Goal: Task Accomplishment & Management: Manage account settings

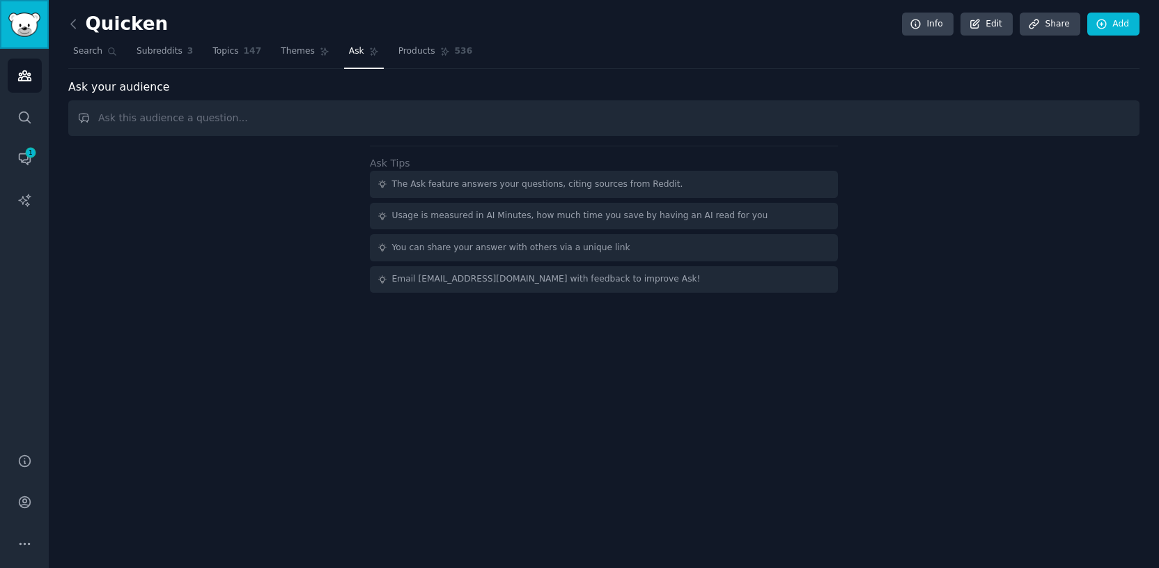
click at [22, 36] on link "Sidebar" at bounding box center [24, 24] width 49 height 49
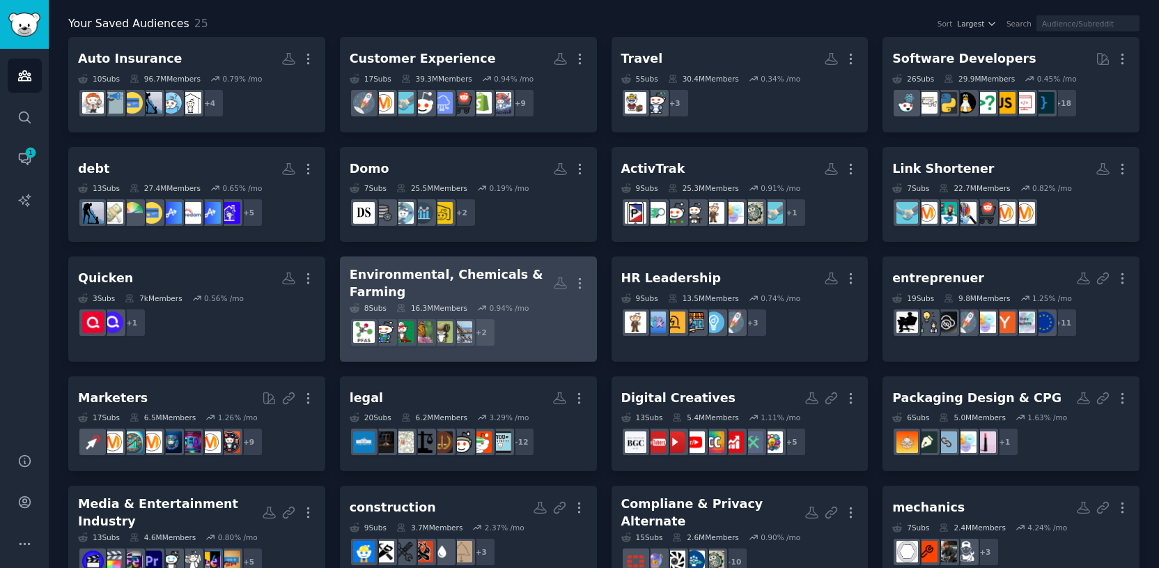
scroll to position [67, 0]
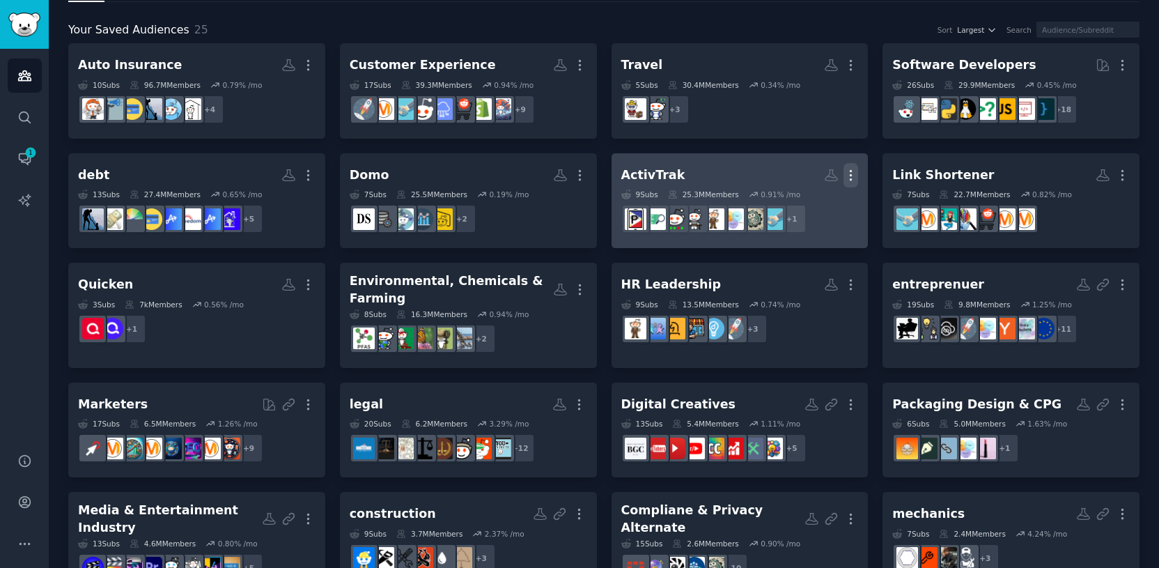
click at [846, 171] on icon "button" at bounding box center [851, 175] width 15 height 15
click at [735, 205] on div at bounding box center [733, 218] width 29 height 29
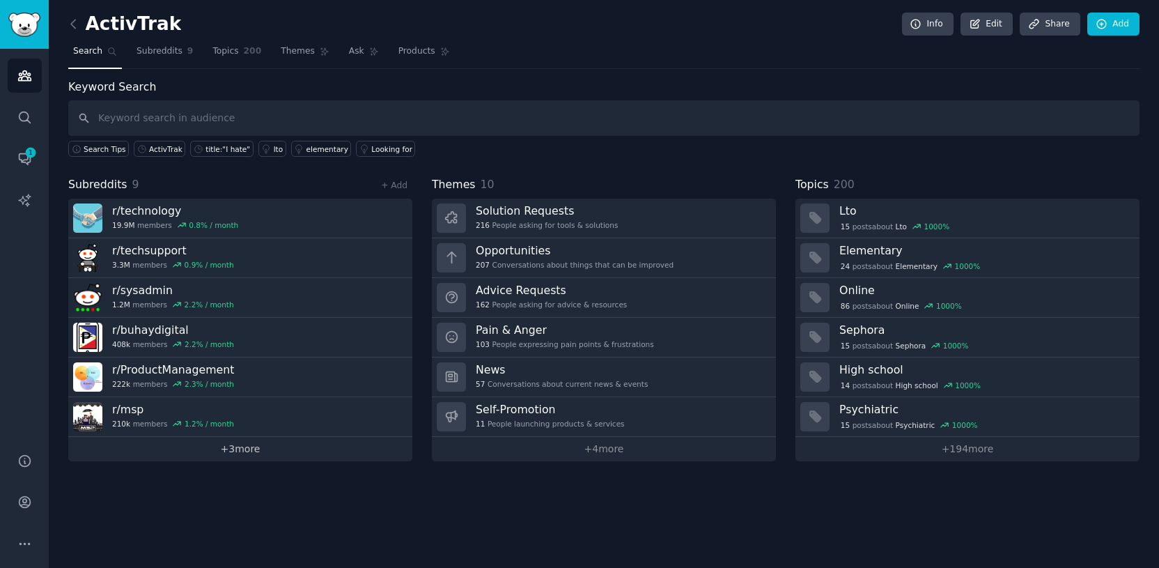
click at [253, 447] on link "+ 3 more" at bounding box center [240, 449] width 344 height 24
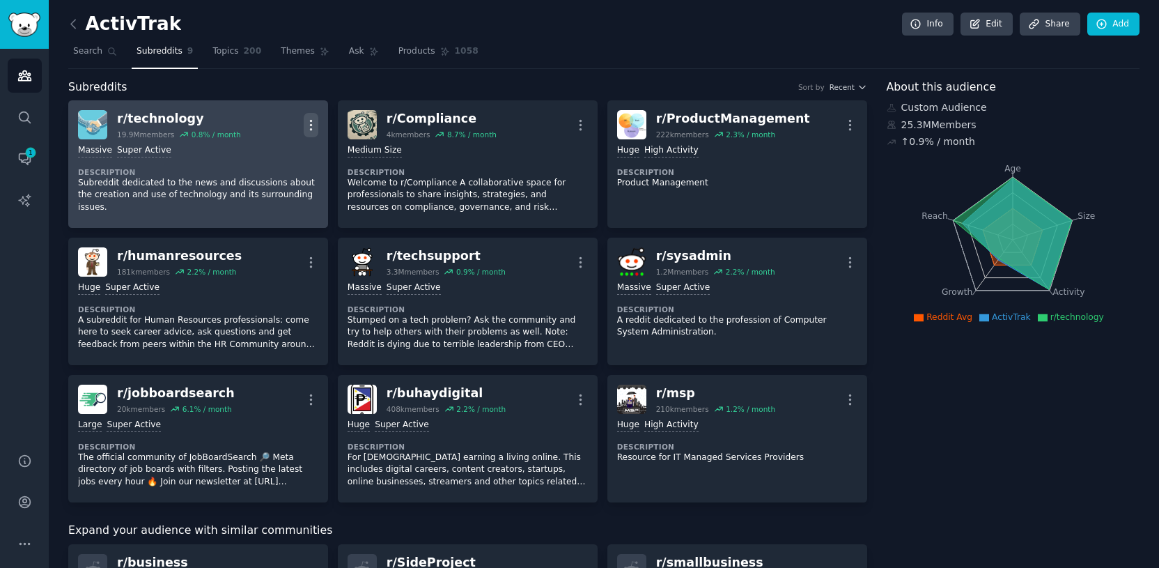
click at [314, 126] on icon "button" at bounding box center [311, 125] width 15 height 15
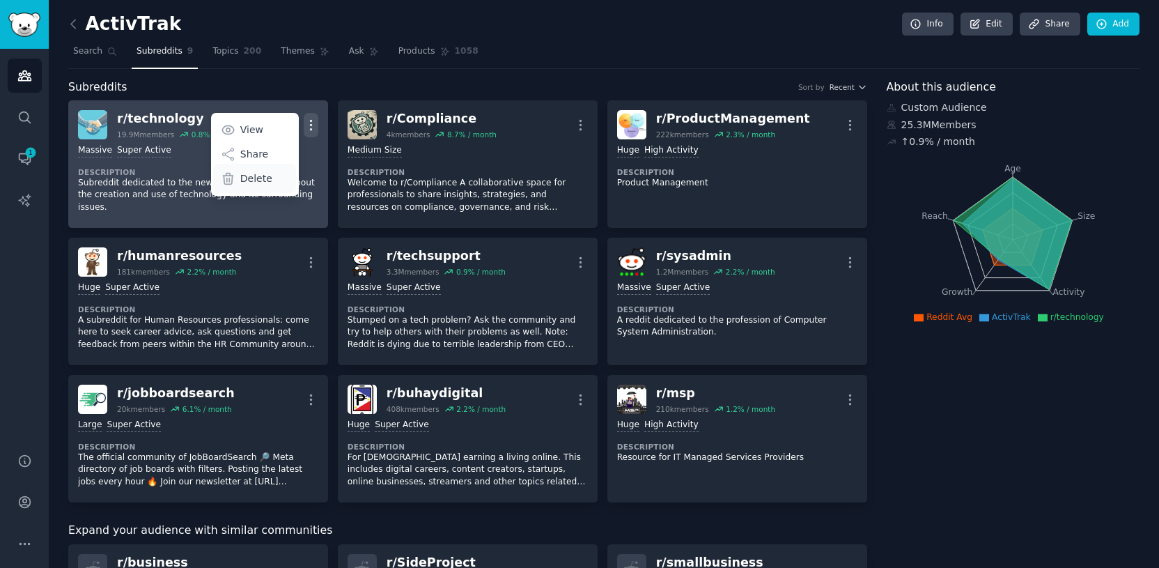
click at [270, 178] on div "Delete" at bounding box center [254, 178] width 83 height 29
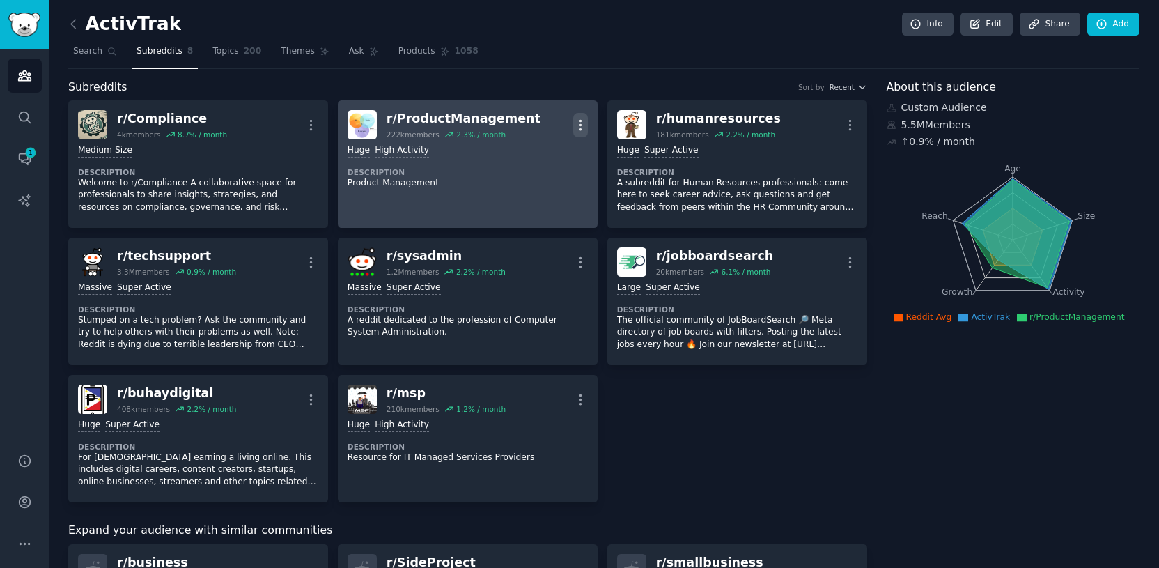
click at [579, 123] on icon "button" at bounding box center [580, 125] width 15 height 15
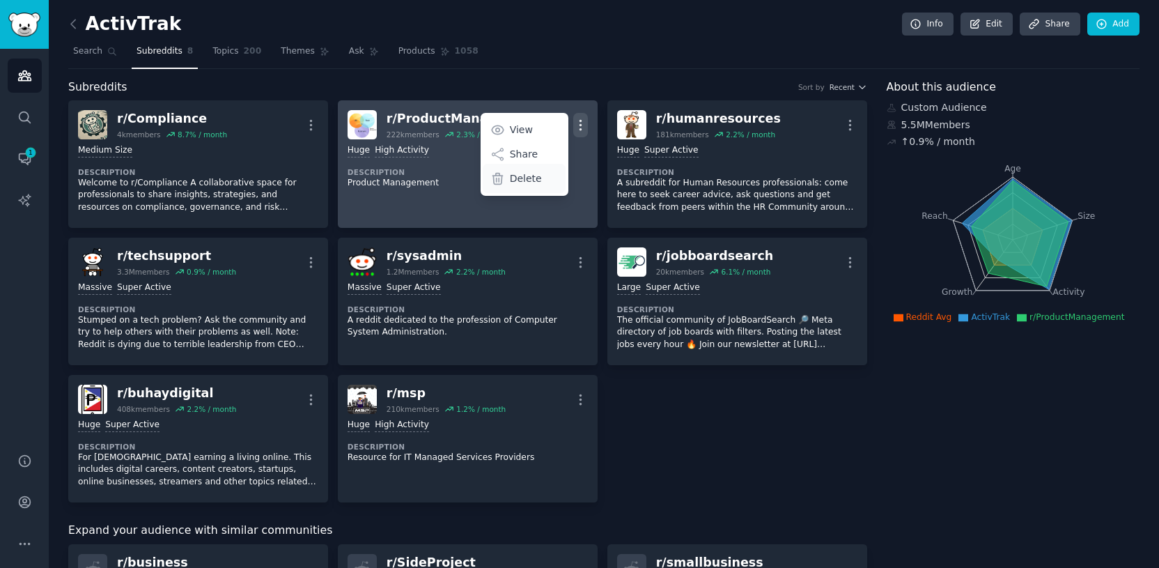
click at [549, 176] on div "Delete" at bounding box center [524, 178] width 83 height 29
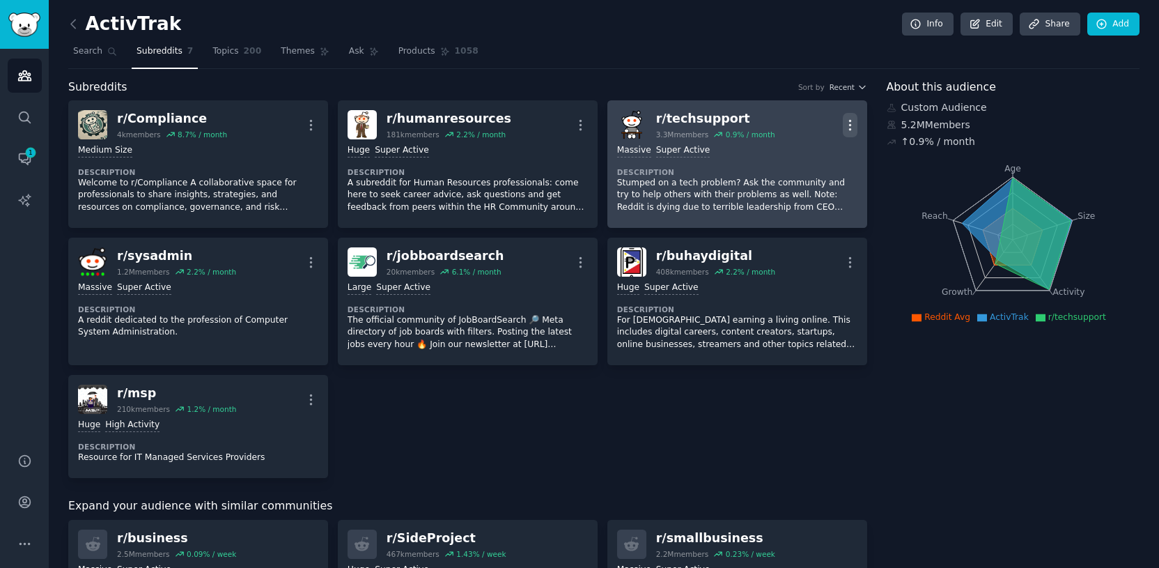
click at [848, 125] on icon "button" at bounding box center [850, 125] width 15 height 15
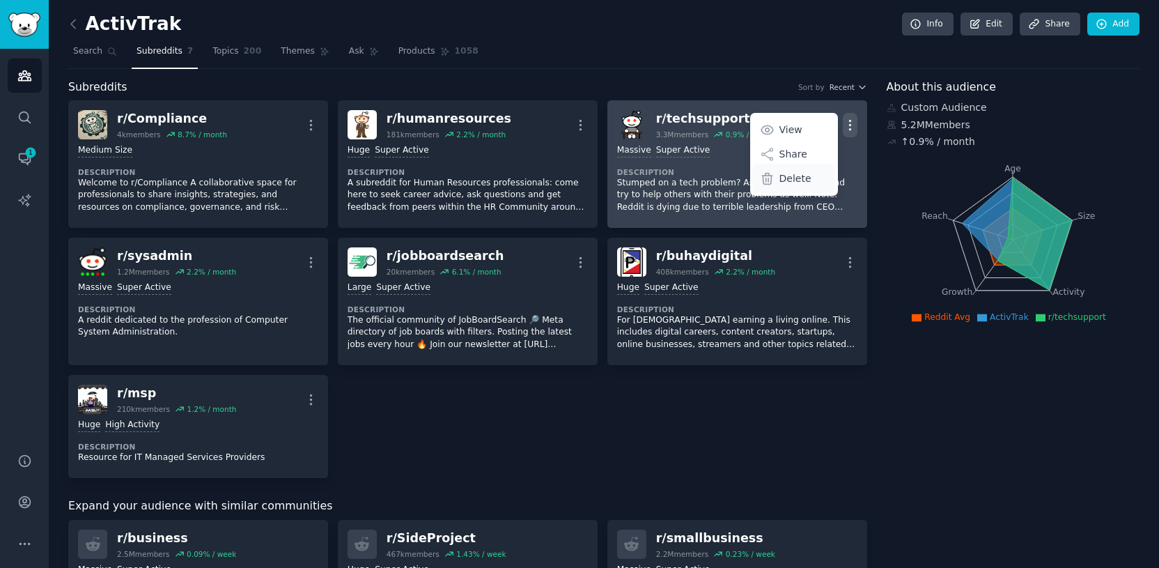
click at [819, 185] on div "Delete" at bounding box center [793, 178] width 83 height 29
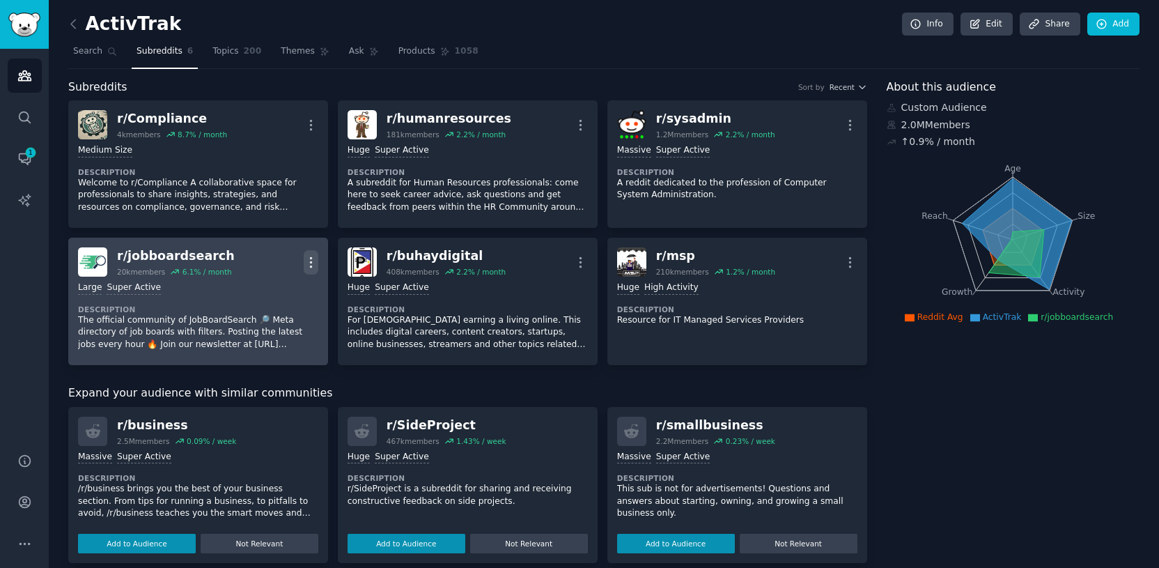
click at [309, 260] on icon "button" at bounding box center [311, 262] width 15 height 15
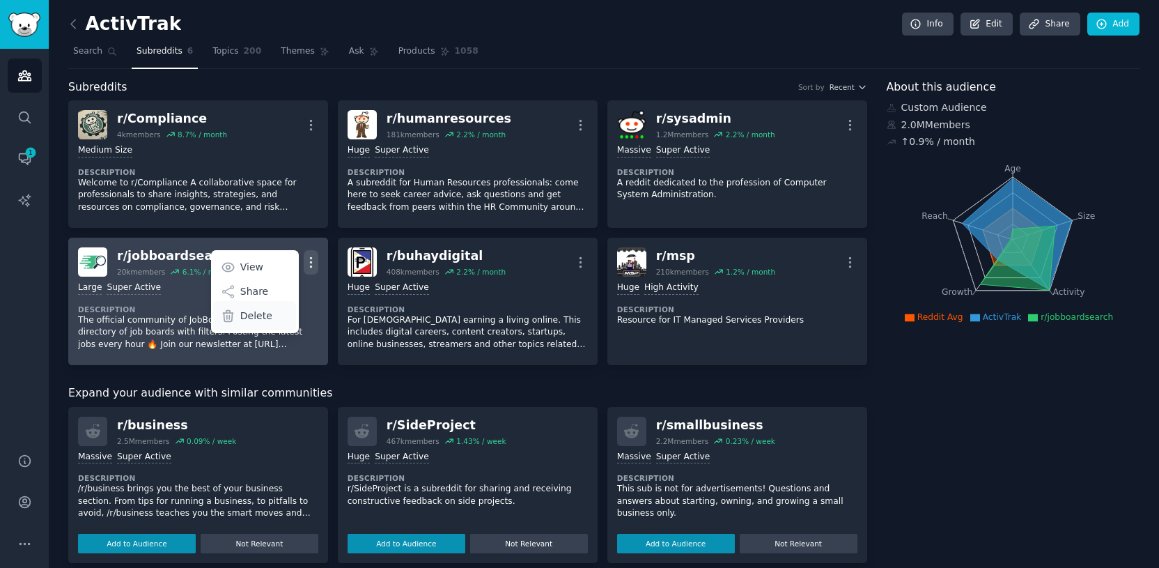
click at [279, 316] on div "Delete" at bounding box center [254, 315] width 83 height 29
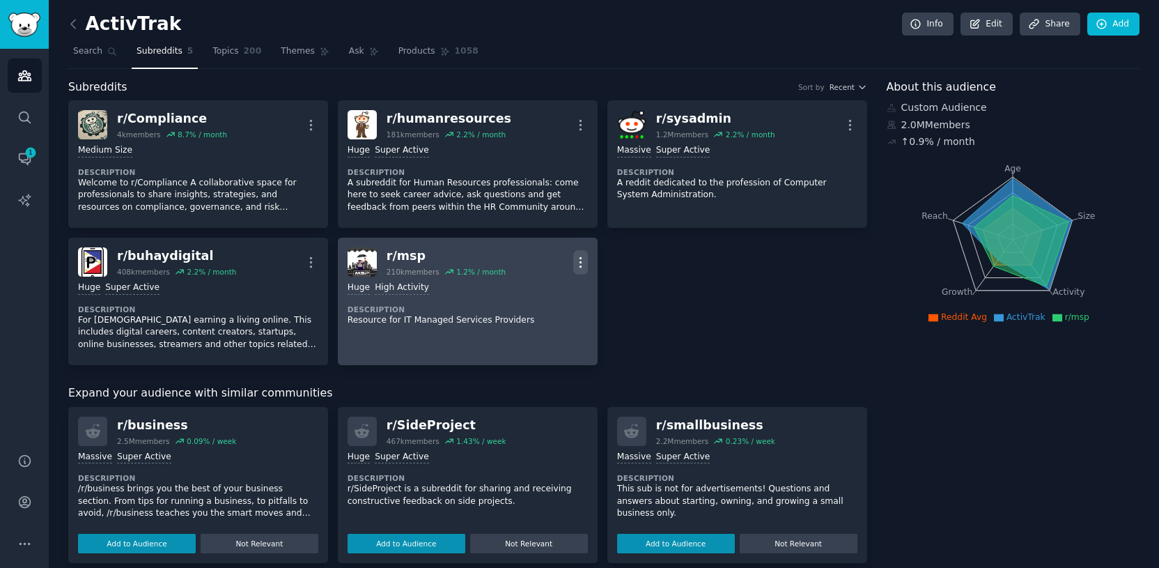
click at [582, 261] on icon "button" at bounding box center [580, 262] width 15 height 15
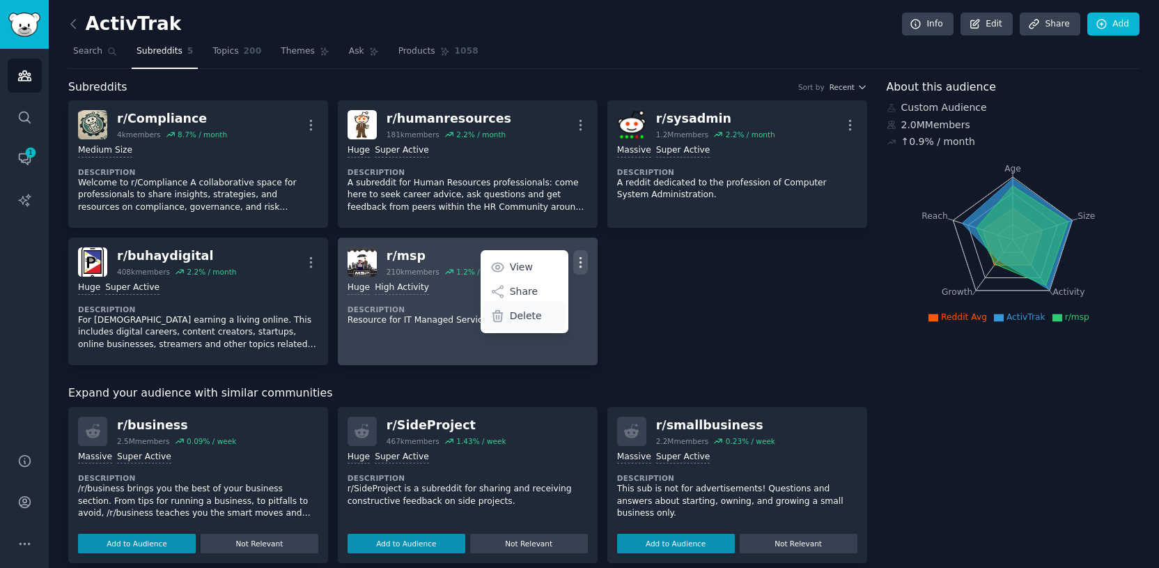
click at [545, 319] on div "Delete" at bounding box center [524, 315] width 83 height 29
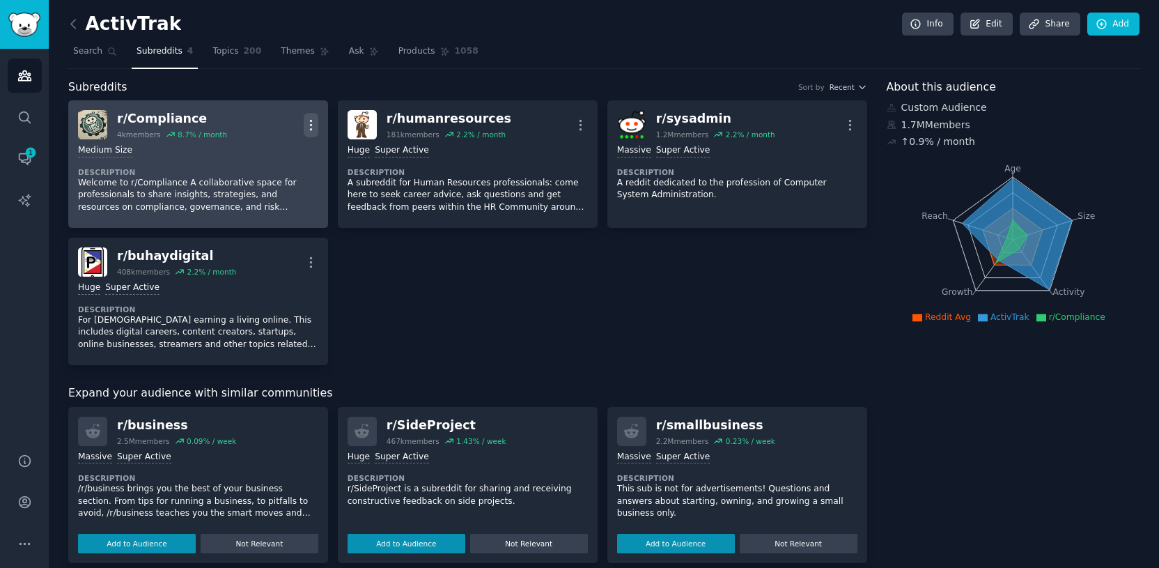
click at [312, 130] on icon "button" at bounding box center [311, 125] width 15 height 15
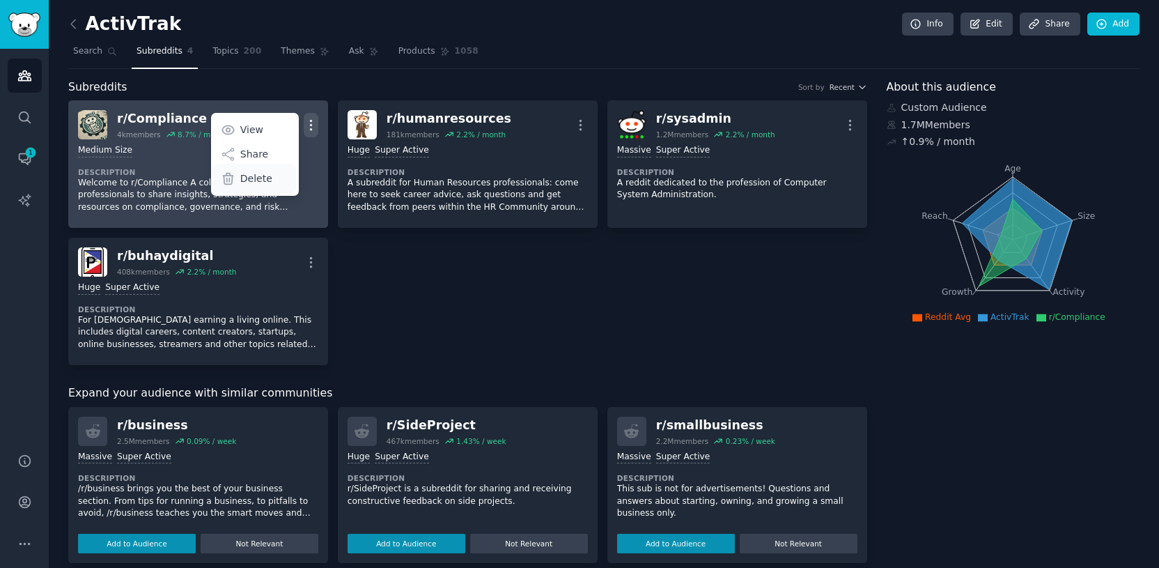
click at [264, 182] on p "Delete" at bounding box center [256, 178] width 32 height 15
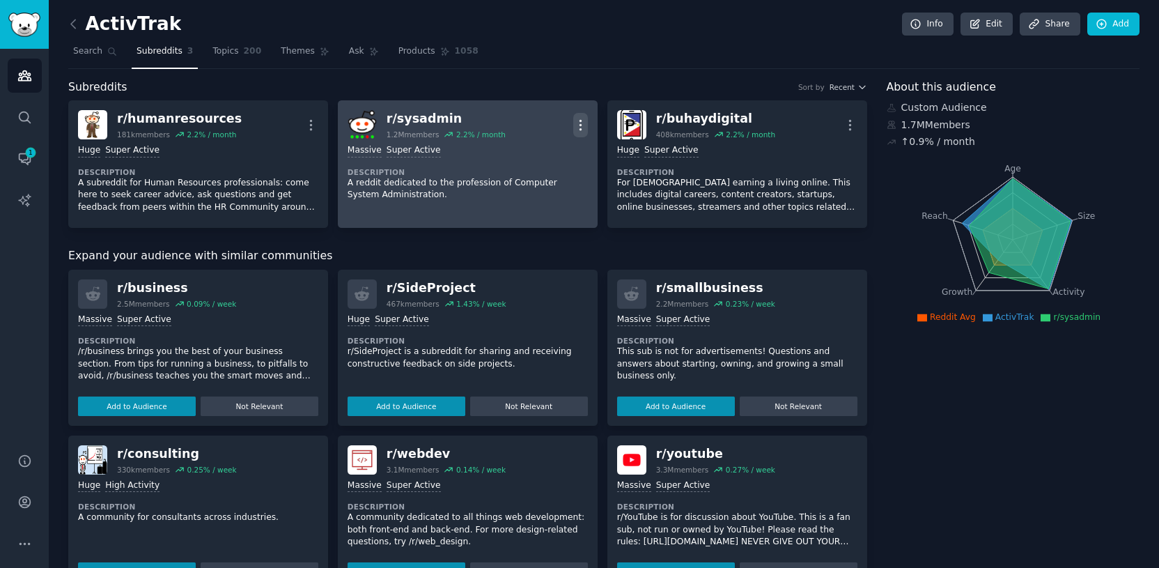
click at [580, 125] on icon "button" at bounding box center [580, 125] width 15 height 15
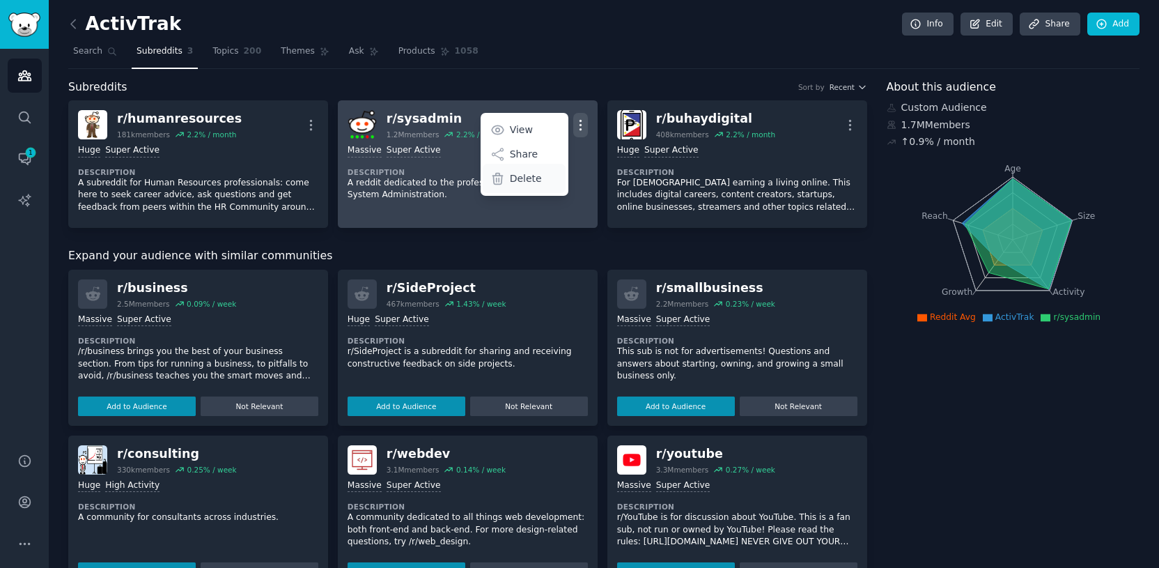
click at [523, 177] on p "Delete" at bounding box center [526, 178] width 32 height 15
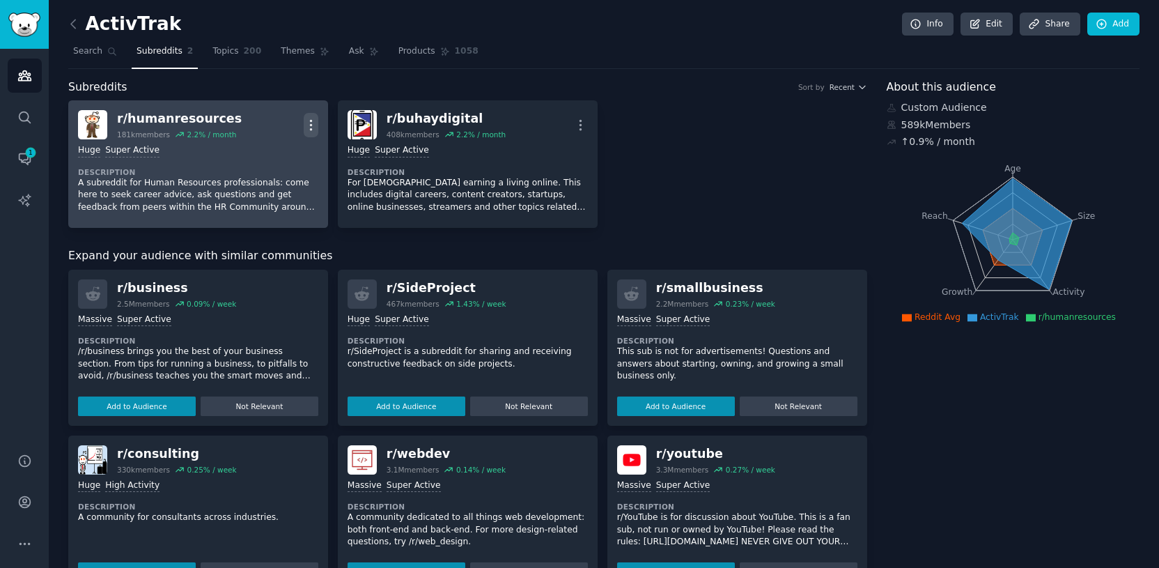
click at [313, 123] on icon "button" at bounding box center [311, 125] width 15 height 15
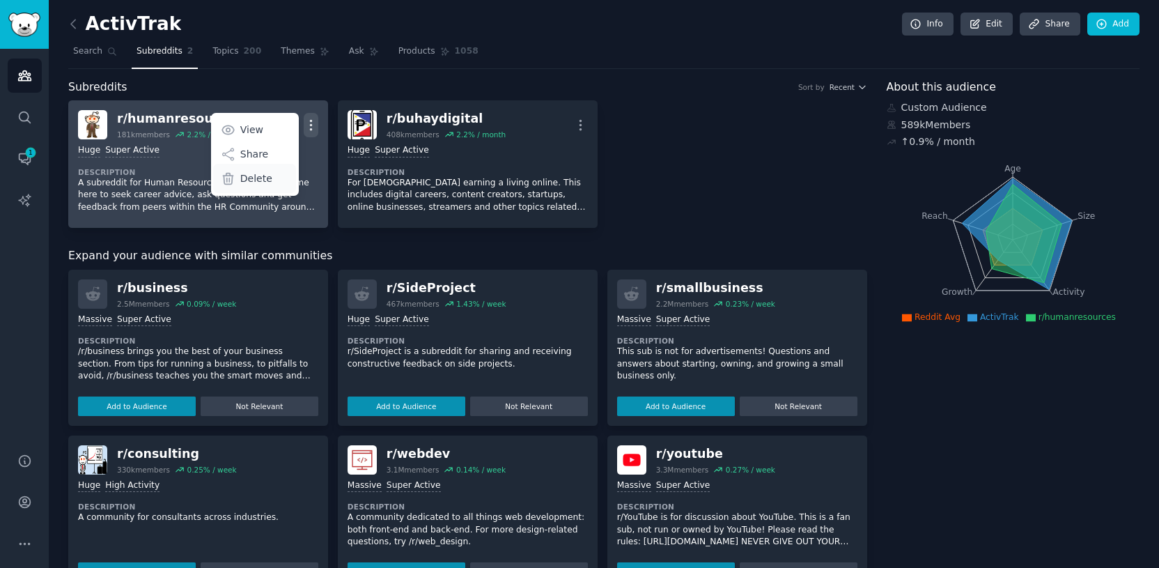
click at [277, 184] on div "Delete" at bounding box center [254, 178] width 83 height 29
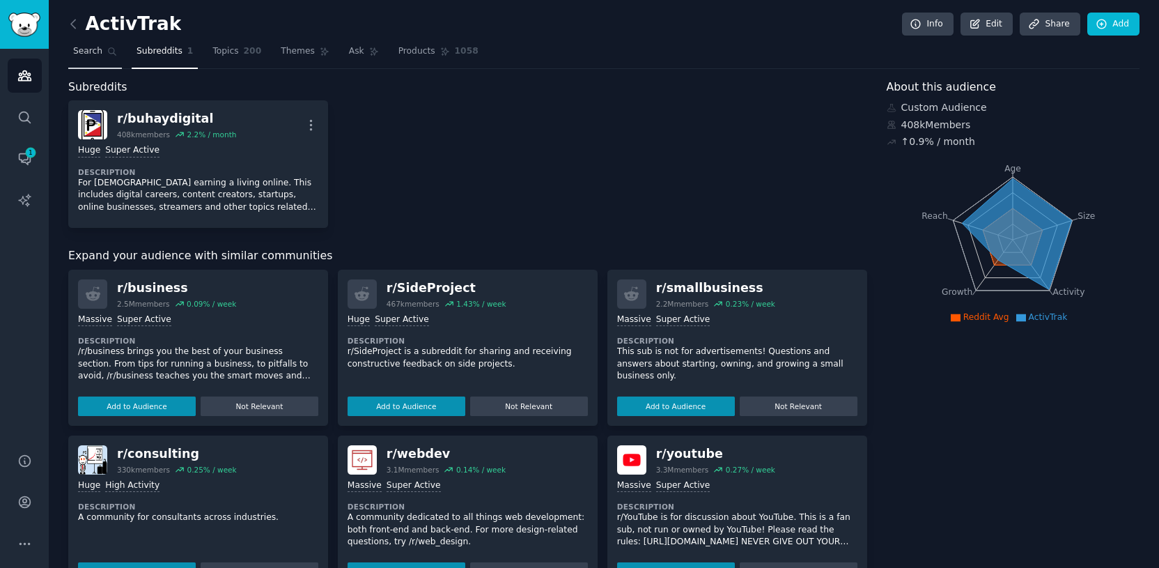
click at [86, 51] on span "Search" at bounding box center [87, 51] width 29 height 13
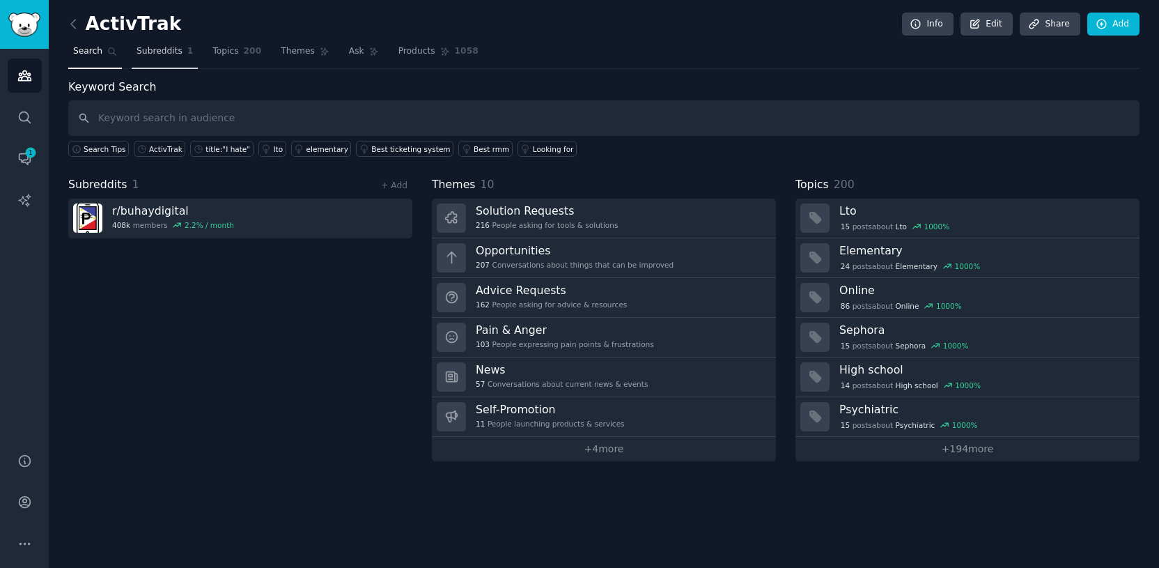
click at [160, 54] on span "Subreddits" at bounding box center [160, 51] width 46 height 13
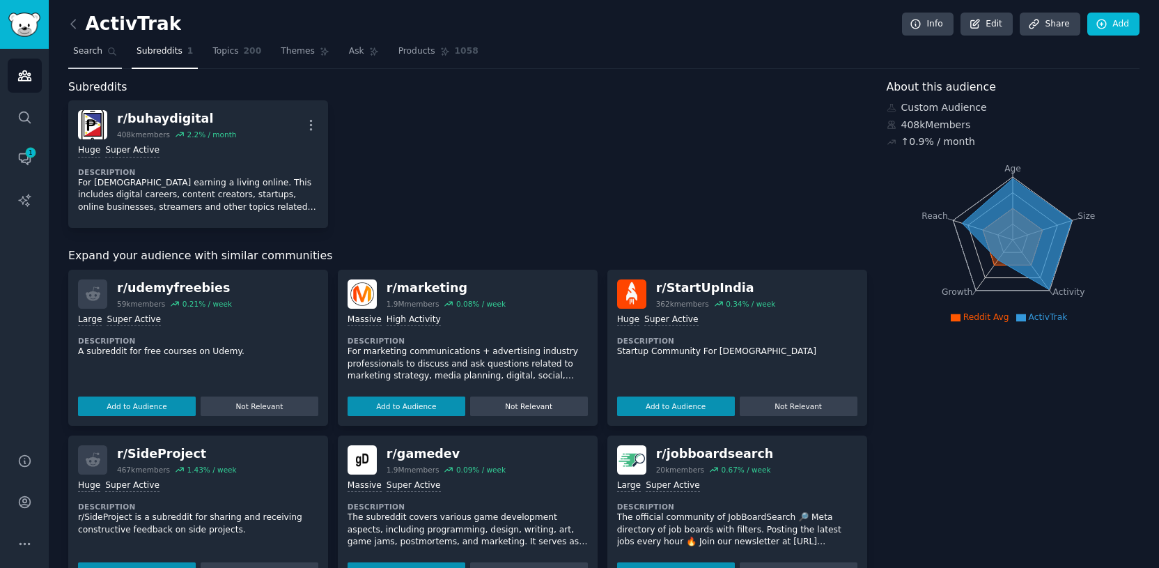
click at [102, 52] on link "Search" at bounding box center [95, 54] width 54 height 29
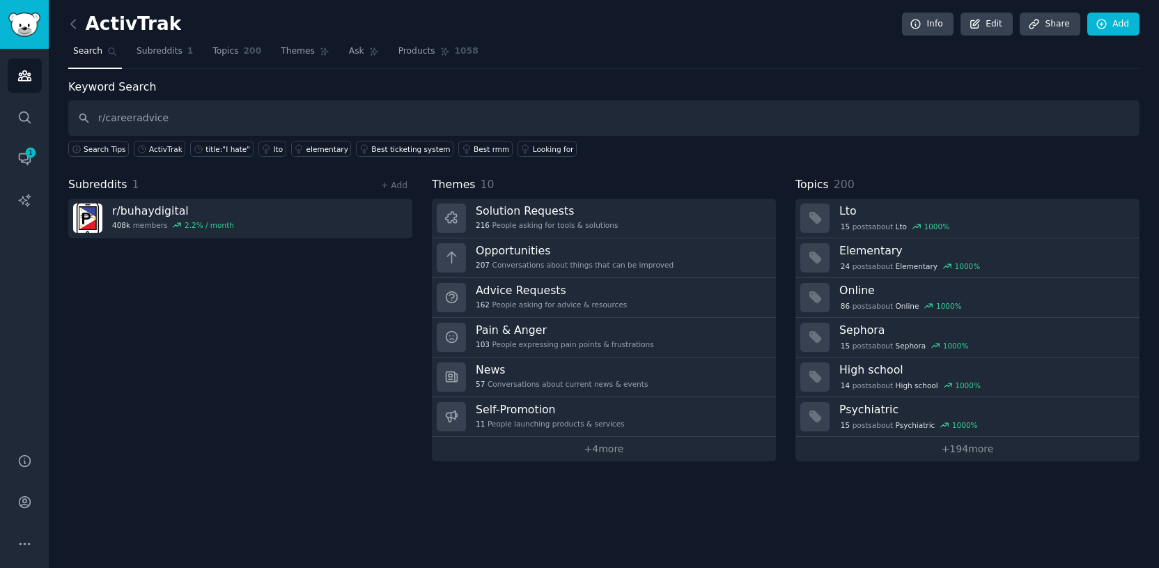
type input "r/careeradvice"
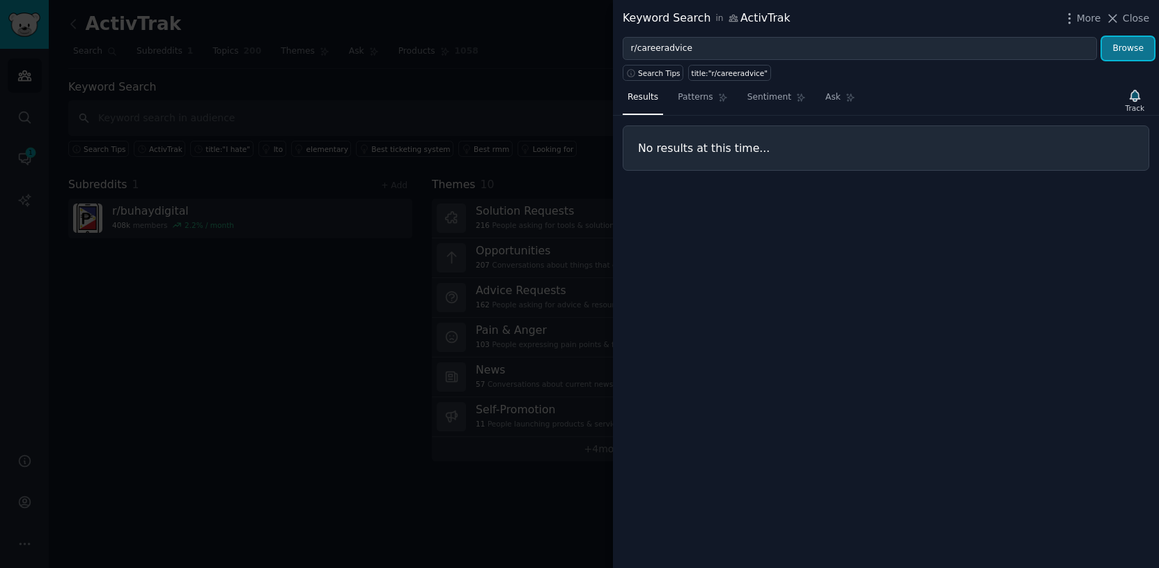
click at [1127, 49] on button "Browse" at bounding box center [1128, 49] width 52 height 24
click at [1136, 24] on span "Close" at bounding box center [1136, 18] width 26 height 15
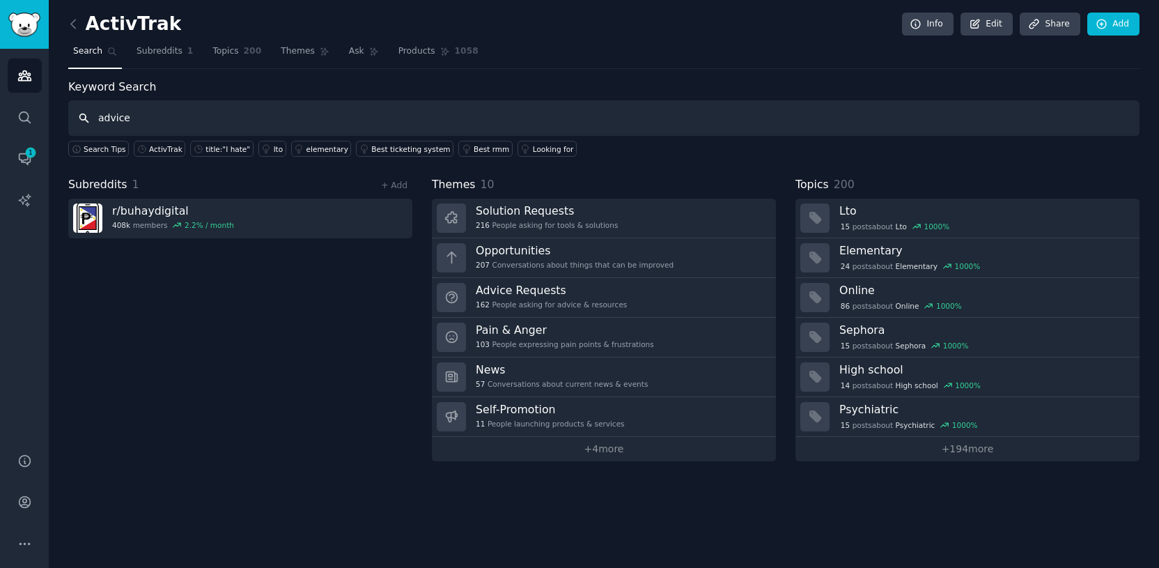
type input "advice"
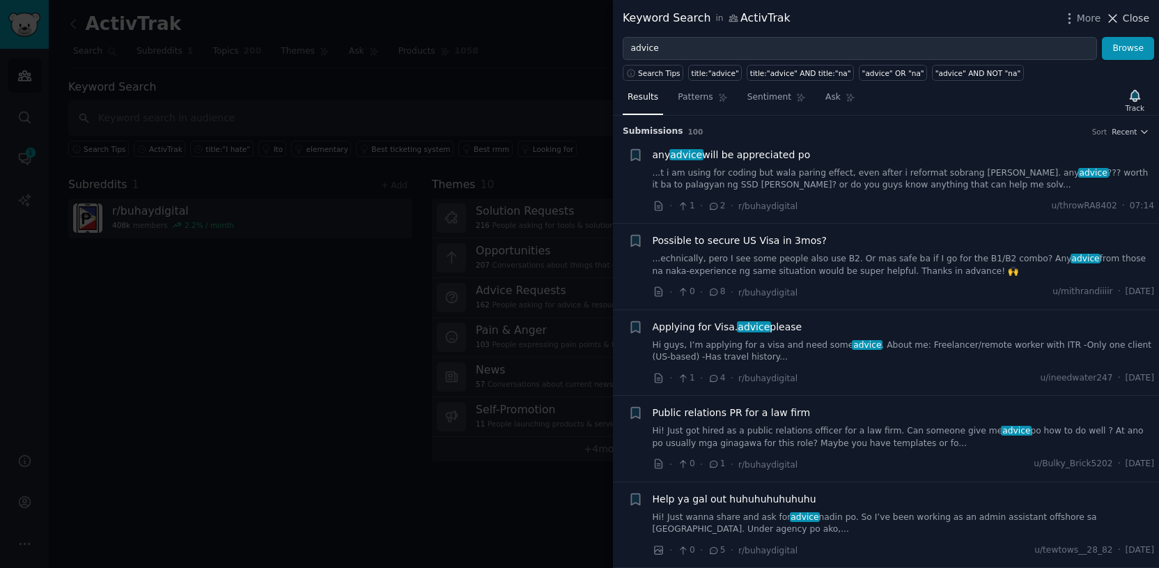
click at [1129, 18] on span "Close" at bounding box center [1136, 18] width 26 height 15
click at [1140, 22] on div "ActivTrak Info Edit Share Add Search Subreddits 1 Topics 200 Themes Ask Product…" at bounding box center [604, 284] width 1110 height 568
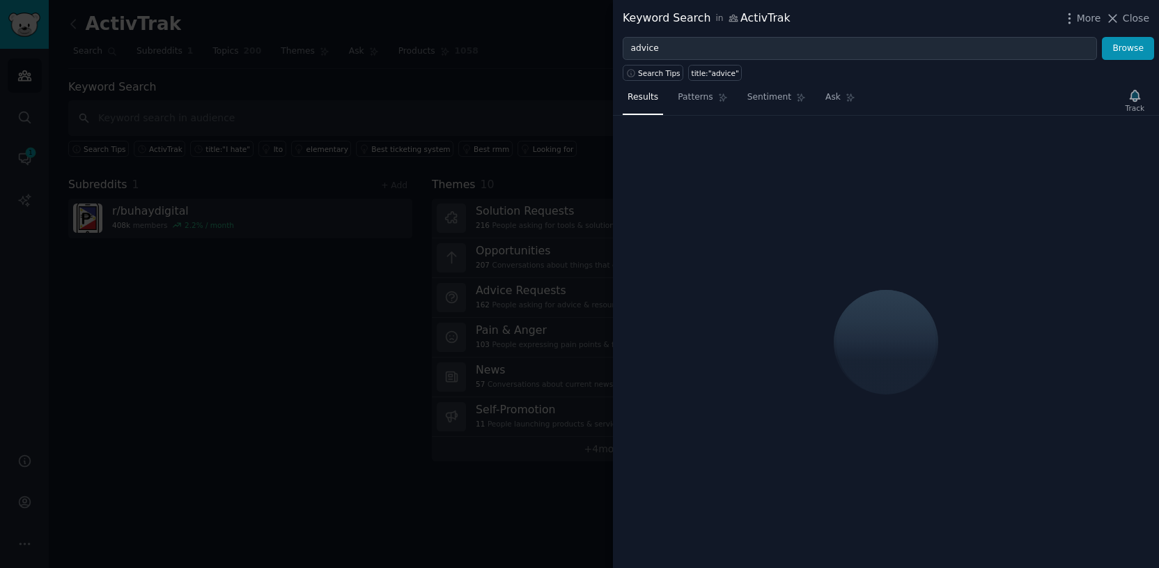
click at [1129, 21] on span "Close" at bounding box center [1136, 18] width 26 height 15
click at [34, 33] on img "Sidebar" at bounding box center [24, 25] width 32 height 24
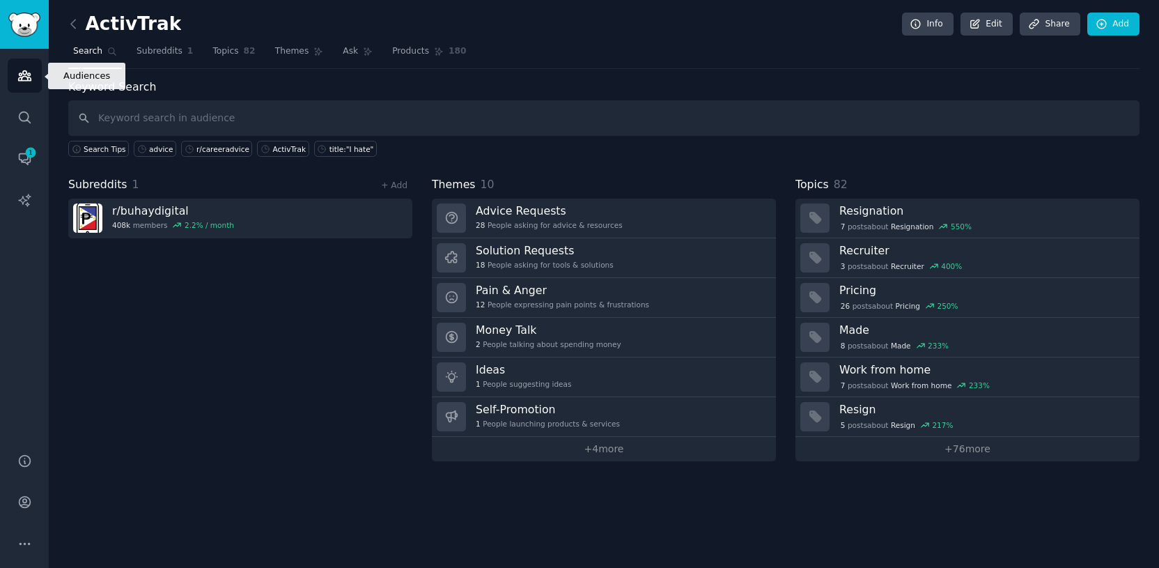
click at [29, 79] on icon "Sidebar" at bounding box center [24, 75] width 15 height 15
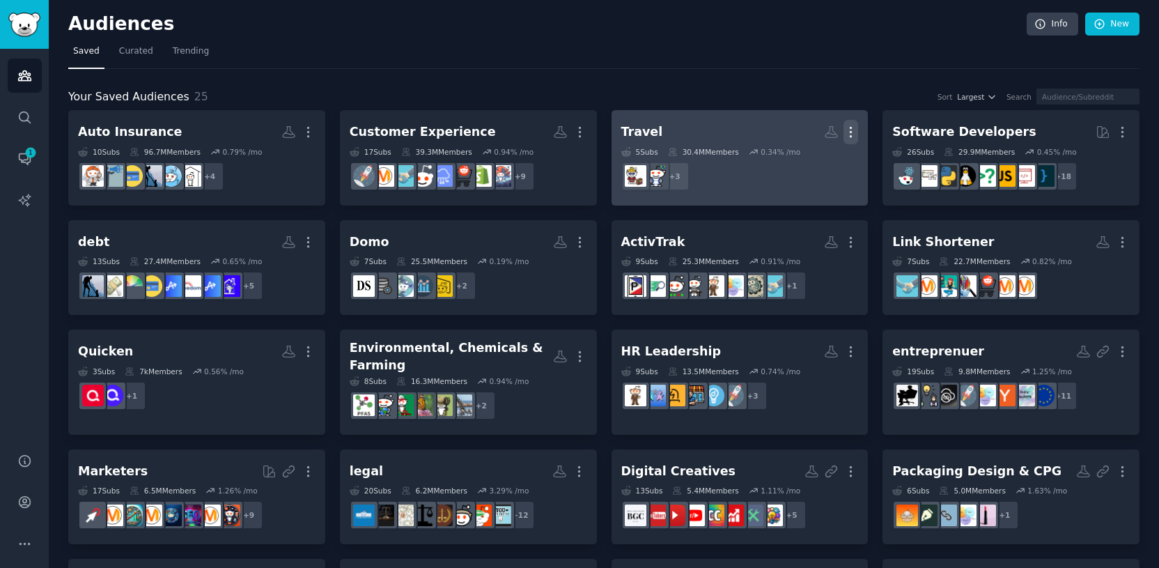
click at [848, 133] on icon "button" at bounding box center [851, 132] width 15 height 15
click at [828, 132] on icon at bounding box center [831, 132] width 15 height 15
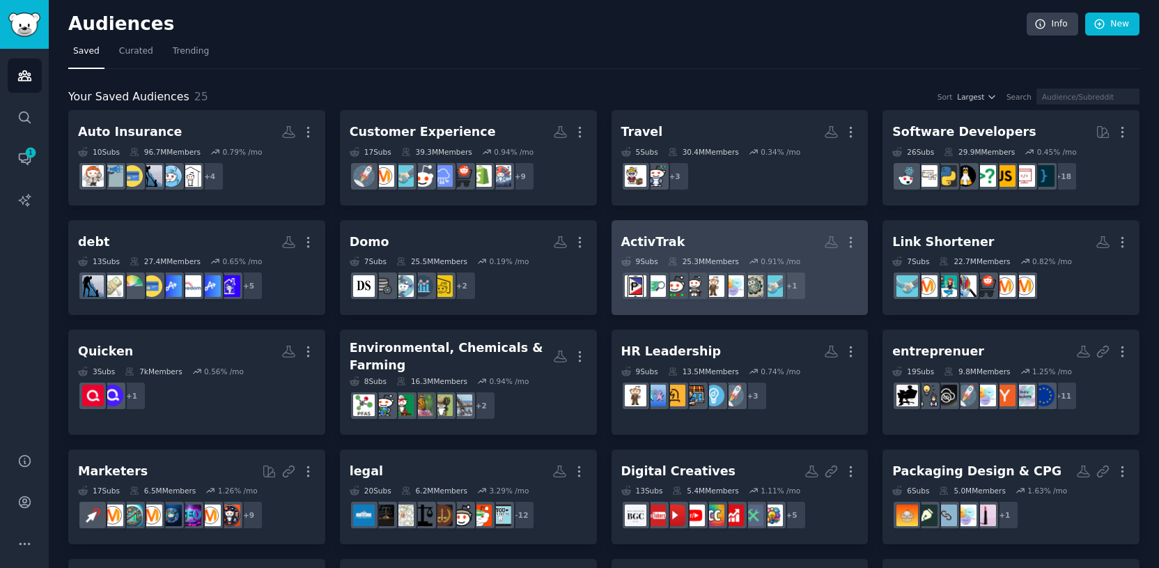
click at [716, 242] on h2 "ActivTrak More" at bounding box center [740, 242] width 238 height 24
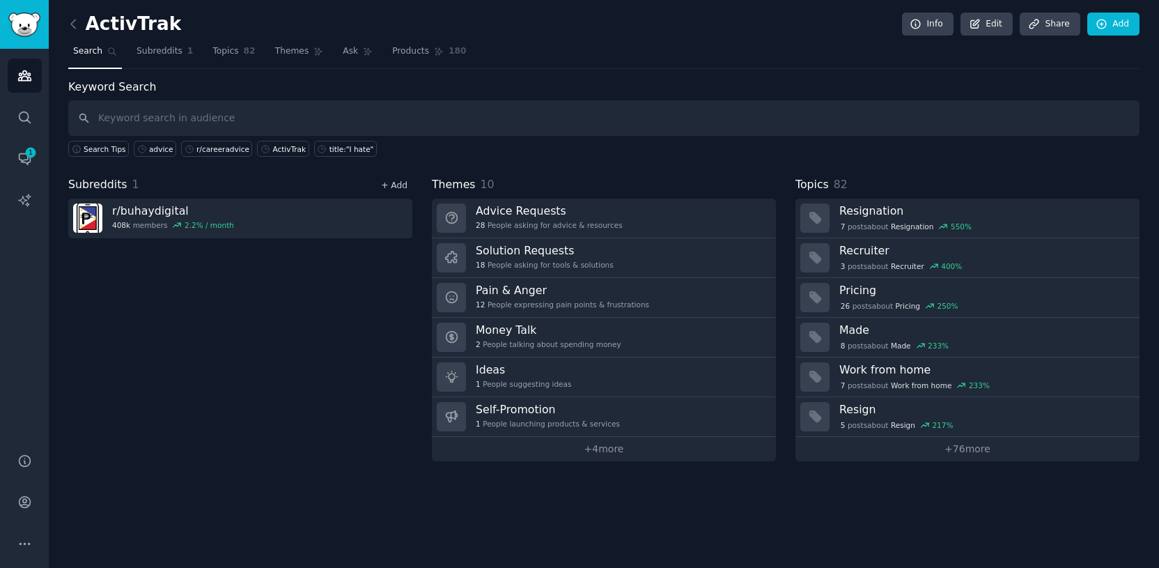
click at [396, 185] on link "+ Add" at bounding box center [394, 185] width 26 height 10
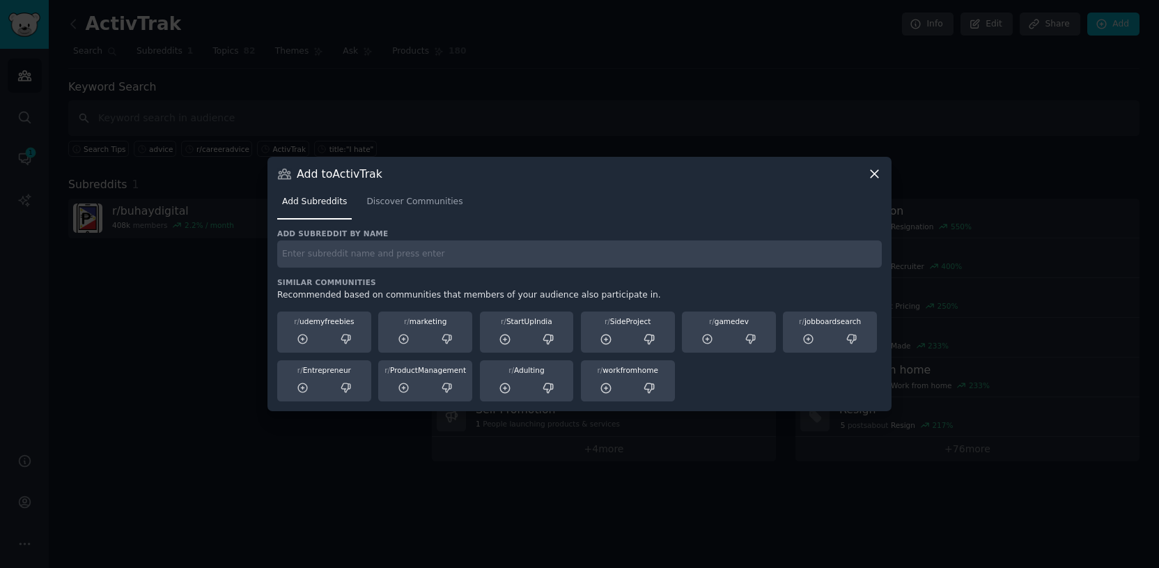
click at [392, 258] on input "text" at bounding box center [579, 253] width 605 height 27
type input "r/careeradvice"
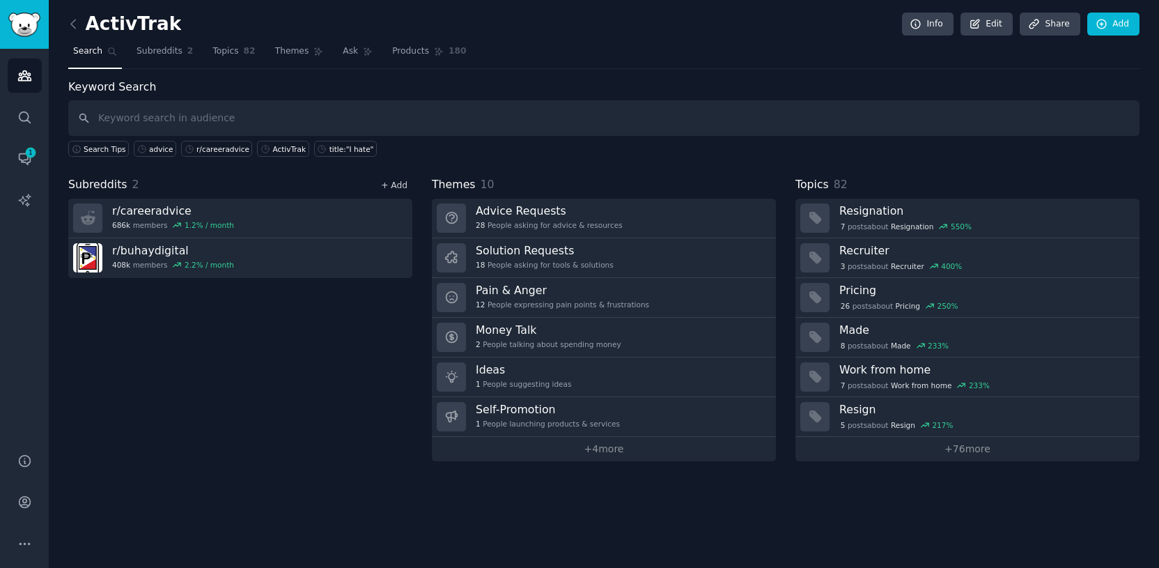
click at [389, 187] on link "+ Add" at bounding box center [394, 185] width 26 height 10
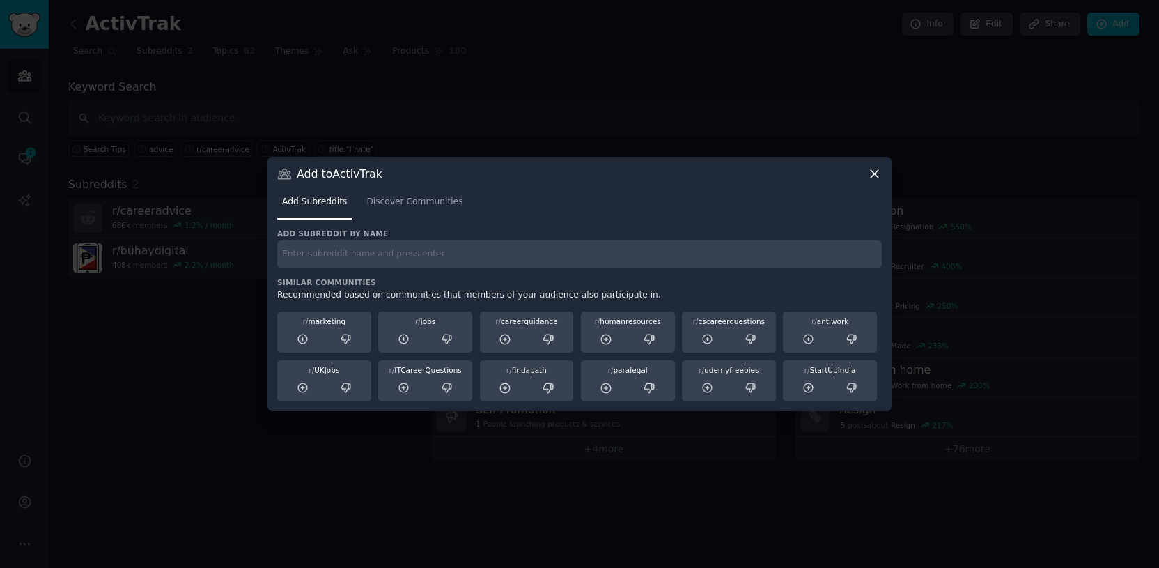
click at [372, 249] on input "text" at bounding box center [579, 253] width 605 height 27
type input "r/overemployed,"
drag, startPoint x: 350, startPoint y: 254, endPoint x: 219, endPoint y: 246, distance: 131.2
click at [219, 246] on div "​ Add to ActivTrak Add Subreddits Discover Communities Add subreddit by name r/…" at bounding box center [579, 284] width 1149 height 568
paste input "r/careeradvice r/overemployed r/antiwork r/msp r/remotework r/workfromhome r/as…"
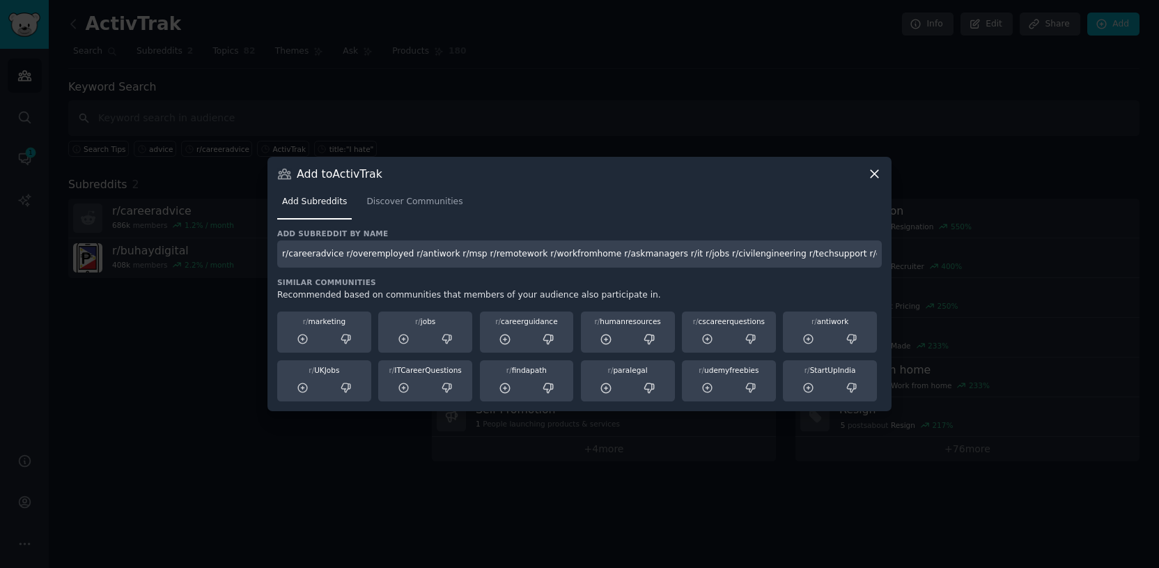
scroll to position [0, 946]
type input "r/careeradvice r/overemployed r/antiwork r/msp r/remotework r/workfromhome r/as…"
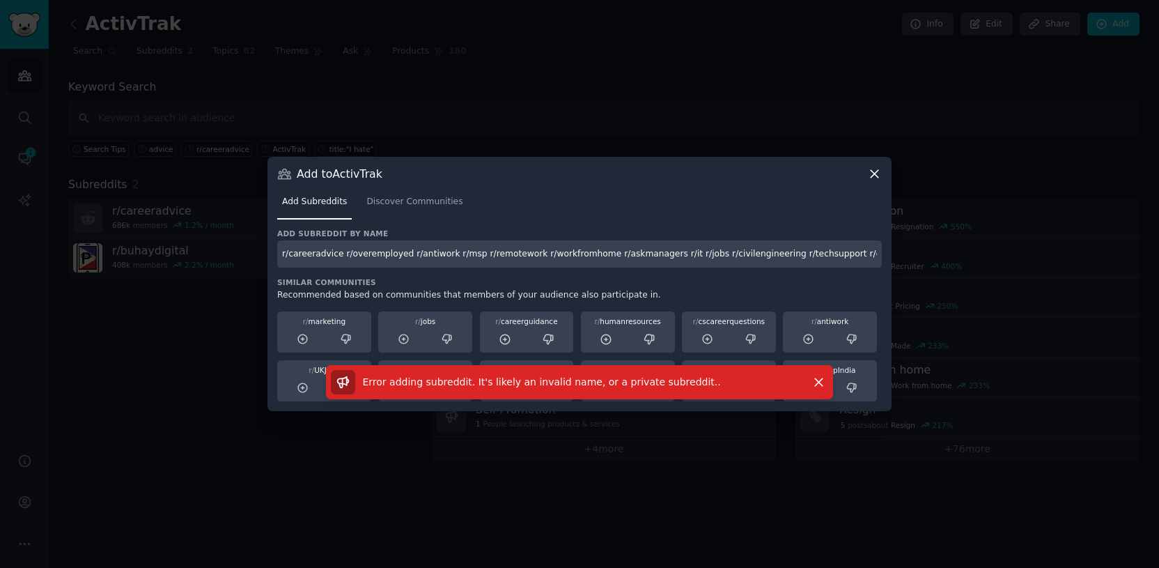
click at [876, 178] on icon at bounding box center [874, 174] width 15 height 15
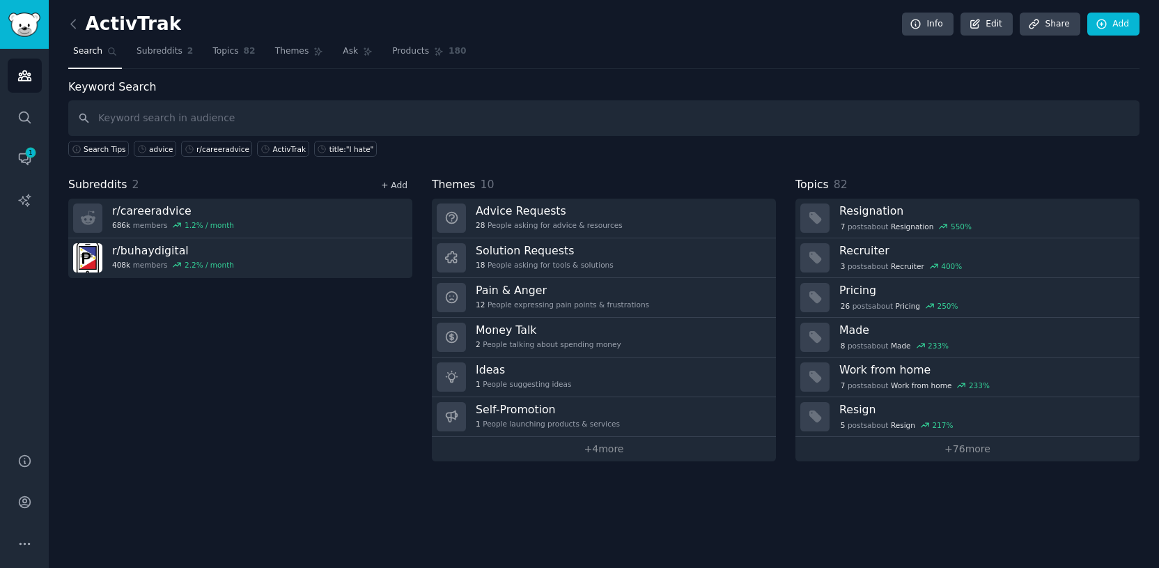
click at [394, 187] on link "+ Add" at bounding box center [394, 185] width 26 height 10
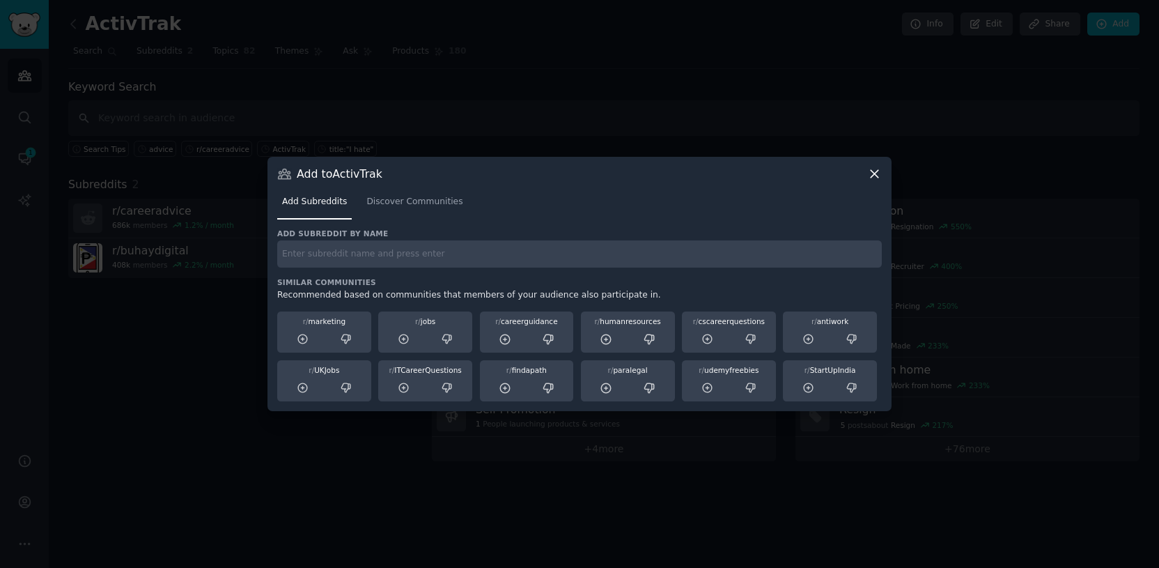
click at [381, 266] on input "text" at bounding box center [579, 253] width 605 height 27
click at [380, 263] on input "text" at bounding box center [579, 253] width 605 height 27
paste input "r/careeradvice r/overemployed r/antiwork r/msp r/remotework r/workfromhome r/as…"
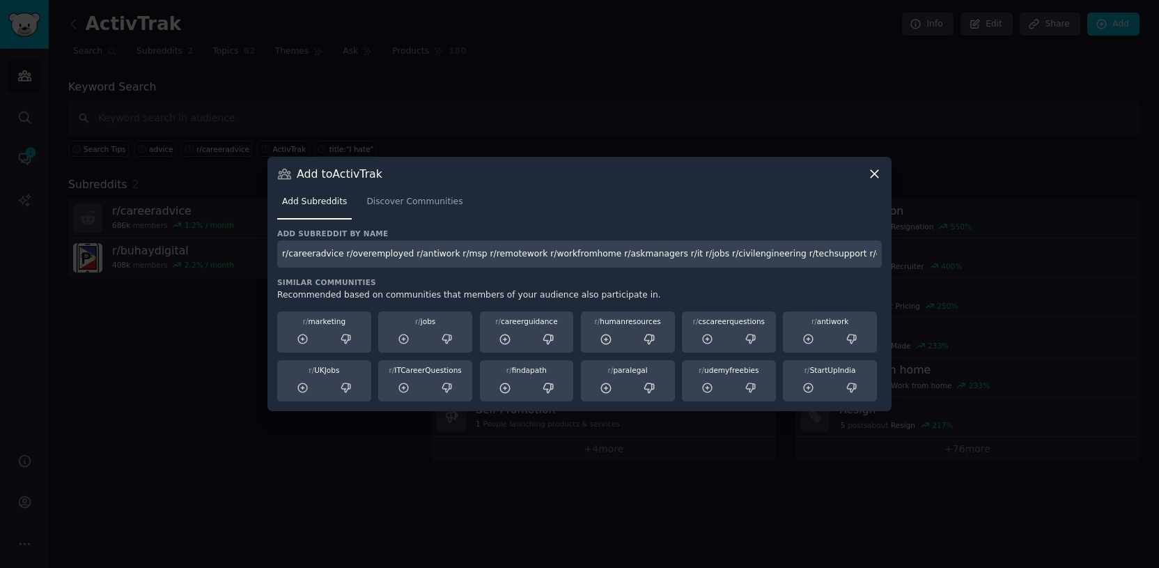
scroll to position [0, 946]
drag, startPoint x: 876, startPoint y: 254, endPoint x: 494, endPoint y: 251, distance: 381.8
click at [494, 251] on input "r/careeradvice r/overemployed r/antiwork r/msp r/remotework r/workfromhome r/as…" at bounding box center [579, 253] width 605 height 27
type input "r/careeradvice r/overemployed r/antiwork r/msp r/remotework r/workfromhome r/as…"
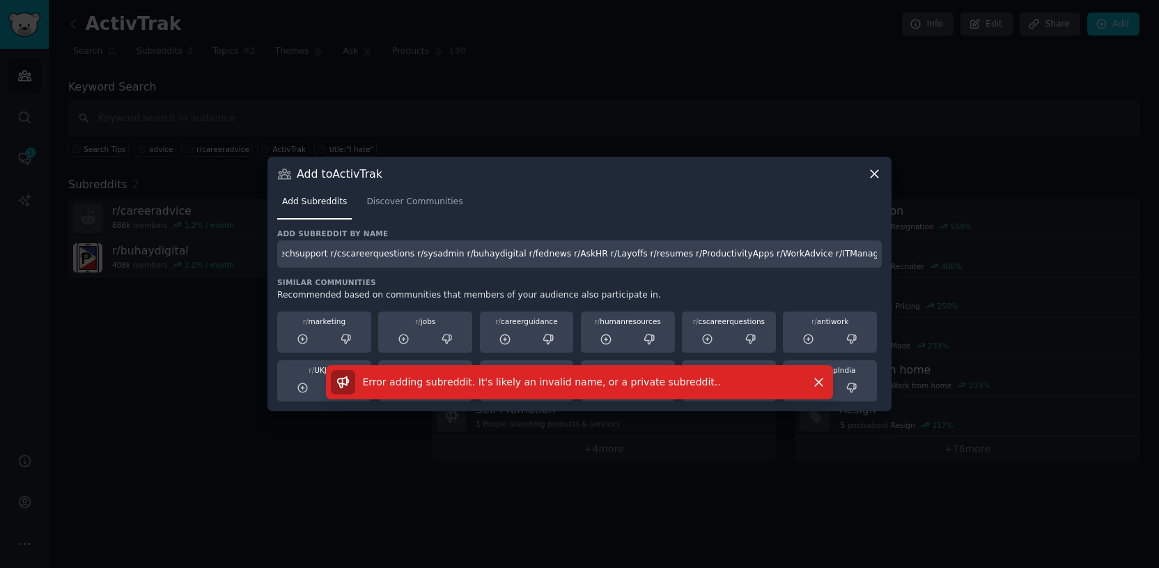
drag, startPoint x: 279, startPoint y: 254, endPoint x: 1083, endPoint y: 270, distance: 803.4
click at [1083, 270] on div "​ Add to ActivTrak Add Subreddits Discover Communities Add subreddit by name r/…" at bounding box center [579, 284] width 1149 height 568
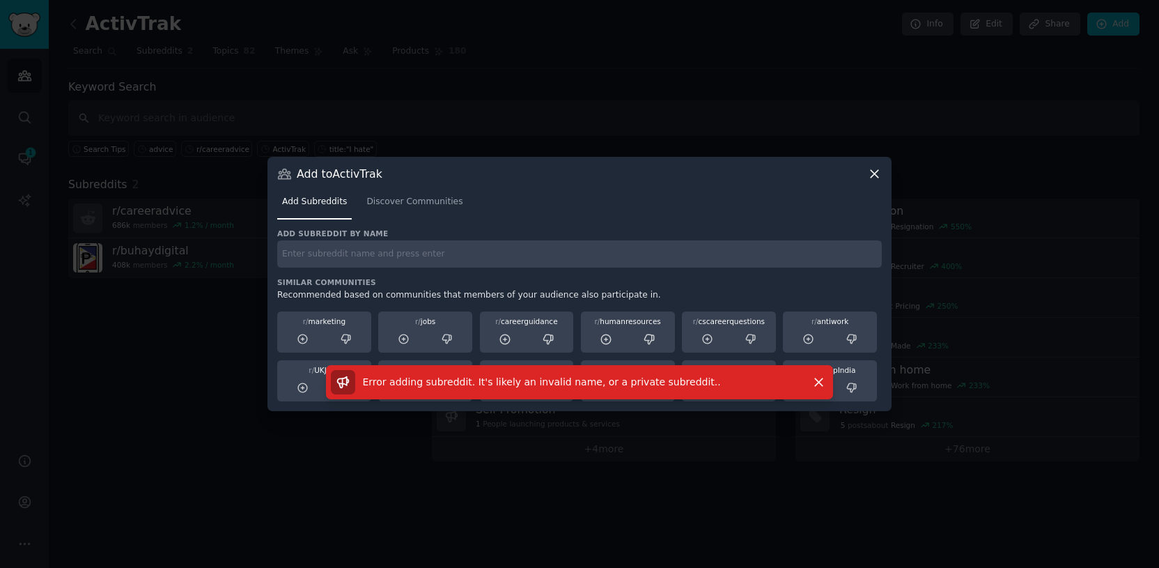
scroll to position [0, 0]
type input "r/overemployed"
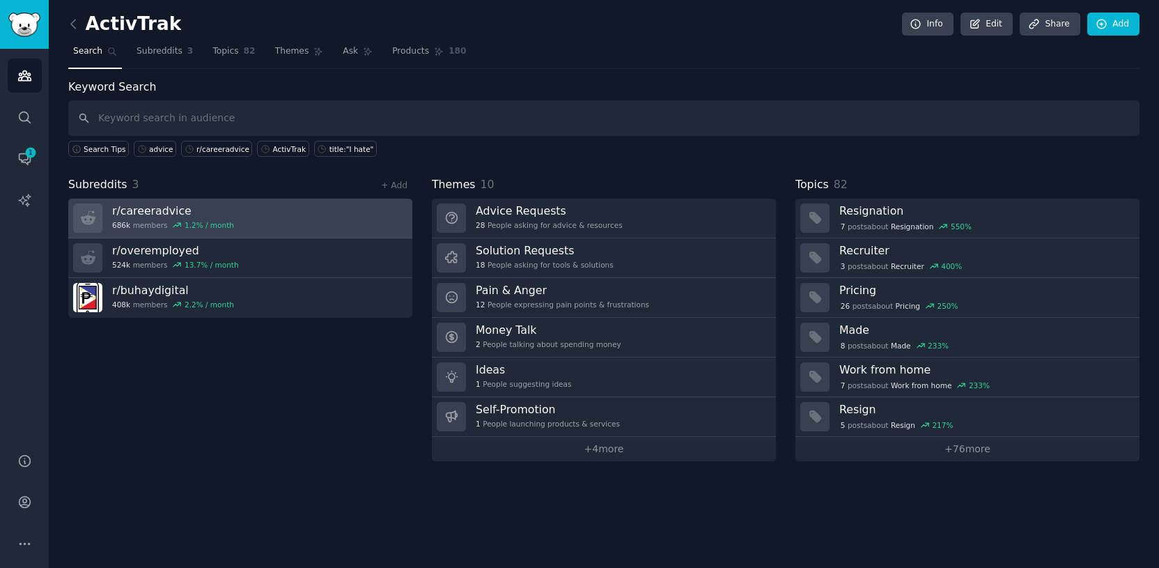
click at [397, 200] on link "r/ careeradvice 686k members 1.2 % / month" at bounding box center [240, 219] width 344 height 40
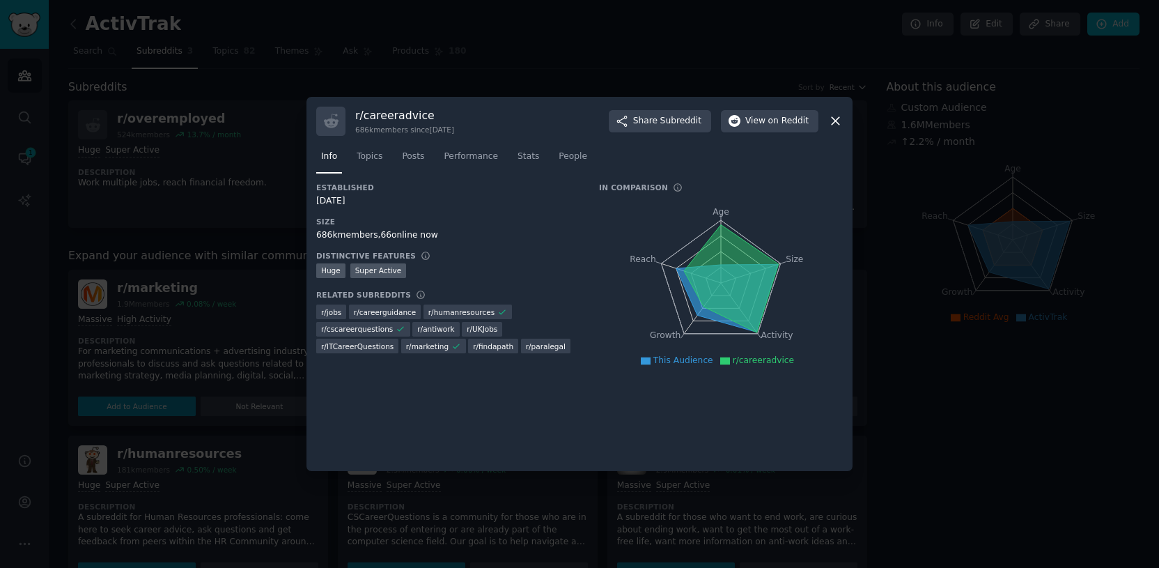
click at [254, 243] on div at bounding box center [579, 284] width 1159 height 568
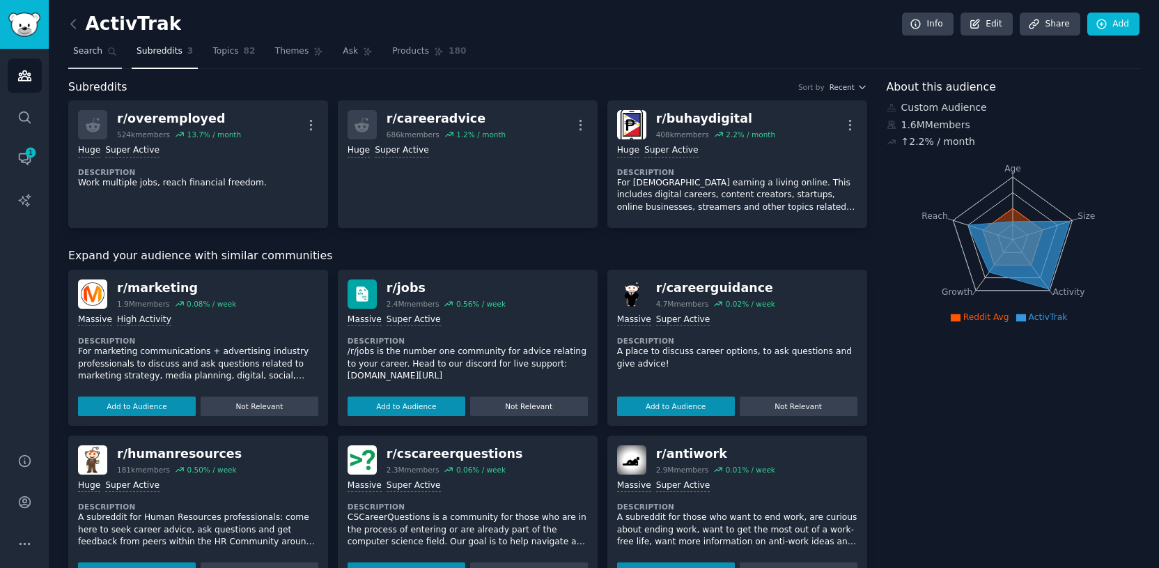
click at [86, 56] on span "Search" at bounding box center [87, 51] width 29 height 13
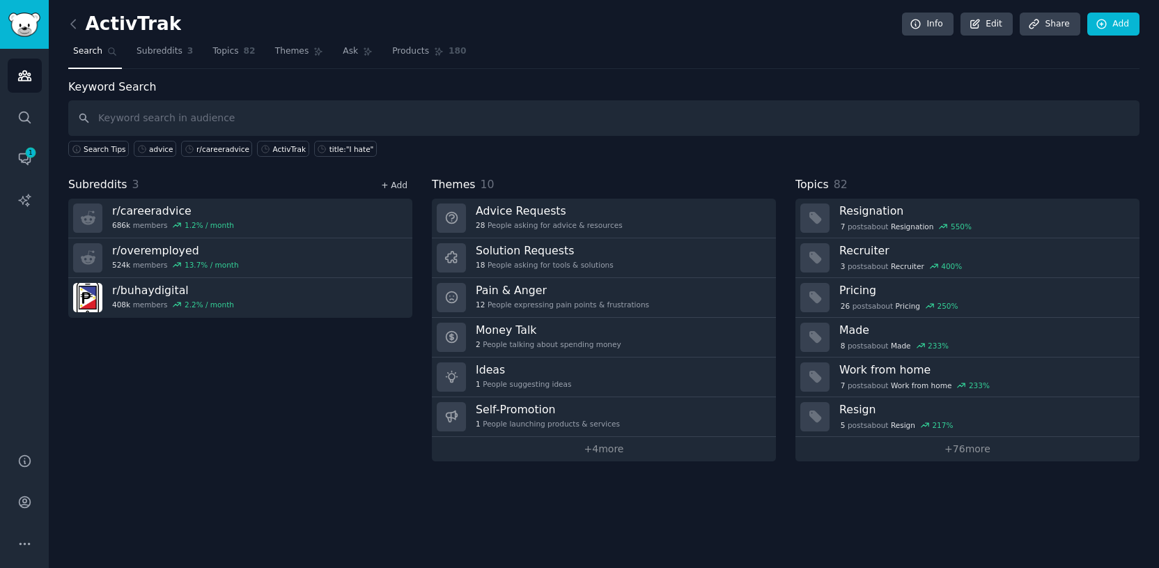
click at [401, 184] on link "+ Add" at bounding box center [394, 185] width 26 height 10
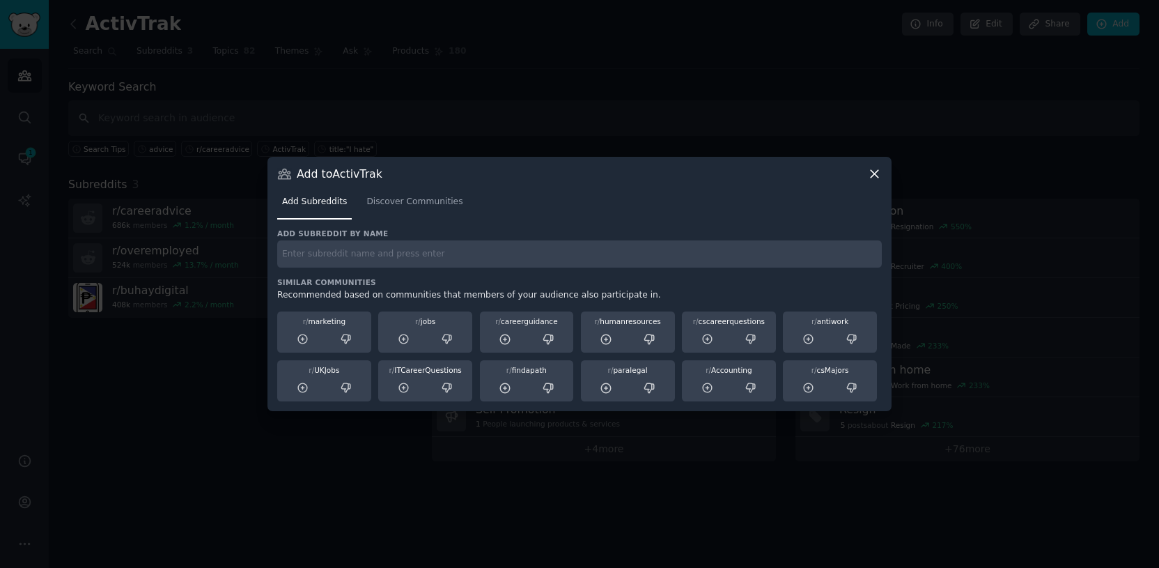
click at [386, 252] on input "text" at bounding box center [579, 253] width 605 height 27
type input "r/msp"
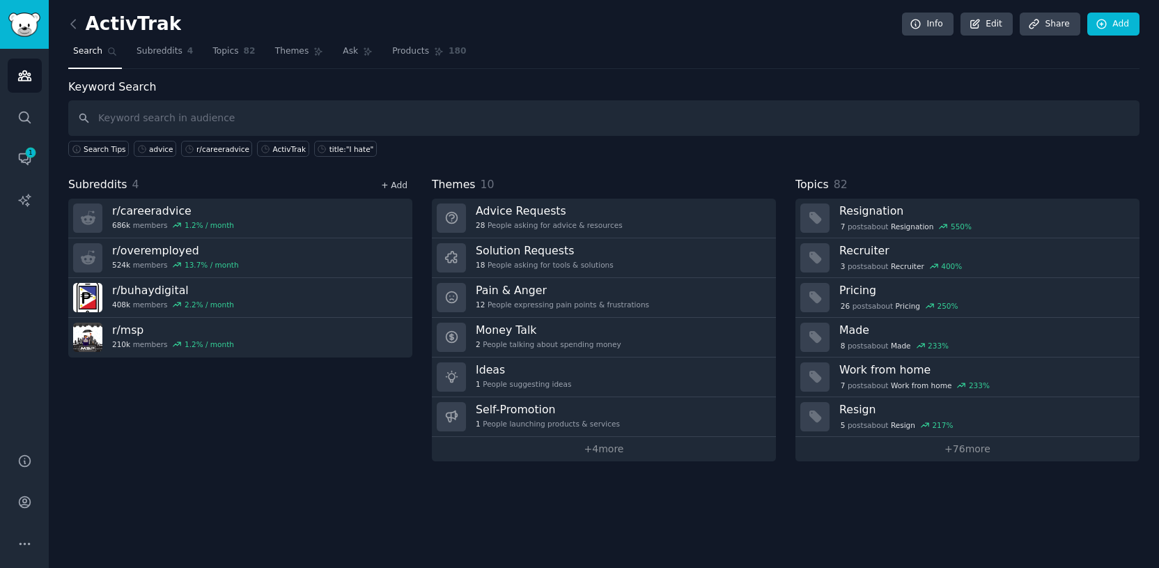
click at [405, 184] on link "+ Add" at bounding box center [394, 185] width 26 height 10
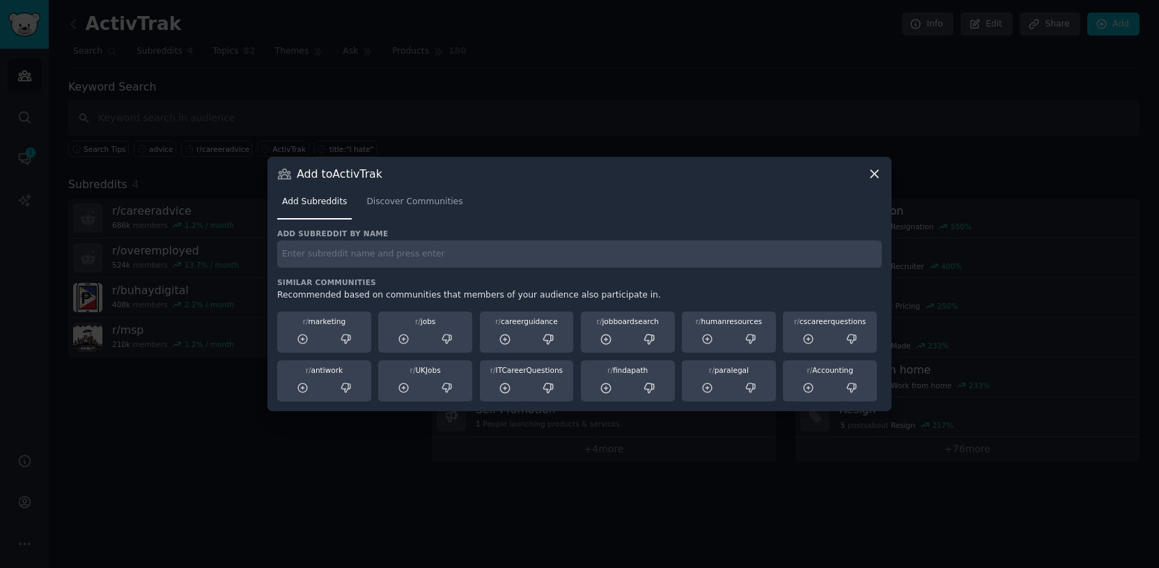
click at [363, 250] on input "text" at bounding box center [579, 253] width 605 height 27
type input "r/remotework"
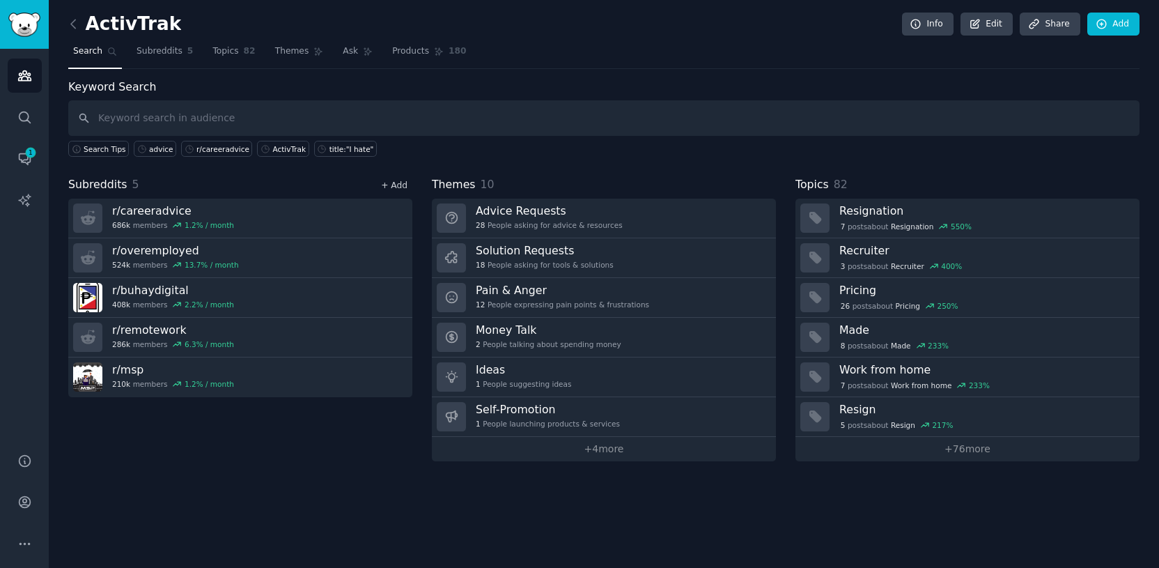
click at [394, 183] on link "+ Add" at bounding box center [394, 185] width 26 height 10
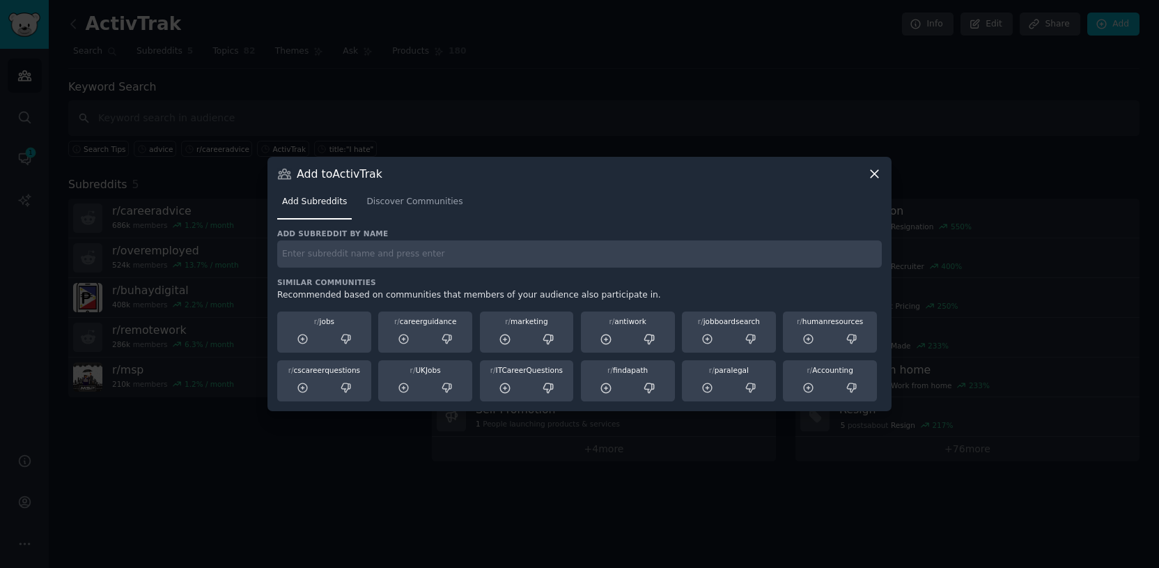
click at [369, 253] on input "text" at bounding box center [579, 253] width 605 height 27
type input "r/workfromhome"
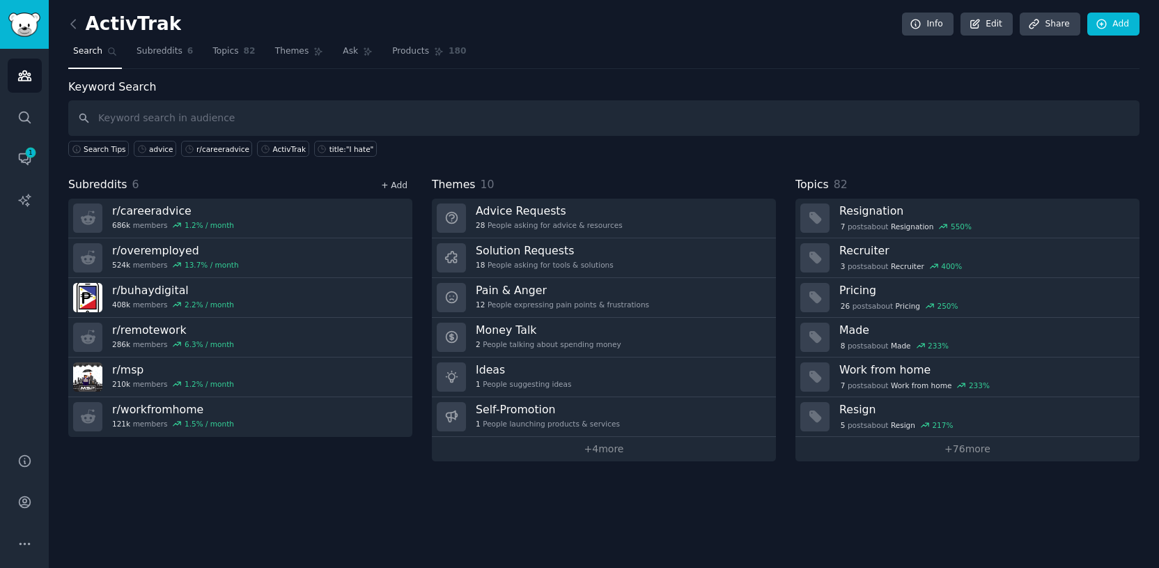
click at [401, 181] on link "+ Add" at bounding box center [394, 185] width 26 height 10
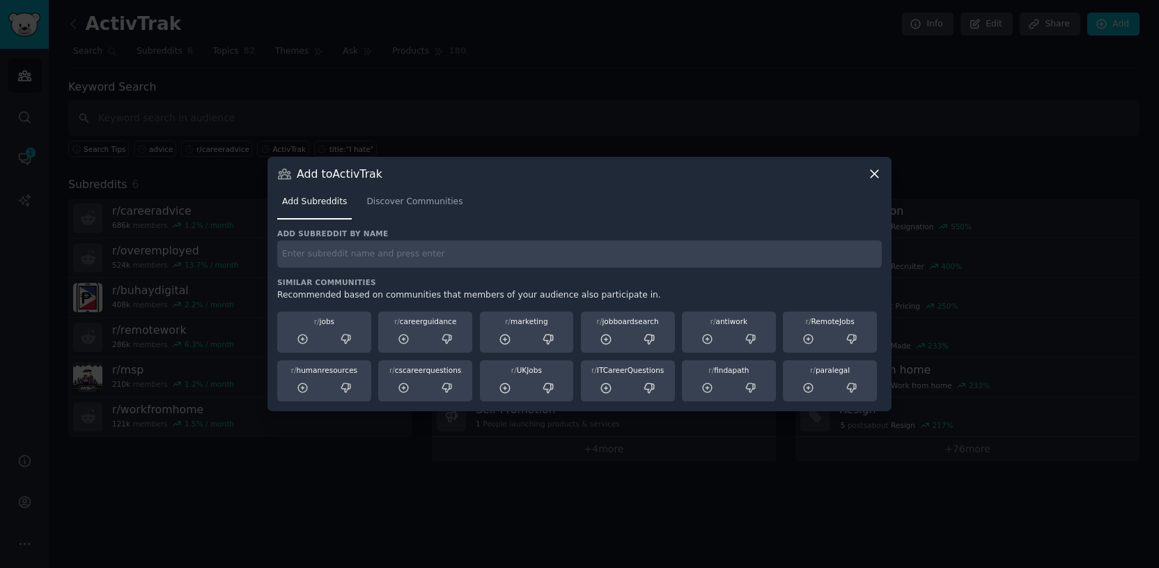
click at [392, 254] on input "text" at bounding box center [579, 253] width 605 height 27
type input "r/askmanagers"
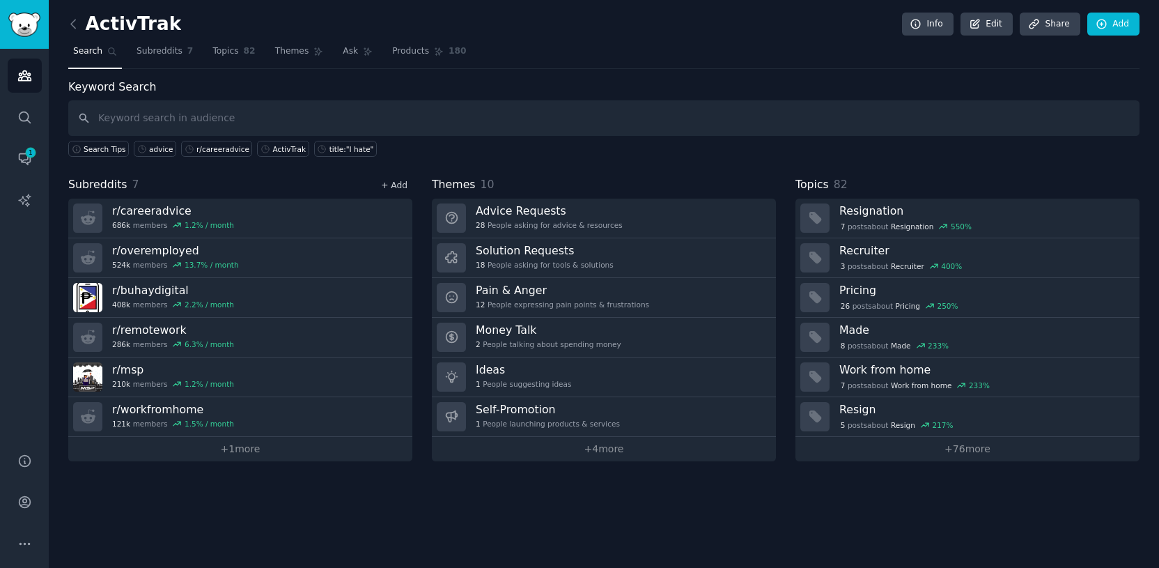
click at [395, 189] on link "+ Add" at bounding box center [394, 185] width 26 height 10
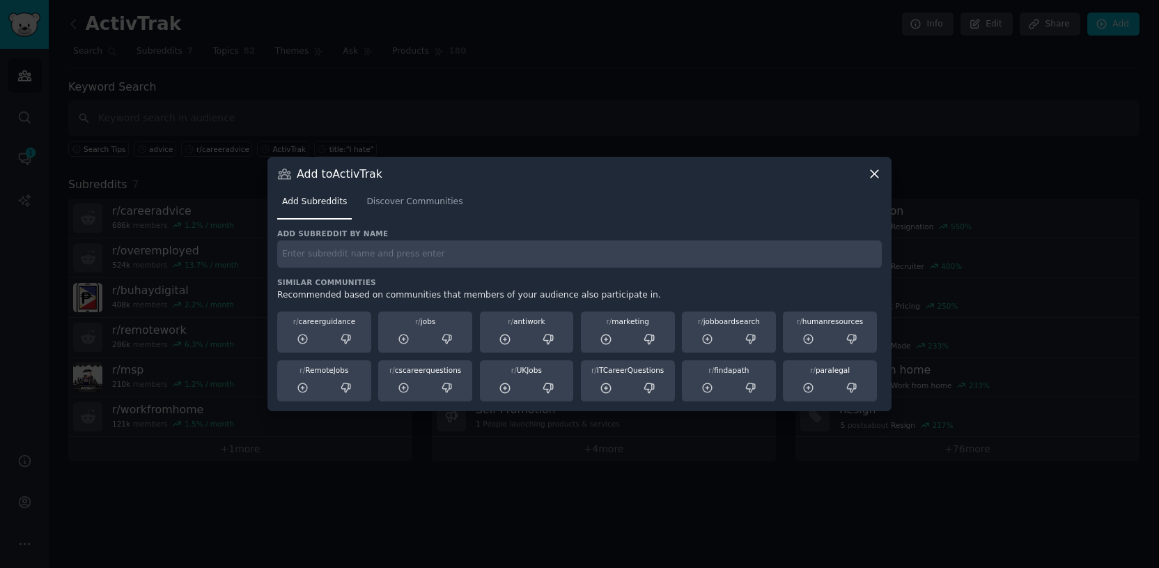
click at [383, 249] on input "text" at bounding box center [579, 253] width 605 height 27
type input "r/it"
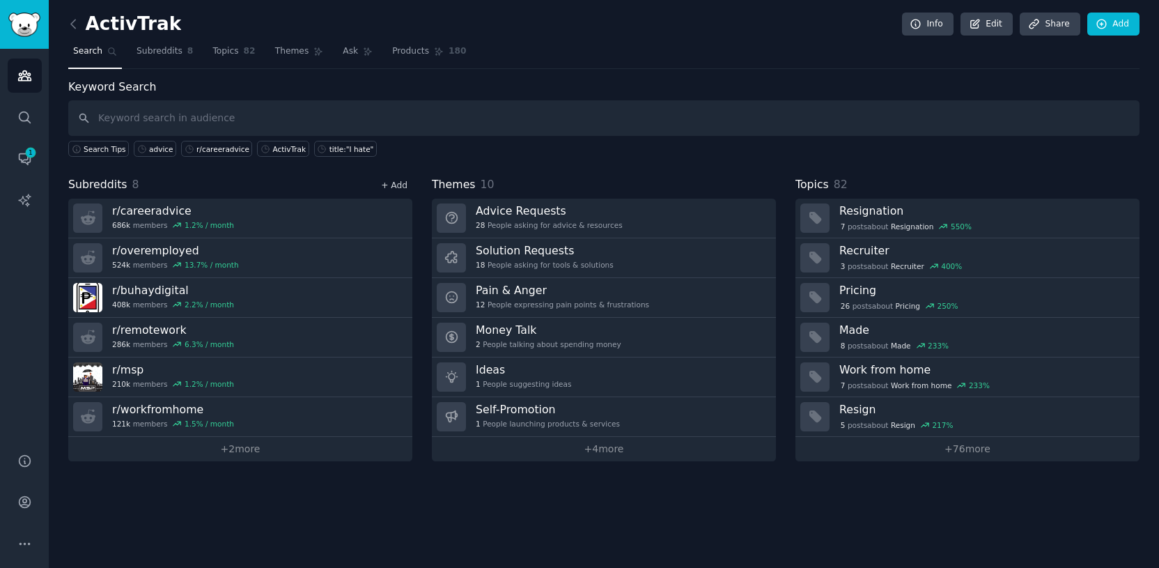
click at [388, 185] on link "+ Add" at bounding box center [394, 185] width 26 height 10
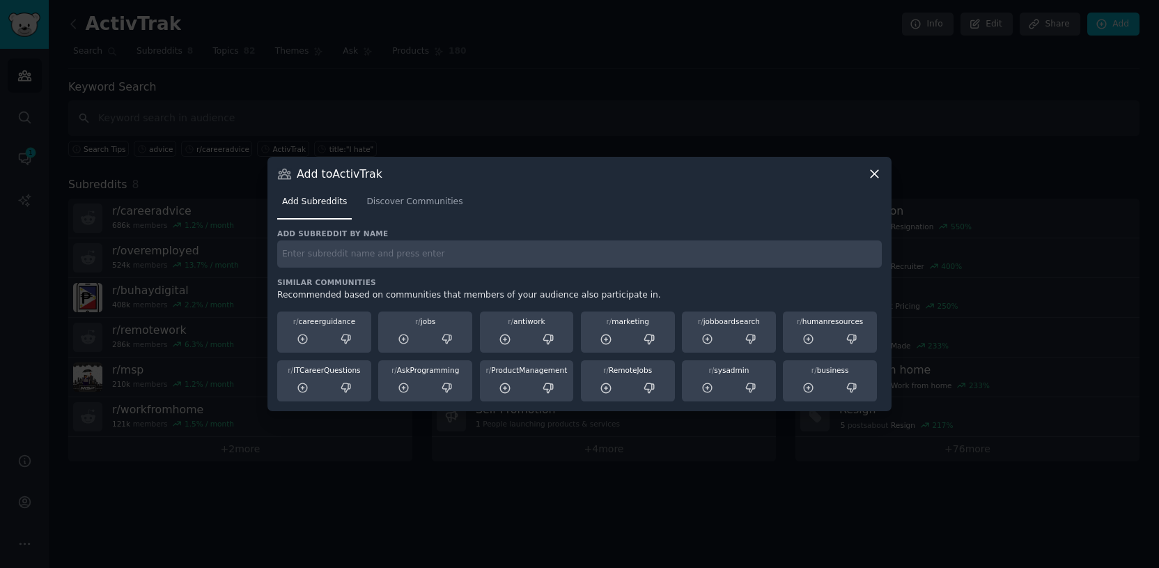
click at [380, 255] on input "text" at bounding box center [579, 253] width 605 height 27
type input "r/jobs"
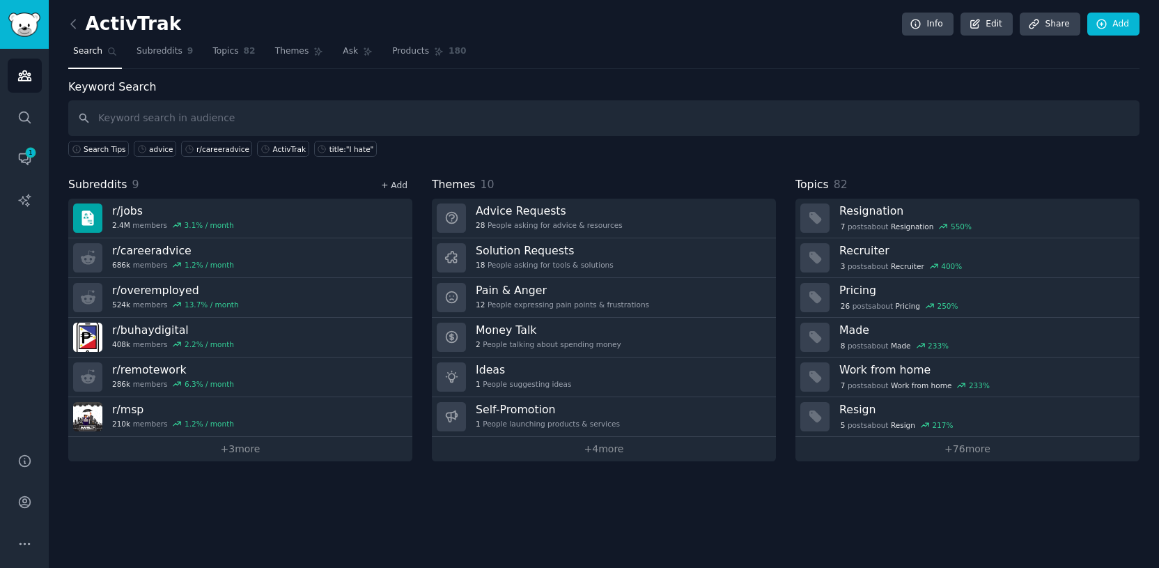
click at [394, 183] on link "+ Add" at bounding box center [394, 185] width 26 height 10
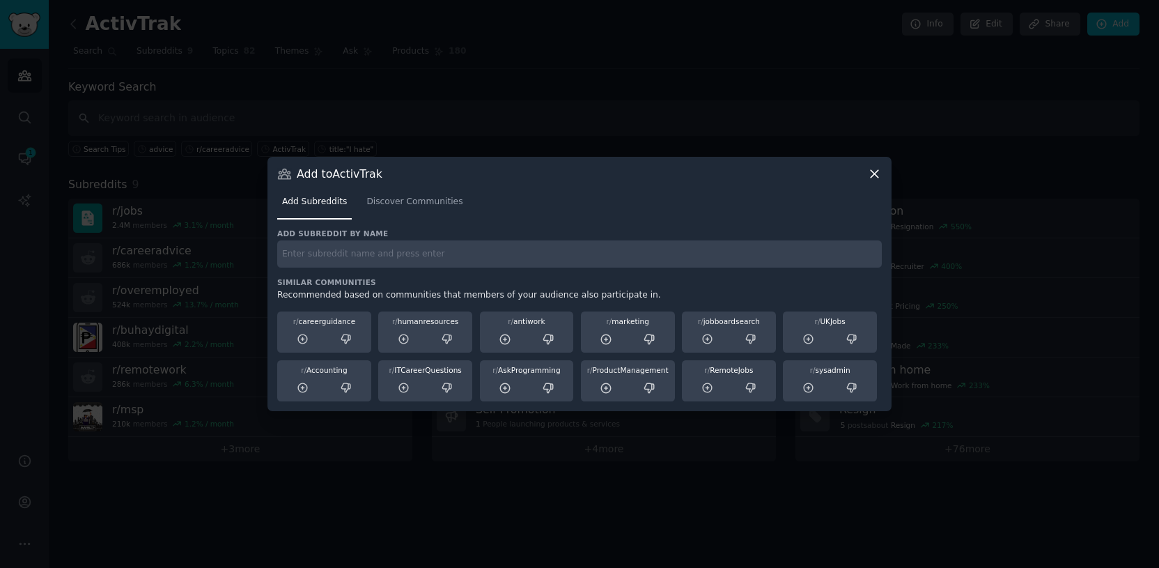
click at [362, 266] on input "text" at bounding box center [579, 253] width 605 height 27
type input "r/civilengineering"
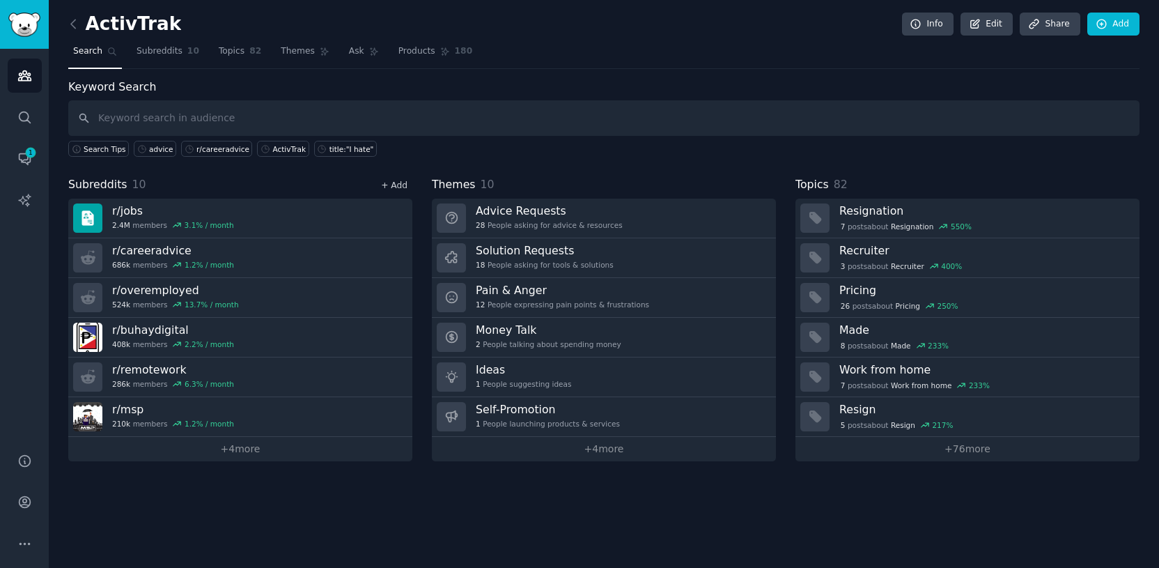
click at [398, 186] on link "+ Add" at bounding box center [394, 185] width 26 height 10
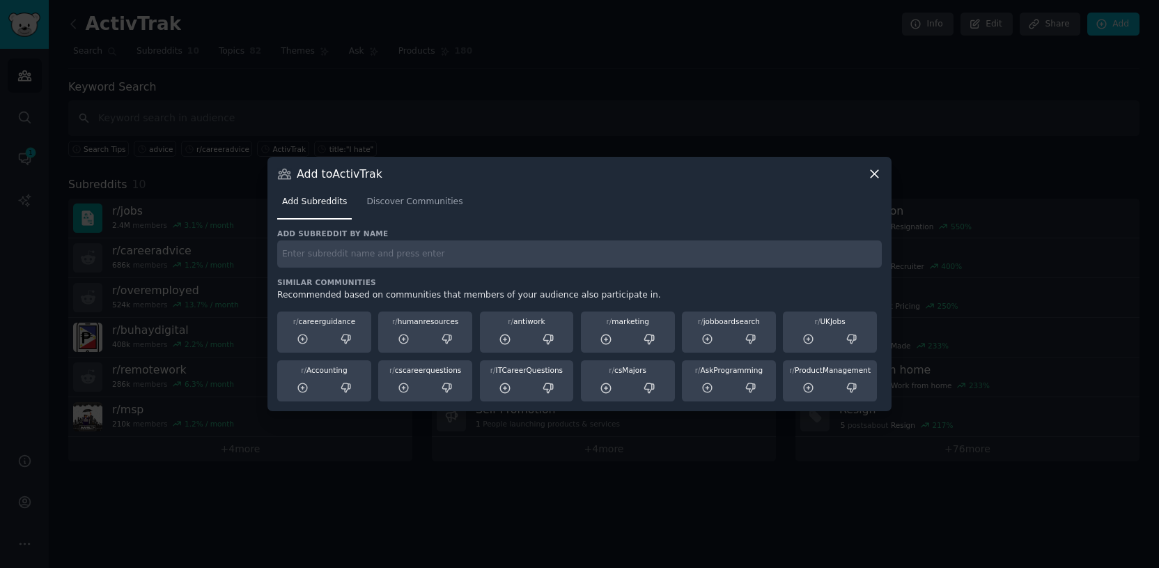
click at [346, 270] on div "Add subreddit by name Similar Communities Recommended based on communities that…" at bounding box center [579, 315] width 605 height 173
click at [346, 261] on input "text" at bounding box center [579, 253] width 605 height 27
type input "r/techsupport"
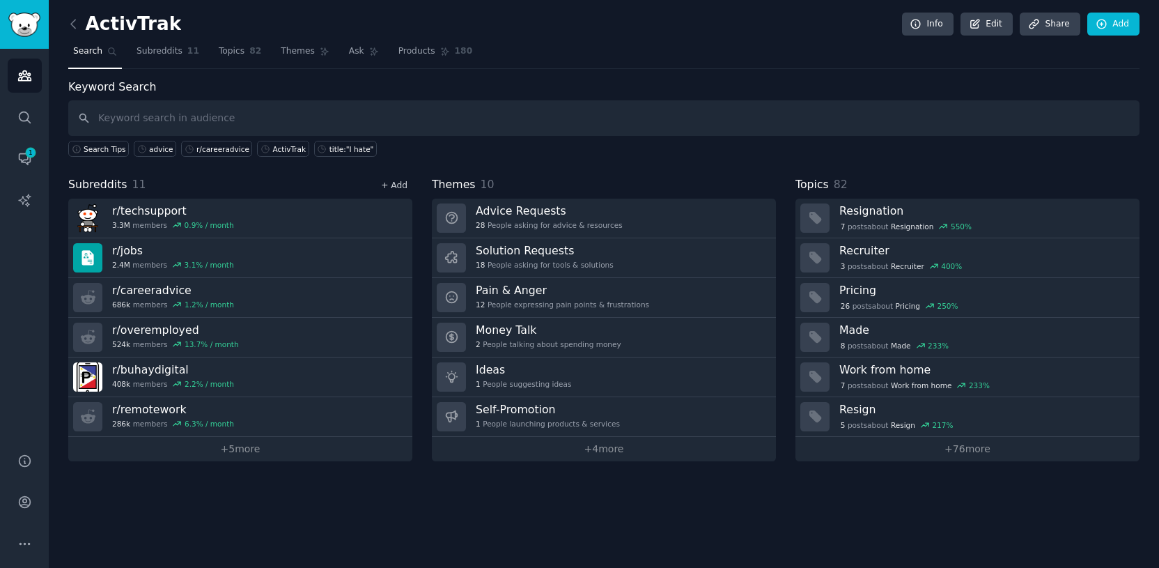
click at [396, 189] on link "+ Add" at bounding box center [394, 185] width 26 height 10
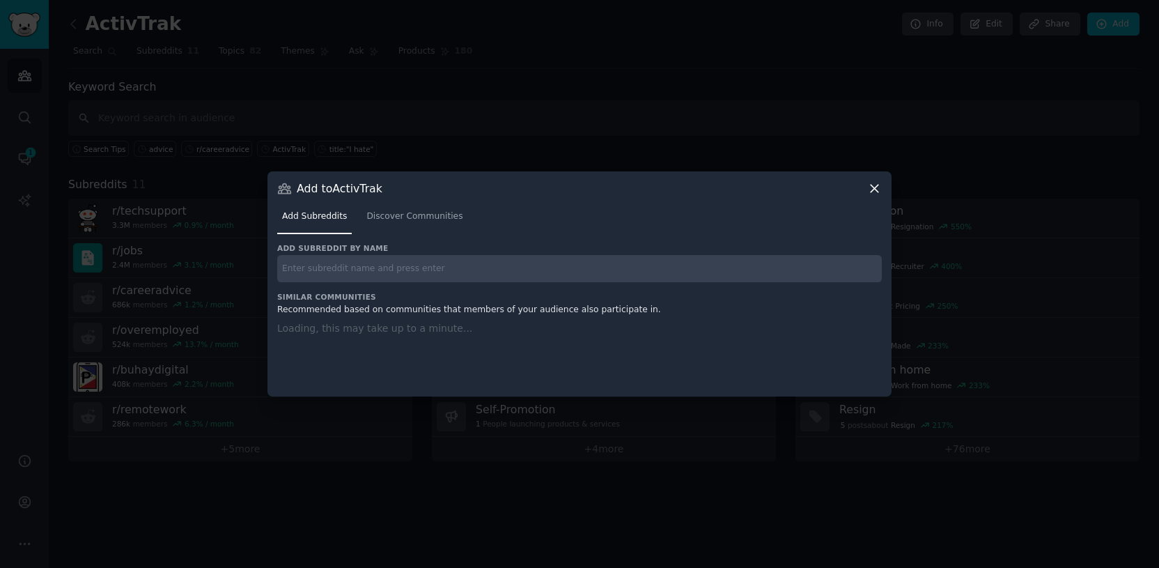
click at [376, 265] on input "text" at bounding box center [579, 268] width 605 height 27
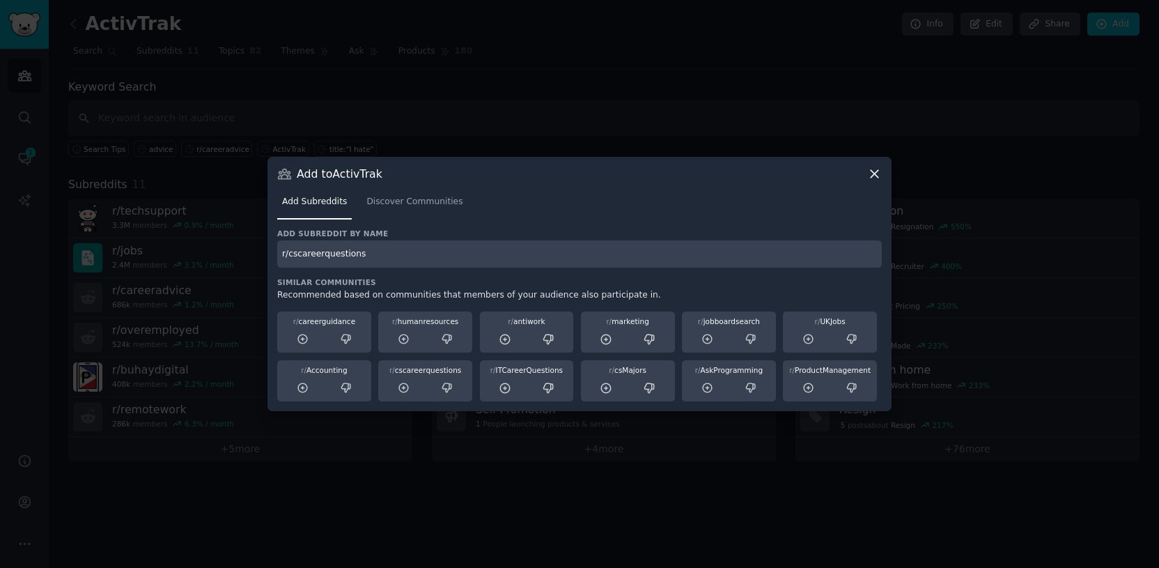
type input "r/cscareerquestions"
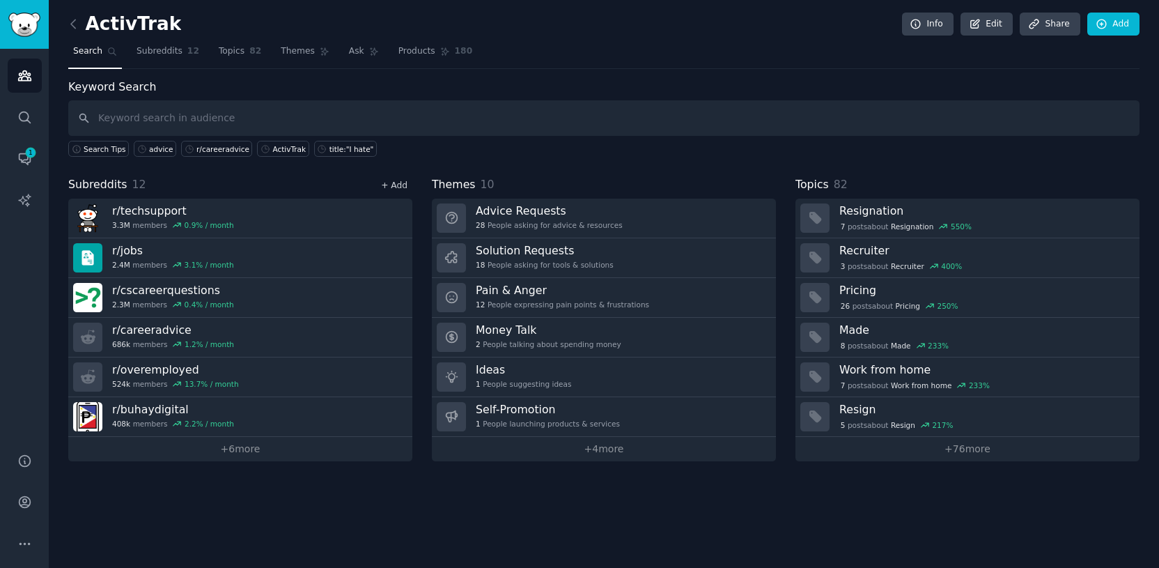
click at [401, 180] on link "+ Add" at bounding box center [394, 185] width 26 height 10
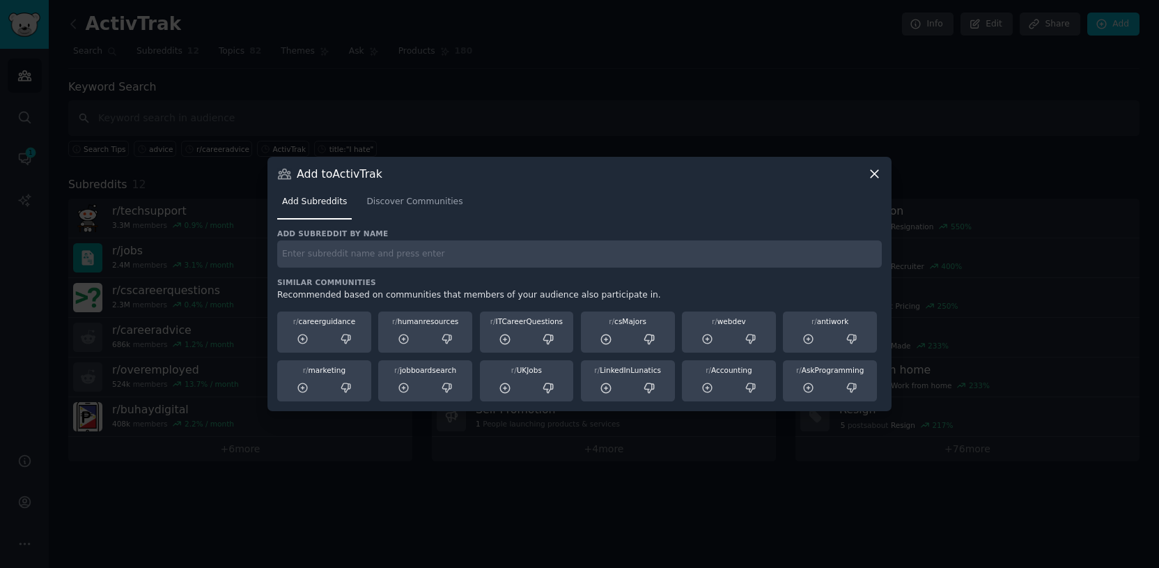
click at [378, 247] on input "text" at bounding box center [579, 253] width 605 height 27
type input "r/sysadmin"
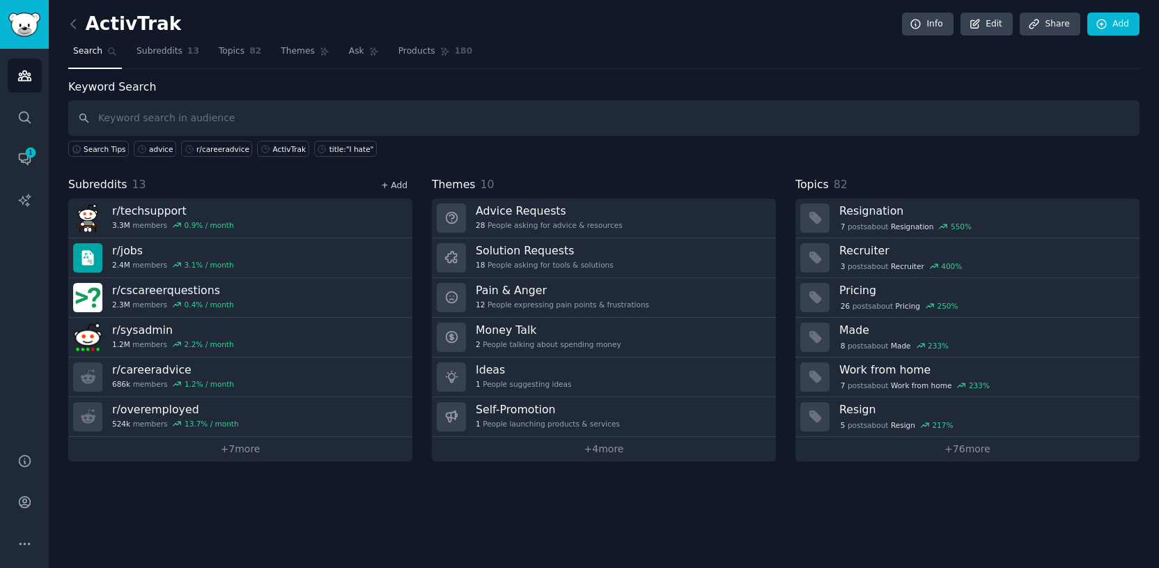
click at [397, 185] on link "+ Add" at bounding box center [394, 185] width 26 height 10
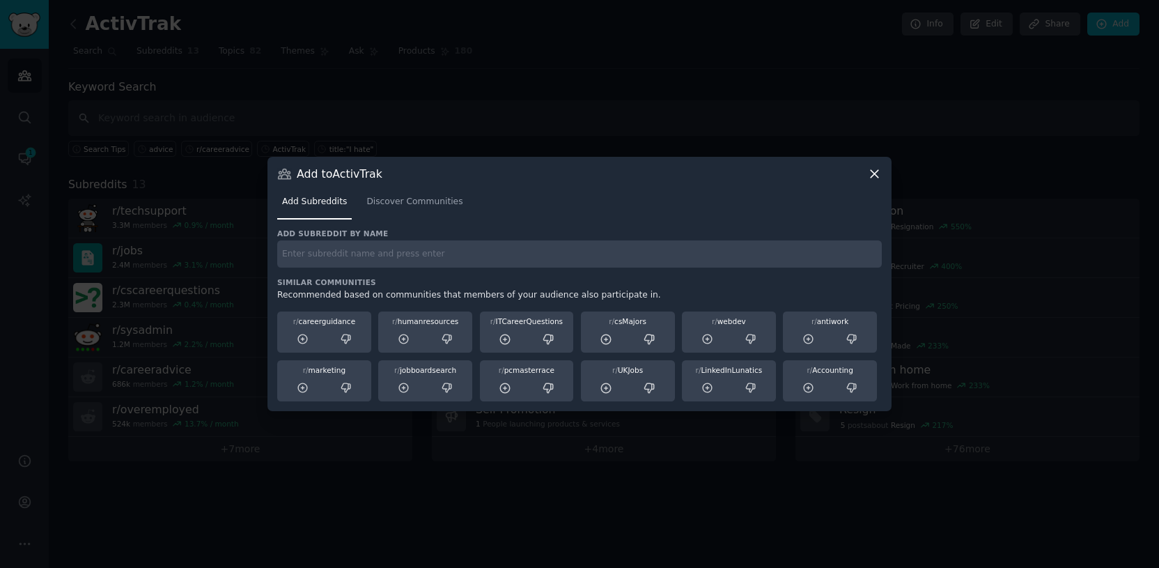
click at [371, 248] on input "text" at bounding box center [579, 253] width 605 height 27
type input "r/buhaydigital"
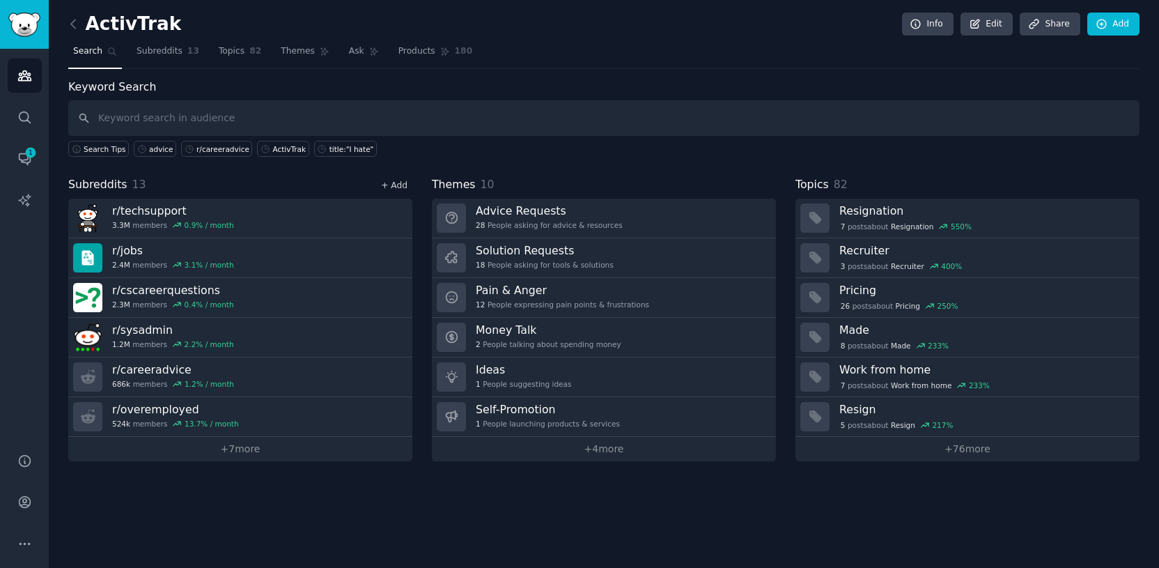
click at [396, 185] on link "+ Add" at bounding box center [394, 185] width 26 height 10
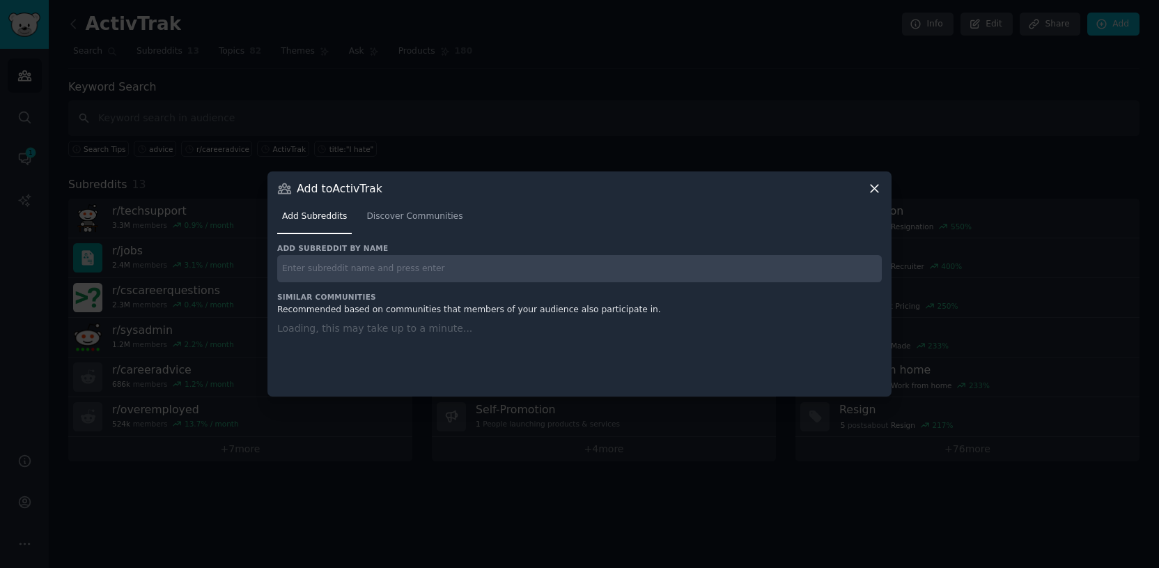
click at [378, 269] on div "Add subreddit by name Similar Communities Recommended based on communities that…" at bounding box center [579, 311] width 605 height 137
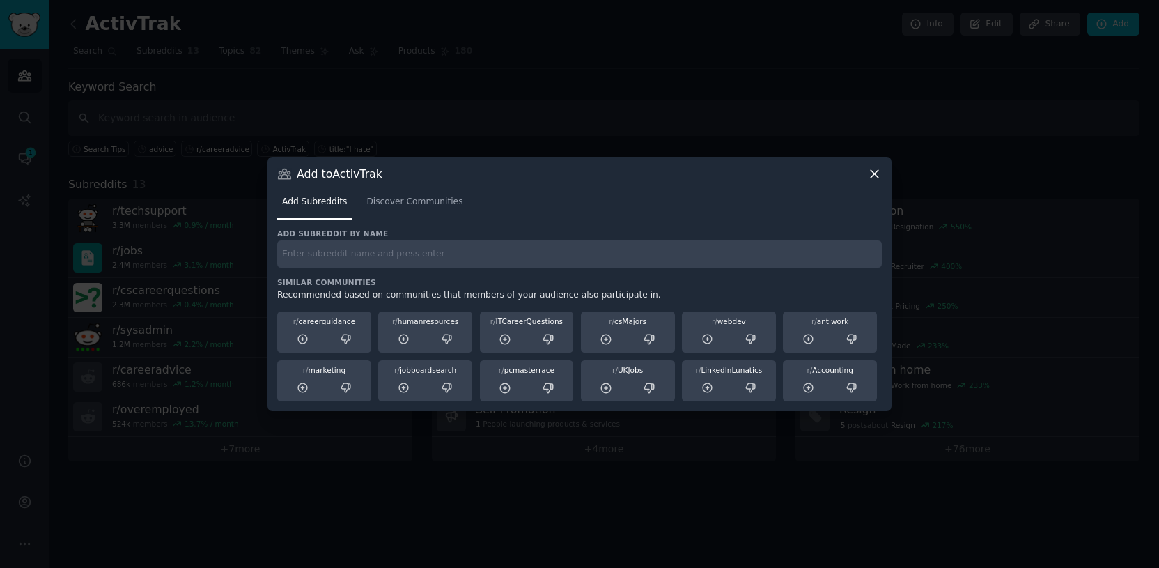
click at [389, 259] on input "text" at bounding box center [579, 253] width 605 height 27
type input "r/fednews"
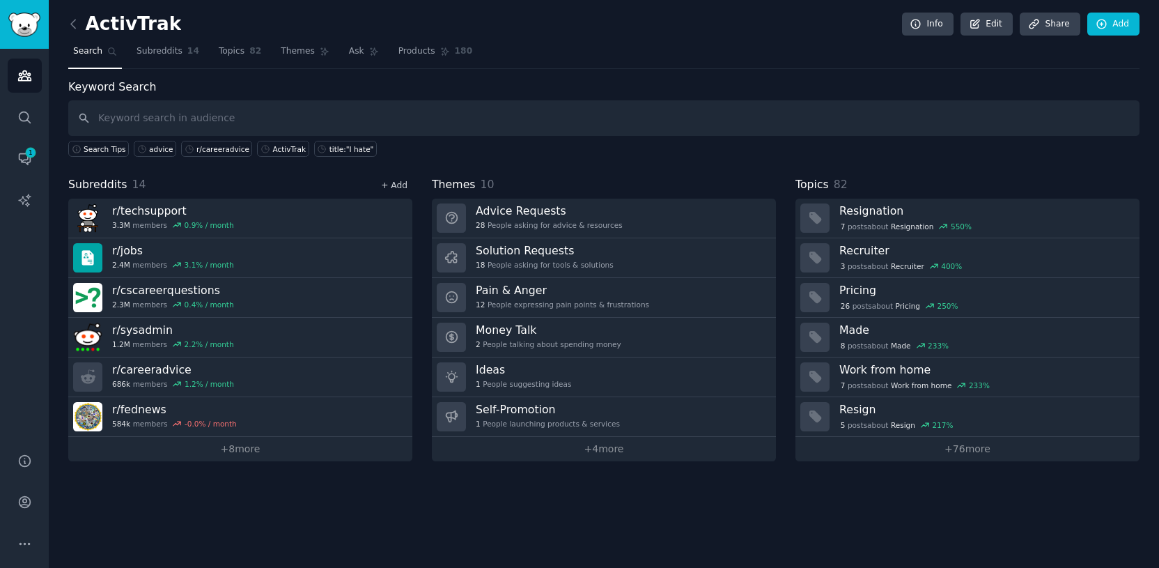
click at [396, 189] on link "+ Add" at bounding box center [394, 185] width 26 height 10
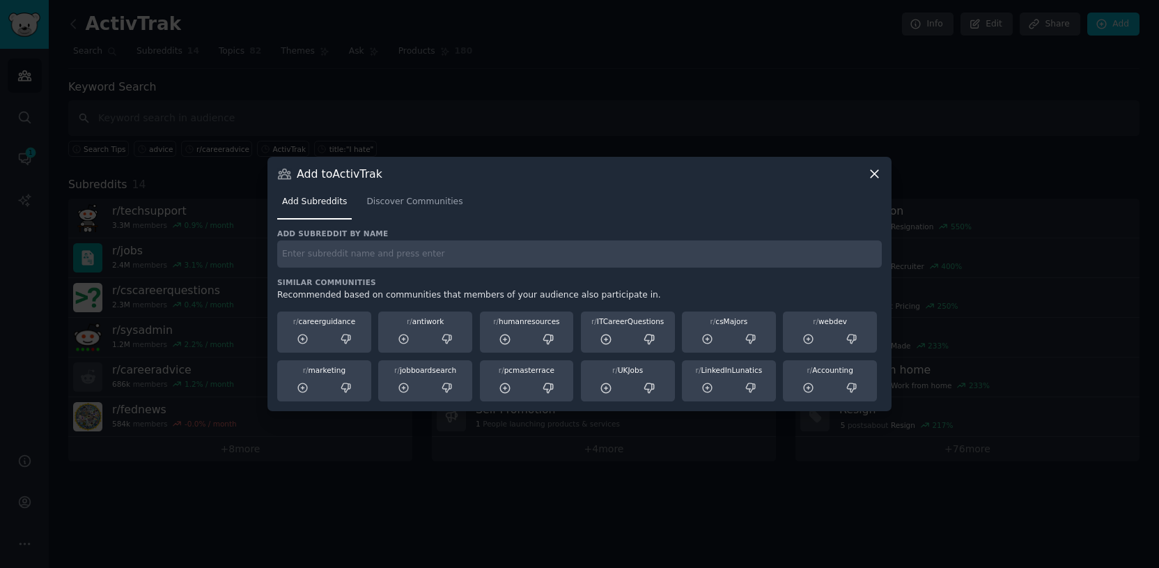
click at [391, 273] on div "Add subreddit by name Similar Communities Recommended based on communities that…" at bounding box center [579, 315] width 605 height 173
click at [391, 268] on div "Add subreddit by name Similar Communities Recommended based on communities that…" at bounding box center [579, 315] width 605 height 173
click at [395, 254] on input "text" at bounding box center [579, 253] width 605 height 27
type input "r/askhr"
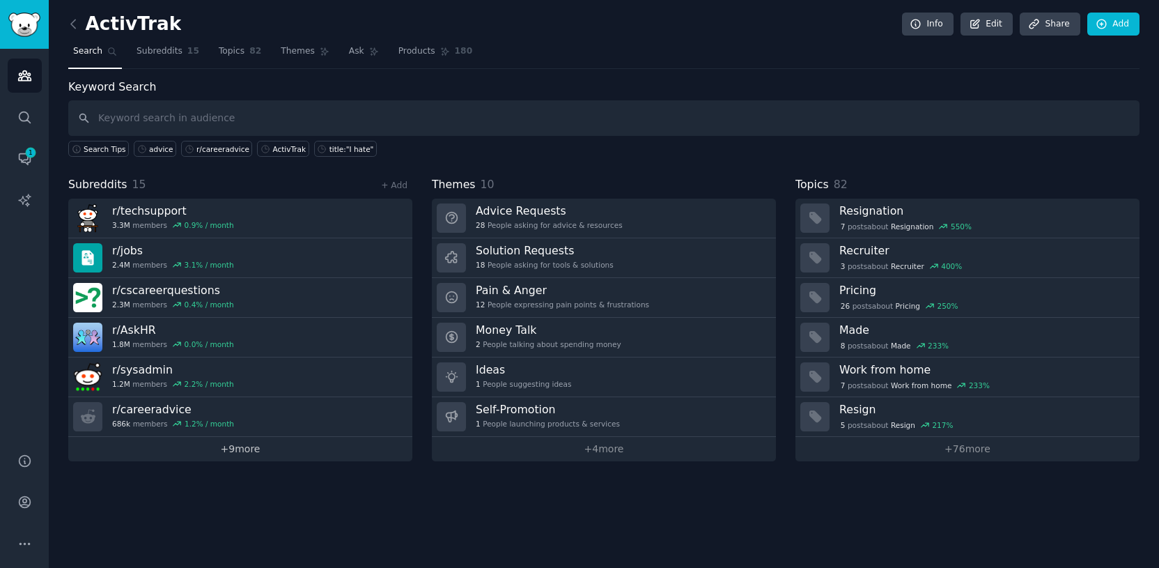
click at [240, 449] on link "+ 9 more" at bounding box center [240, 449] width 344 height 24
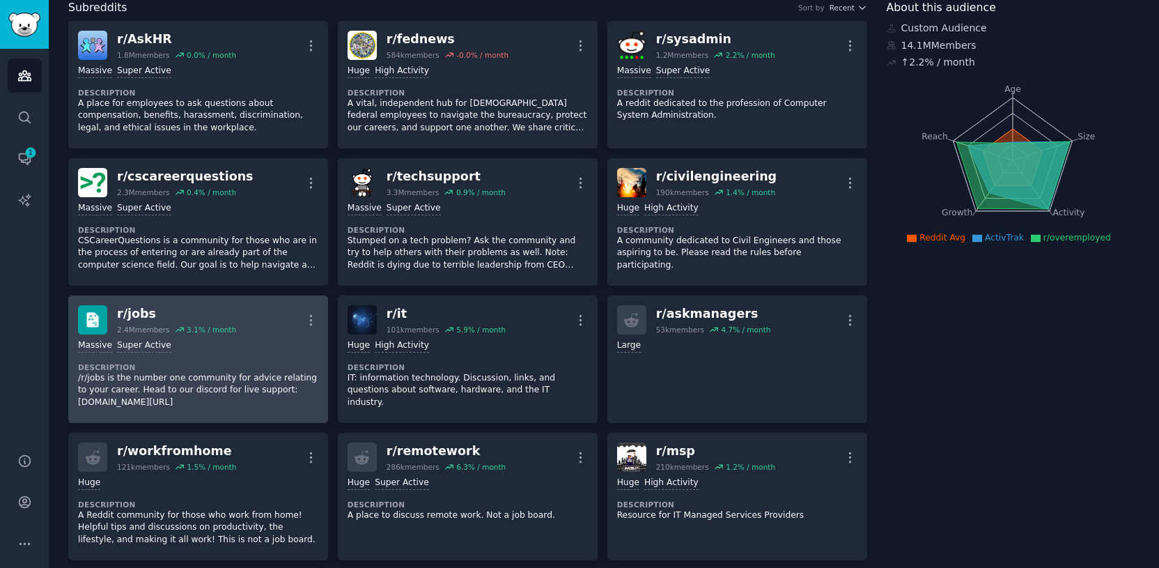
scroll to position [2, 0]
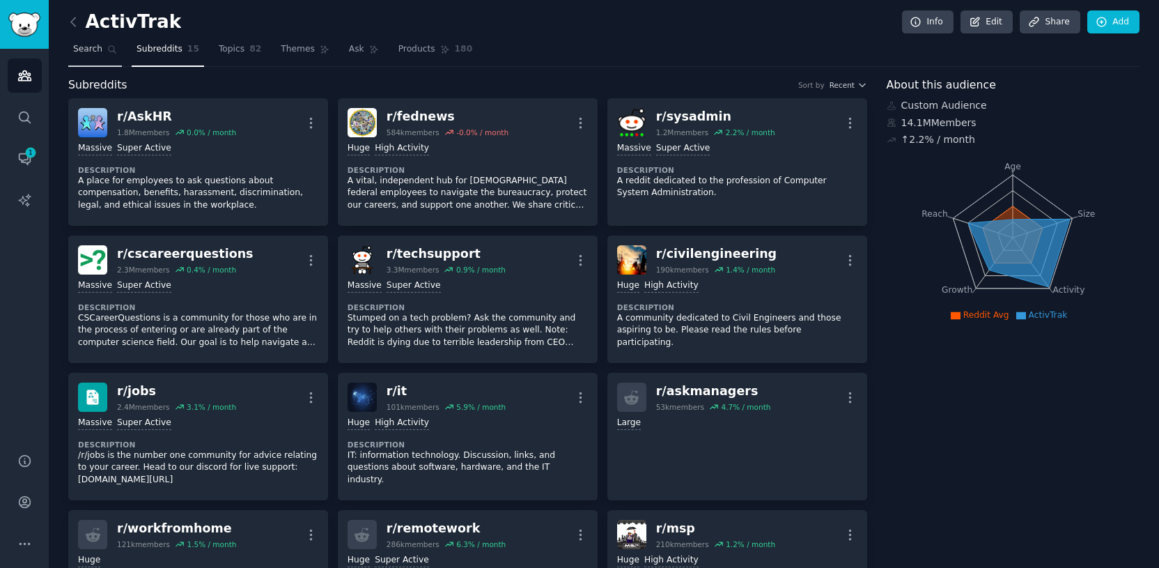
click at [97, 59] on link "Search" at bounding box center [95, 52] width 54 height 29
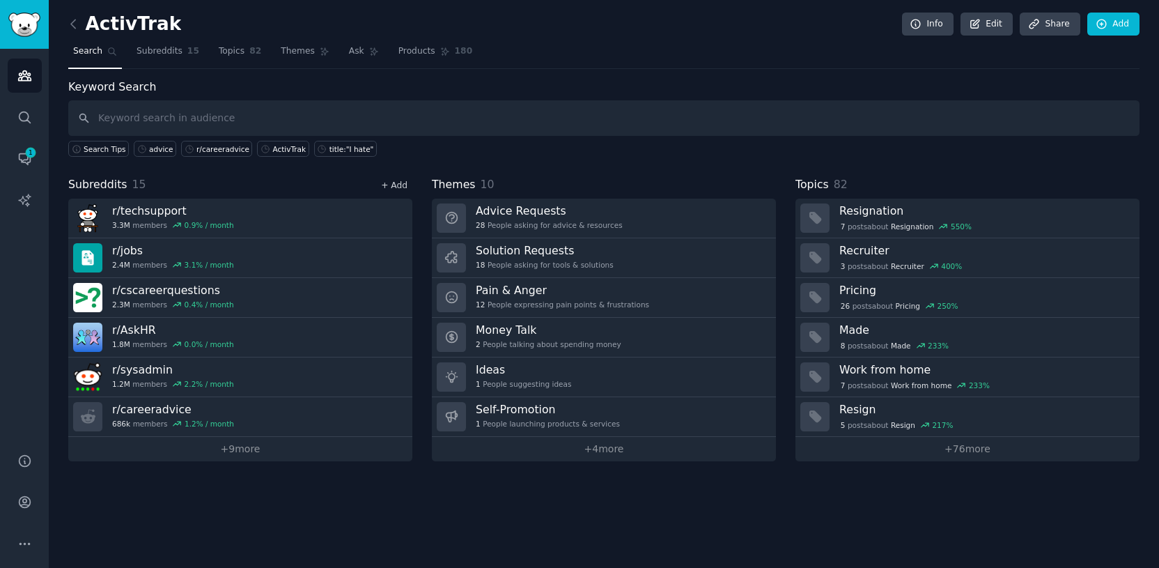
click at [394, 181] on link "+ Add" at bounding box center [394, 185] width 26 height 10
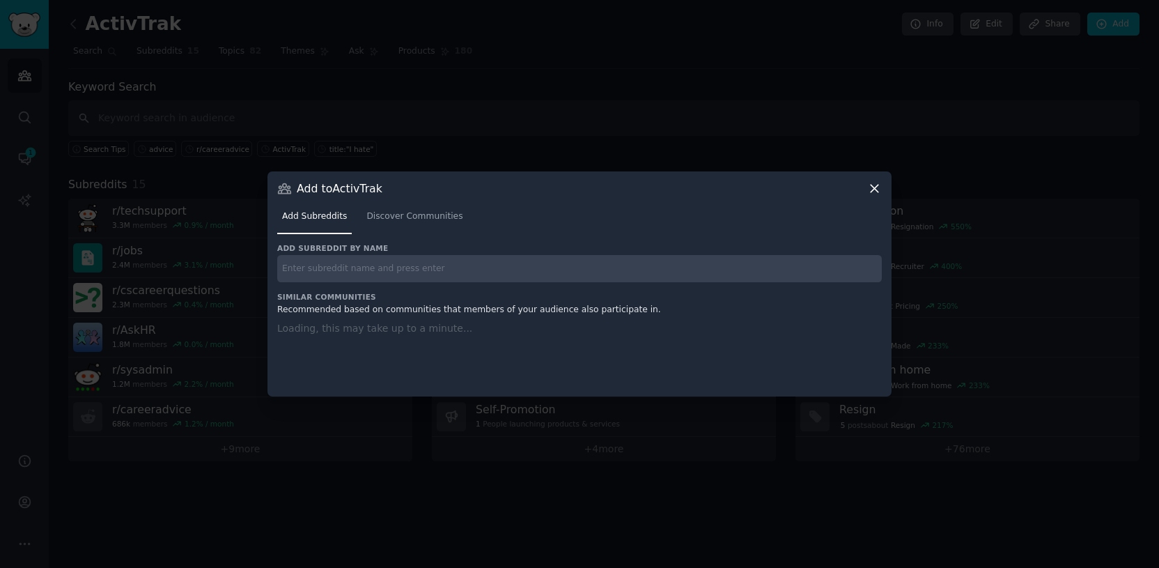
click at [377, 265] on input "text" at bounding box center [579, 268] width 605 height 27
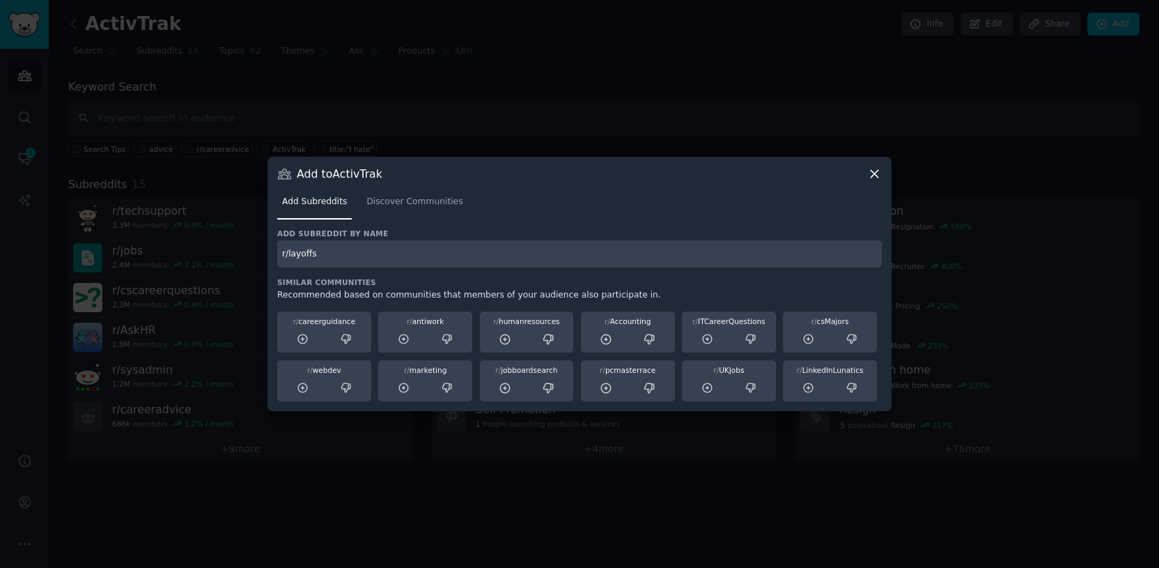
type input "r/layoffs"
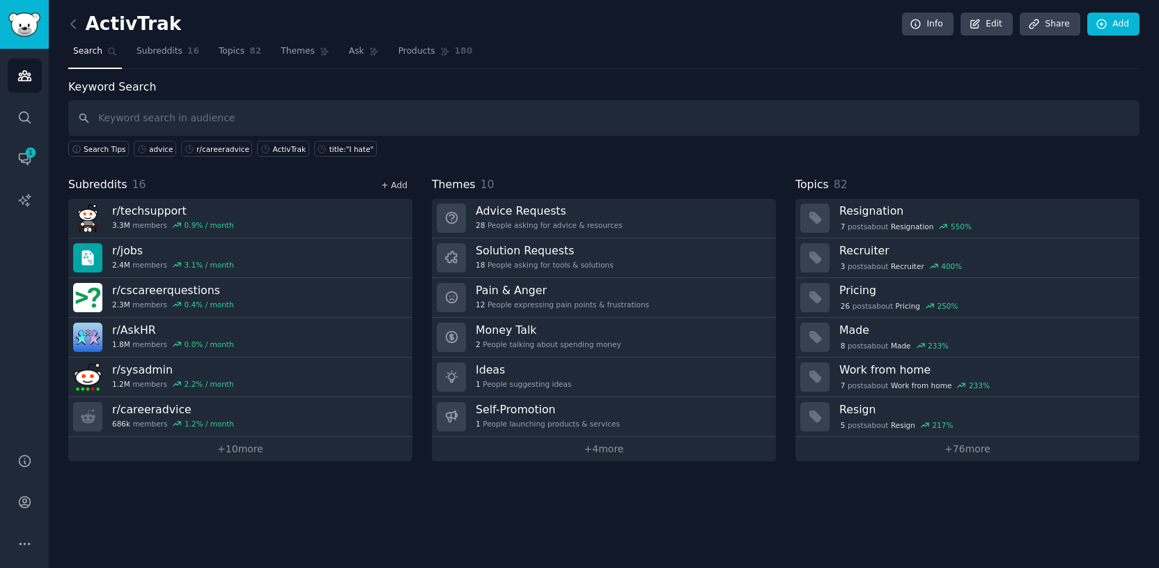
click at [387, 182] on link "+ Add" at bounding box center [394, 185] width 26 height 10
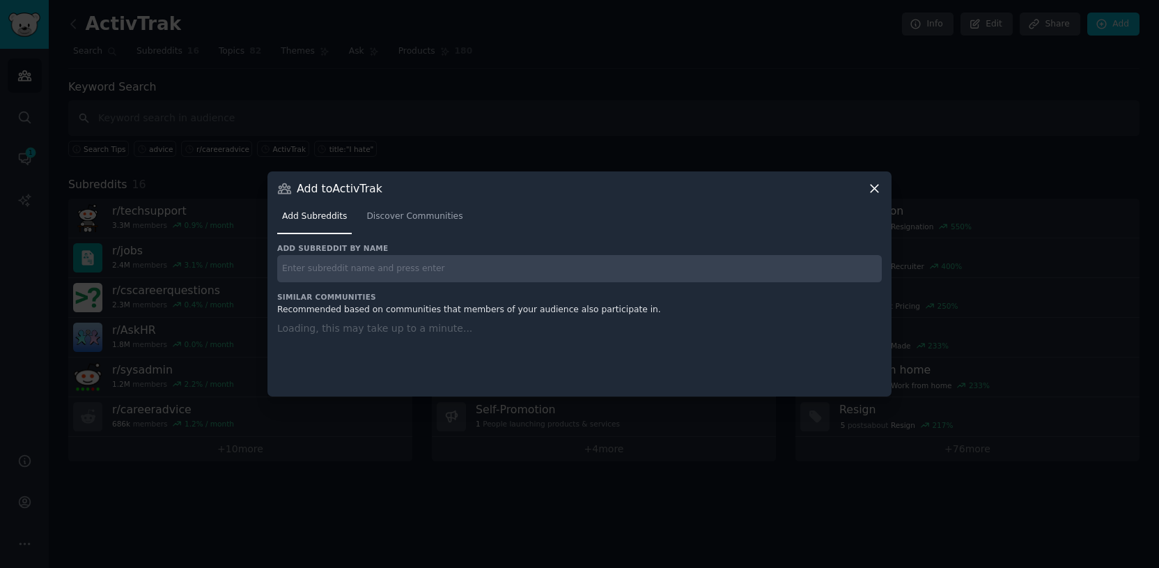
click at [393, 266] on input "text" at bounding box center [579, 268] width 605 height 27
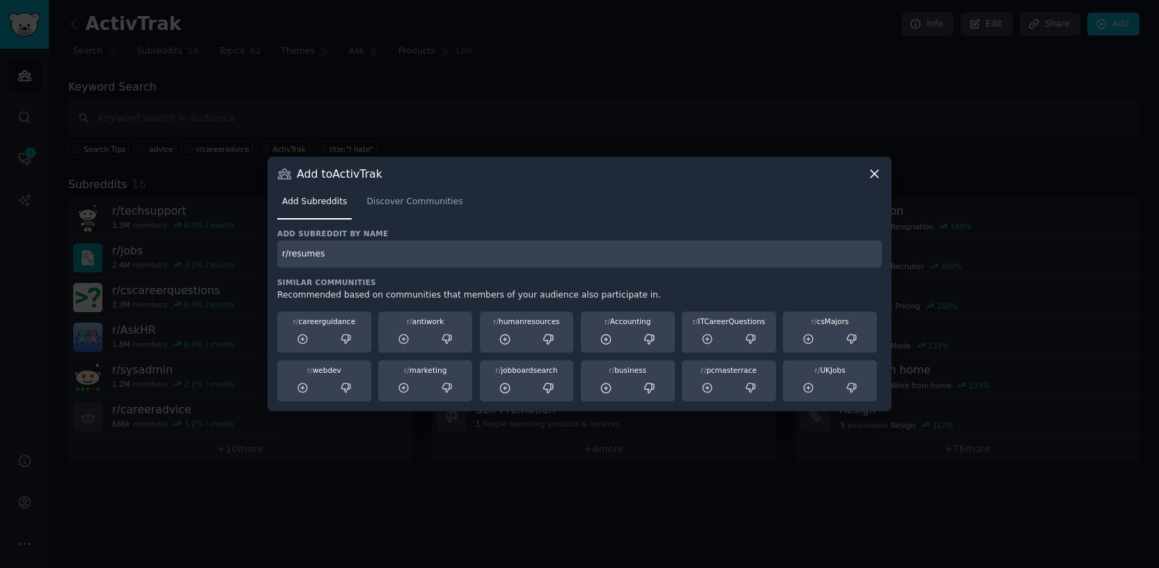
type input "r/resumes"
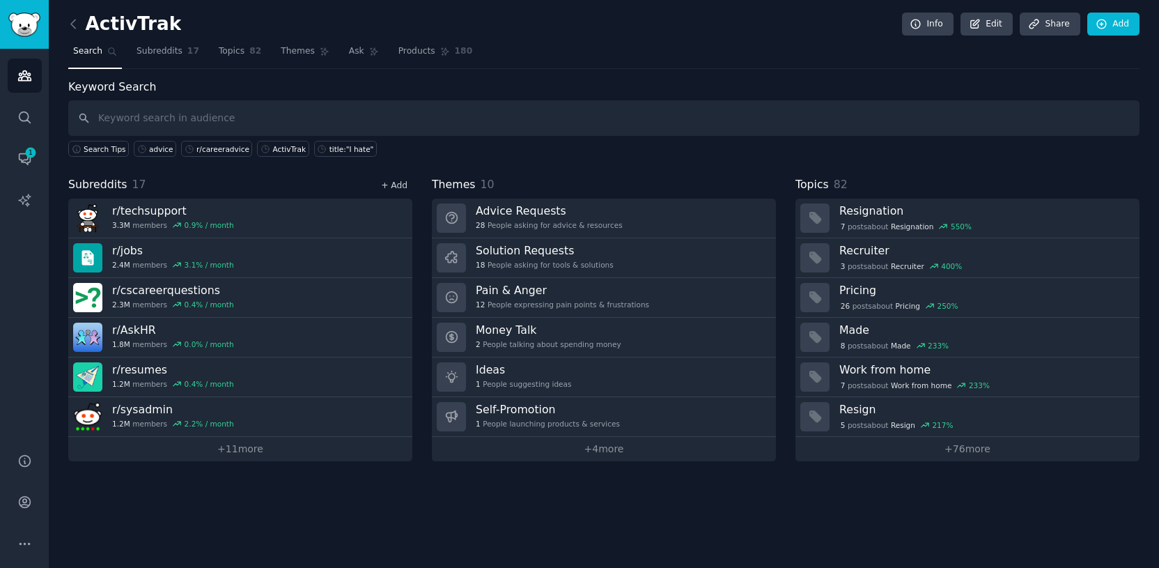
click at [393, 187] on link "+ Add" at bounding box center [394, 185] width 26 height 10
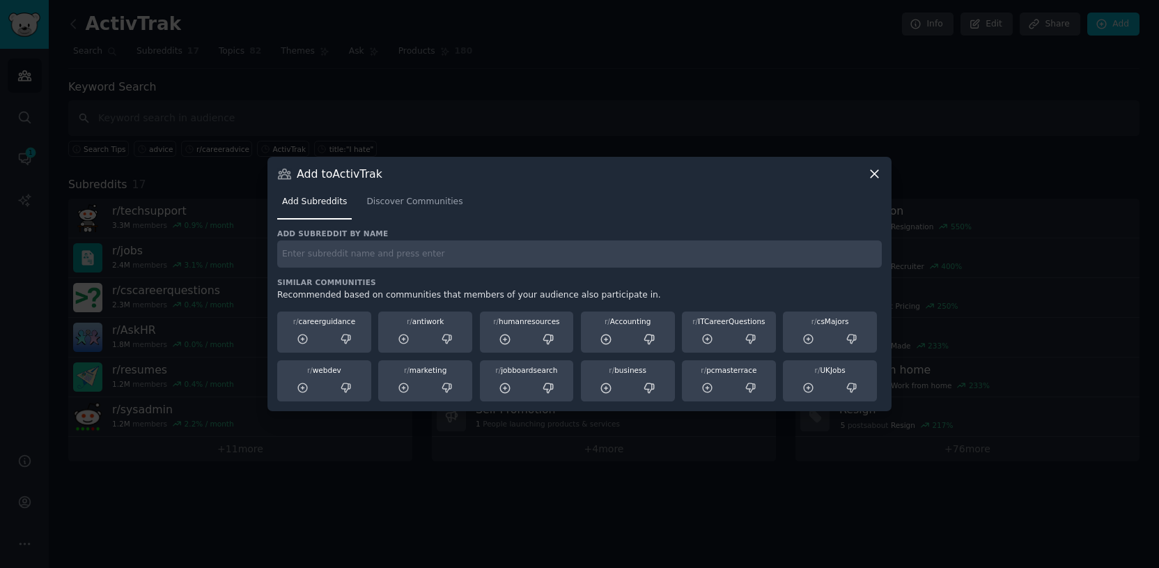
click at [380, 247] on input "text" at bounding box center [579, 253] width 605 height 27
type input "r/productivityapps"
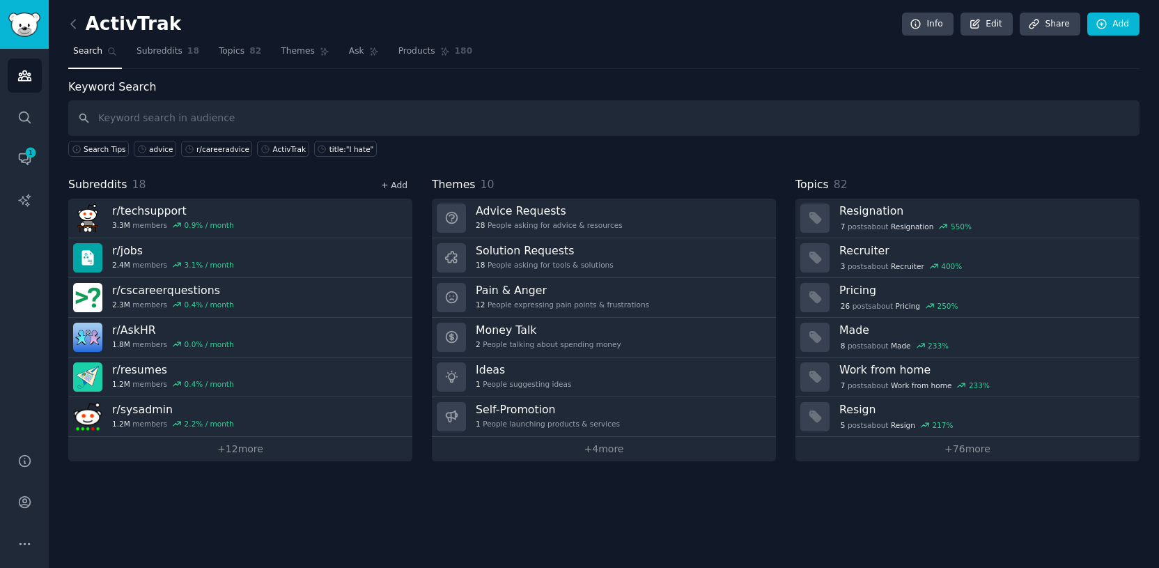
click at [393, 182] on link "+ Add" at bounding box center [394, 185] width 26 height 10
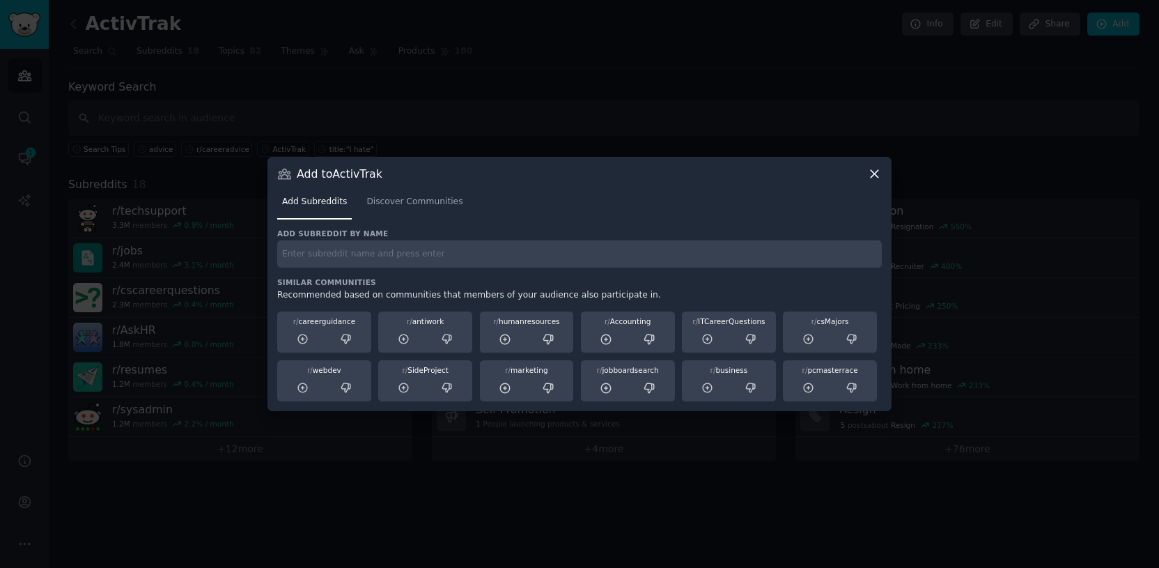
click at [388, 268] on div "Add subreddit by name Similar Communities Recommended based on communities that…" at bounding box center [579, 315] width 605 height 173
click at [388, 264] on input "text" at bounding box center [579, 253] width 605 height 27
type input "r/workadvice"
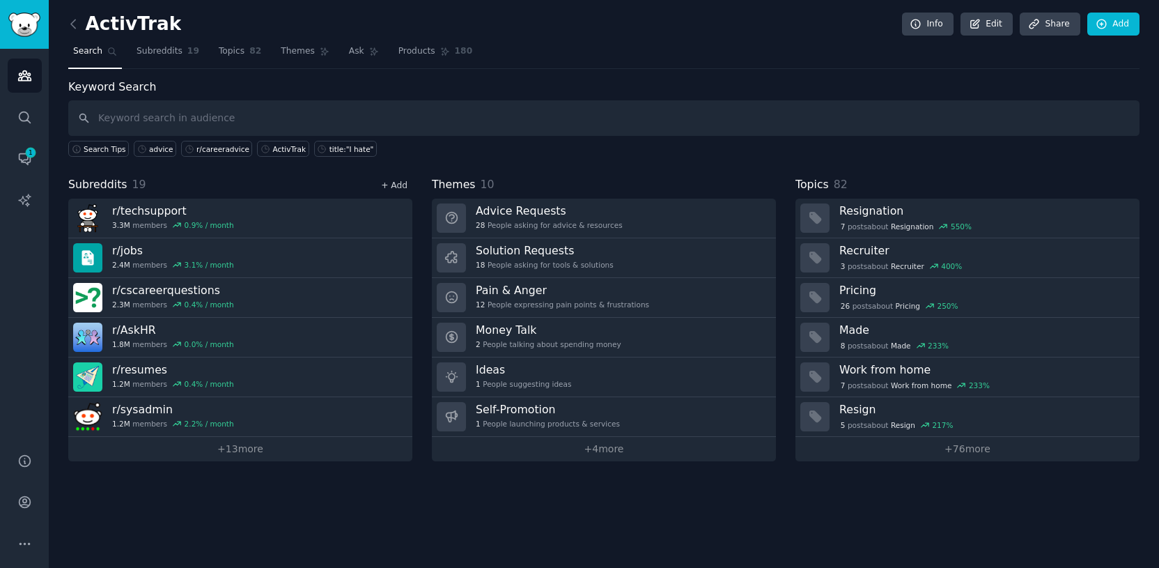
click at [401, 188] on link "+ Add" at bounding box center [394, 185] width 26 height 10
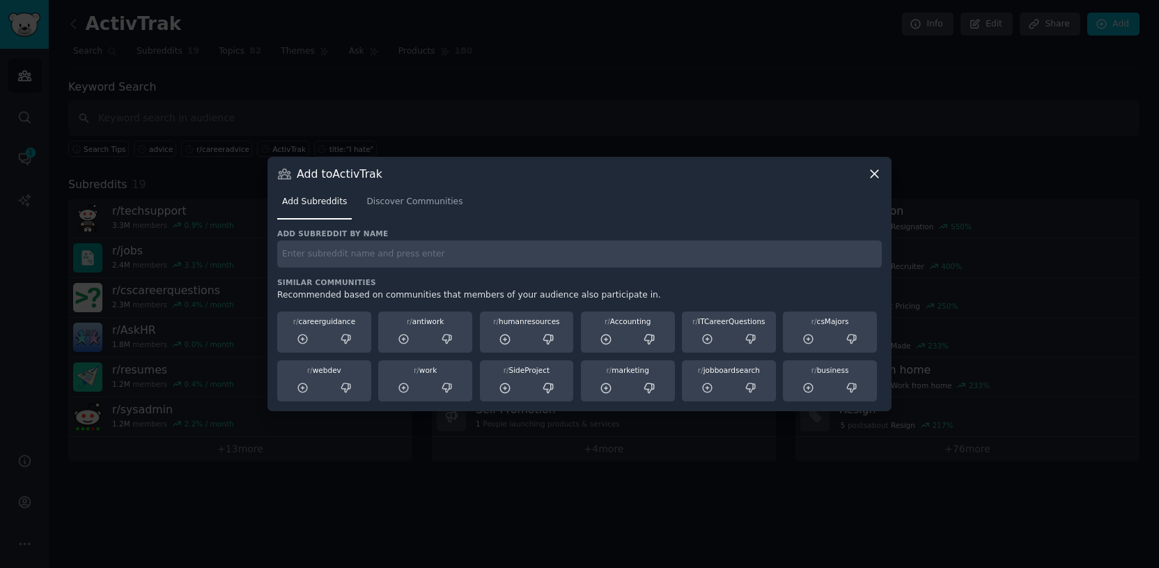
click at [385, 254] on input "text" at bounding box center [579, 253] width 605 height 27
type input "r/itmanagers"
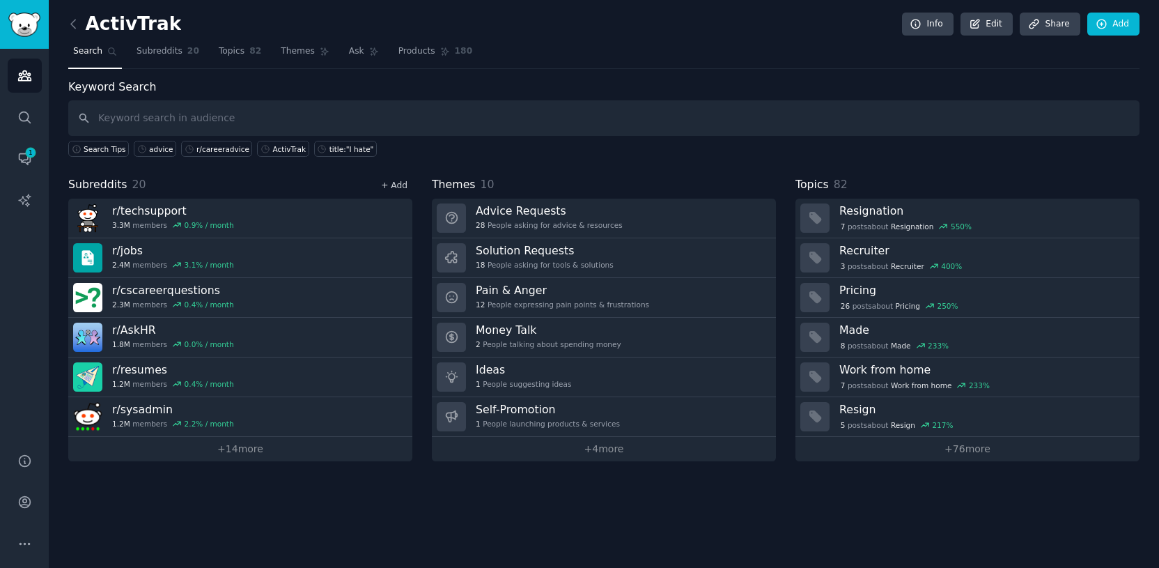
click at [399, 181] on link "+ Add" at bounding box center [394, 185] width 26 height 10
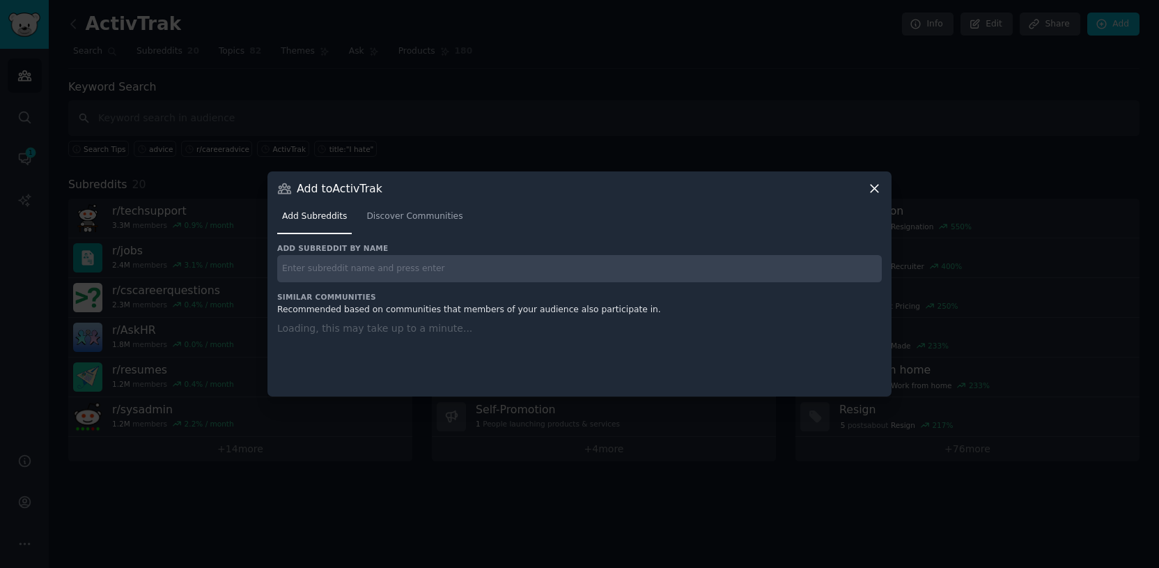
click at [390, 268] on input "text" at bounding box center [579, 268] width 605 height 27
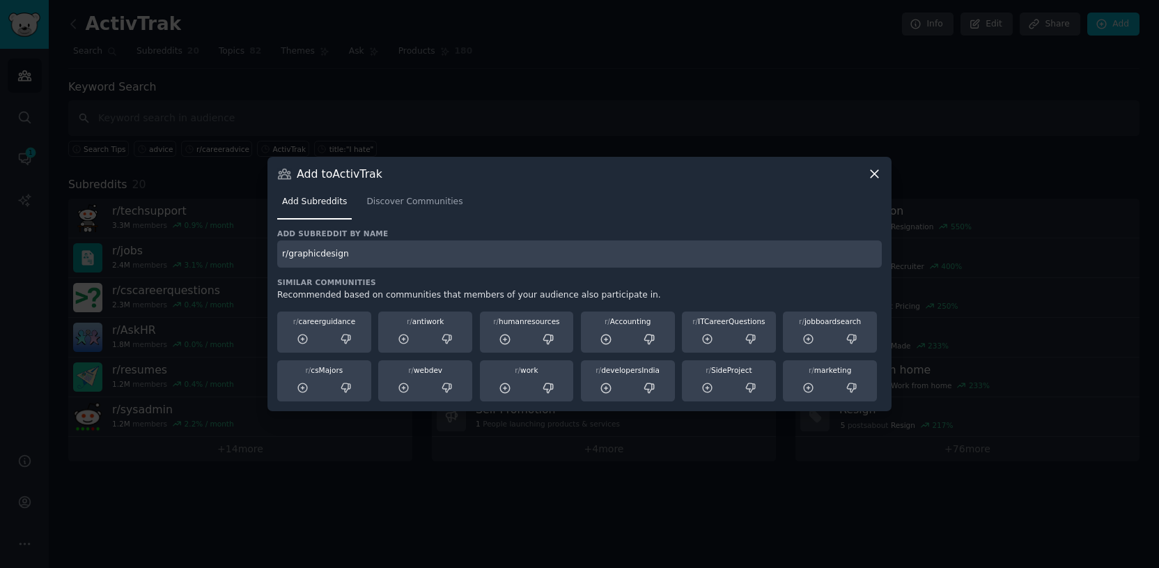
click at [318, 256] on input "r/graphicdesign" at bounding box center [579, 253] width 605 height 27
type input "r/graphic_design"
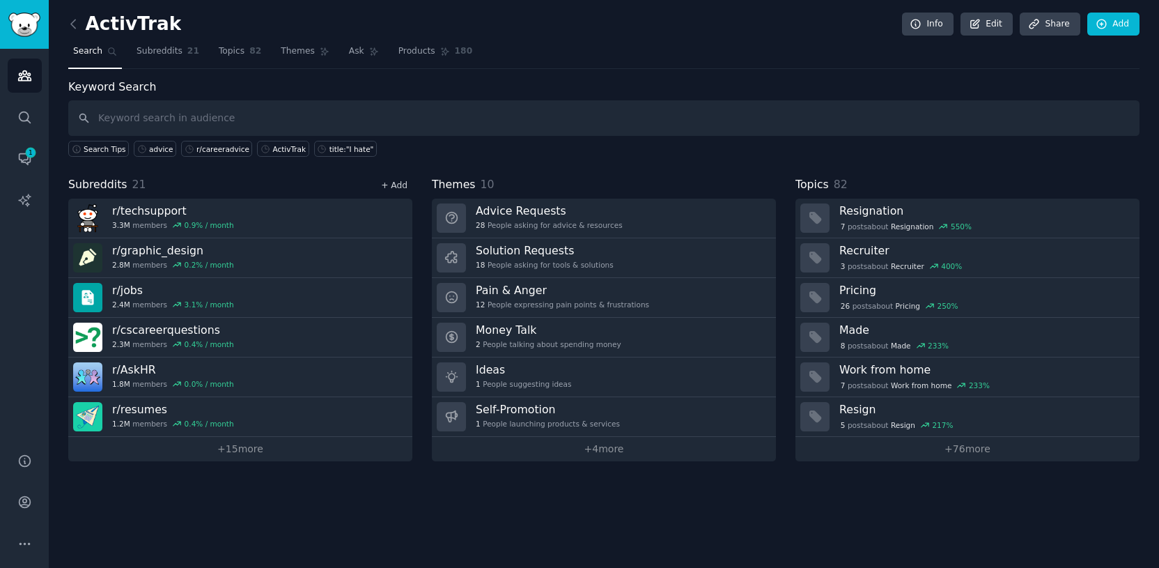
click at [398, 181] on link "+ Add" at bounding box center [394, 185] width 26 height 10
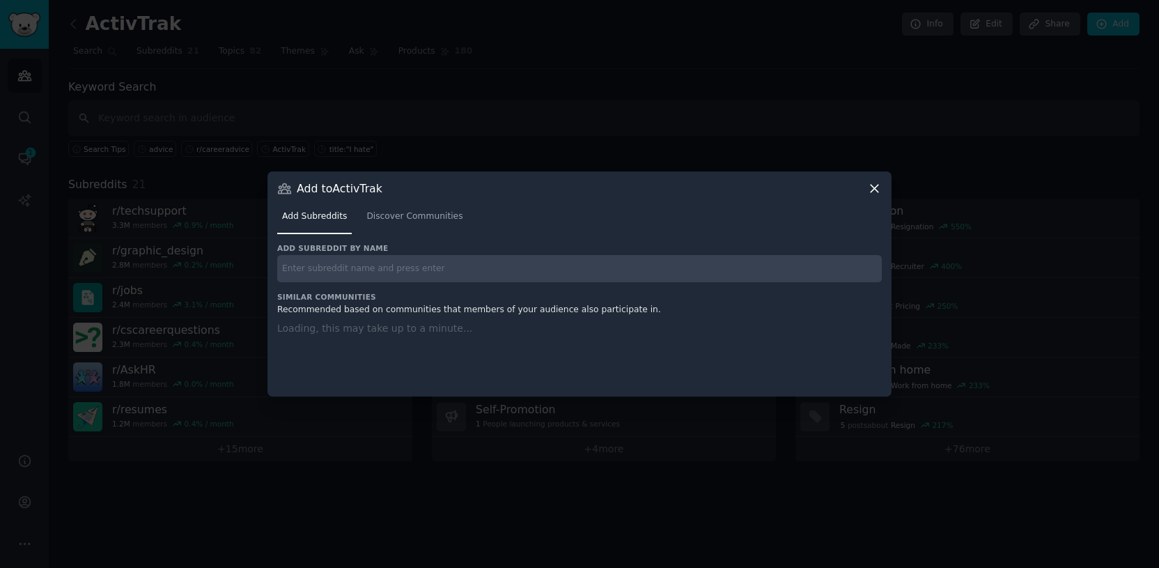
click at [389, 262] on input "text" at bounding box center [579, 268] width 605 height 27
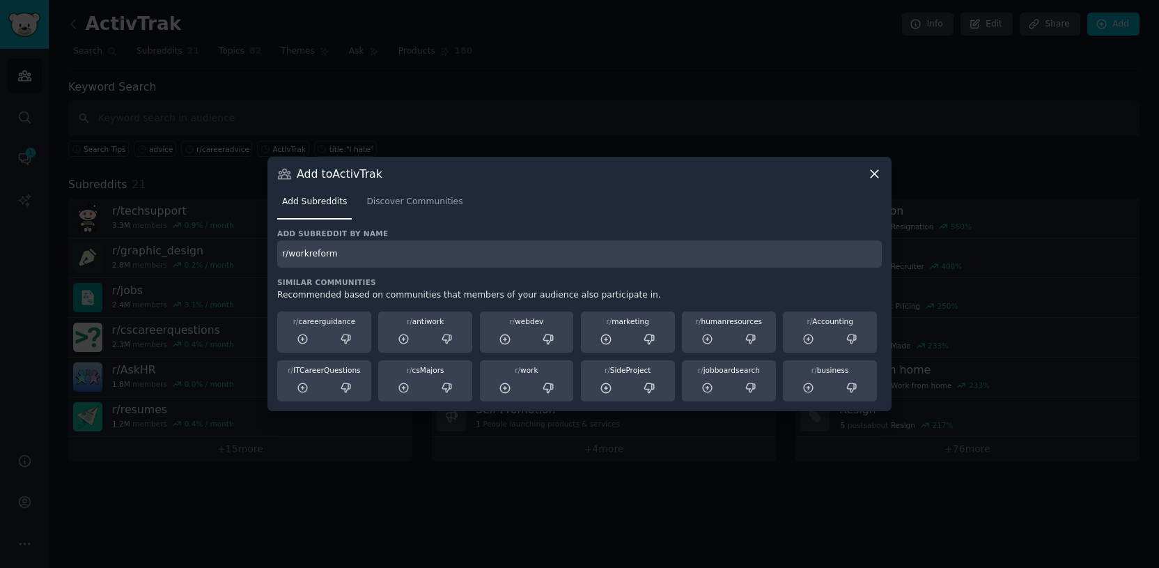
type input "r/workreform"
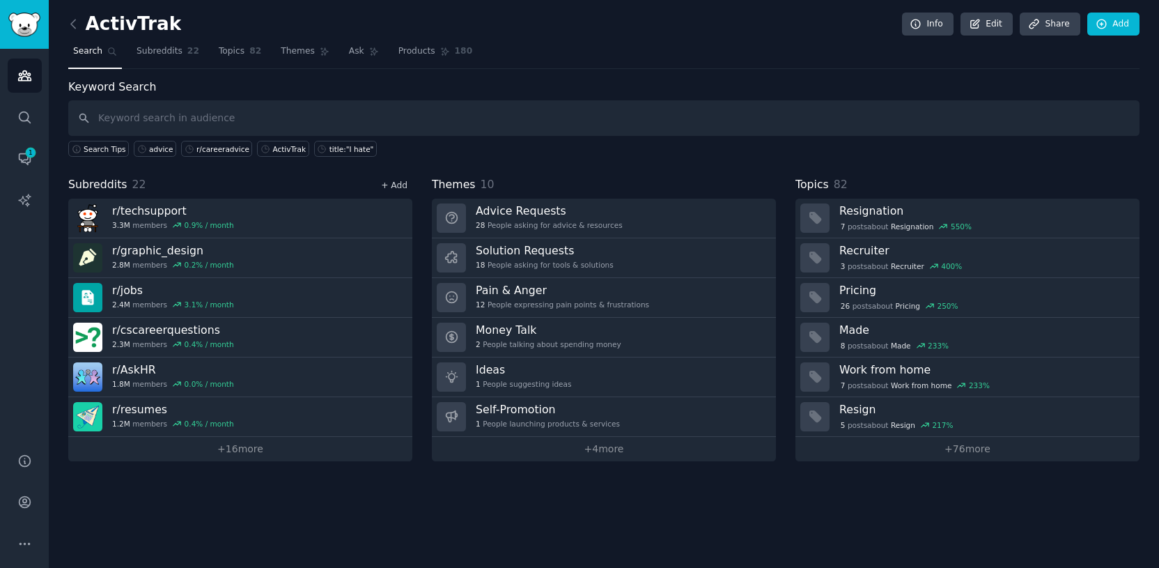
click at [396, 189] on link "+ Add" at bounding box center [394, 185] width 26 height 10
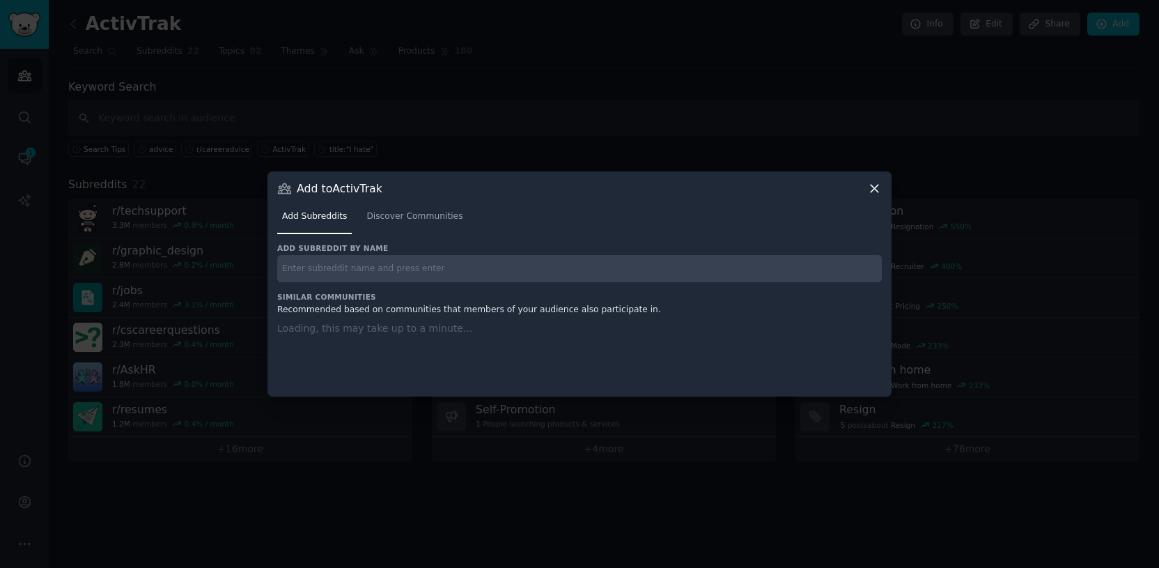
click at [378, 265] on input "text" at bounding box center [579, 268] width 605 height 27
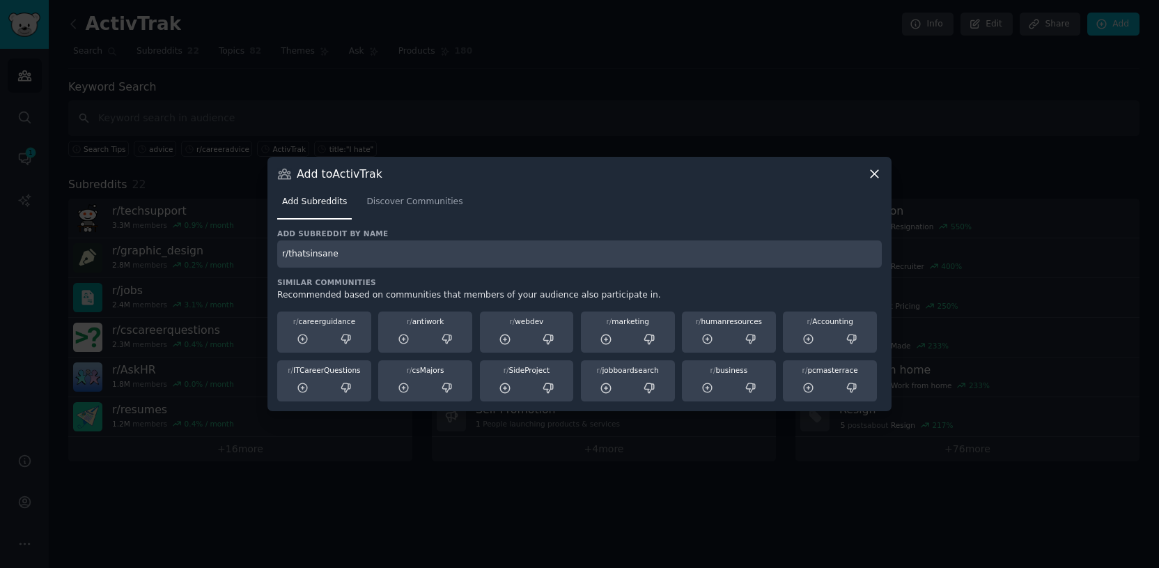
type input "r/thatsinsane"
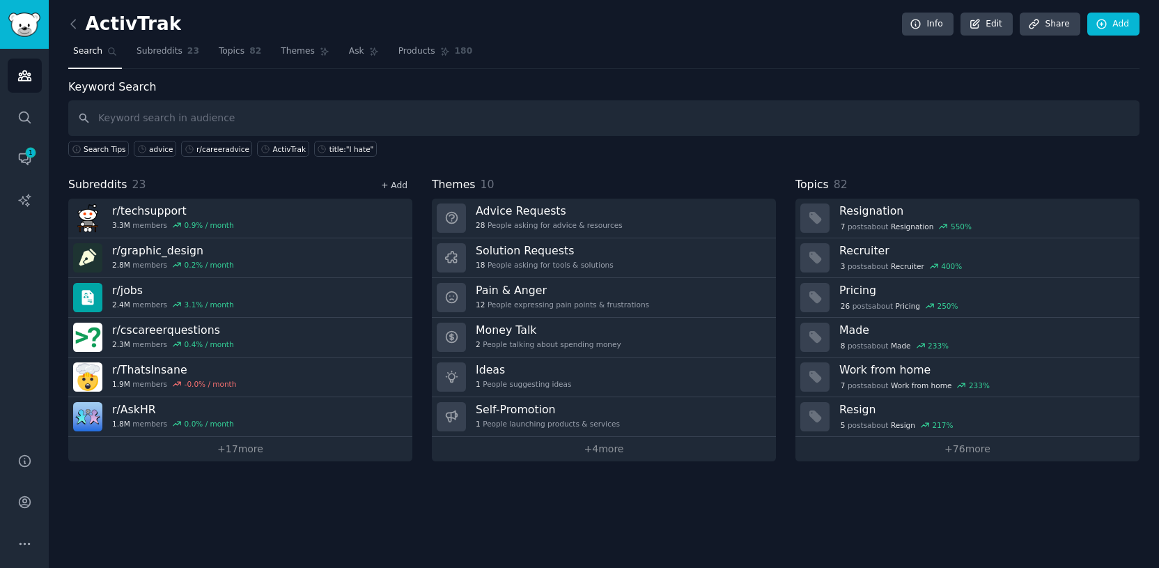
click at [403, 184] on link "+ Add" at bounding box center [394, 185] width 26 height 10
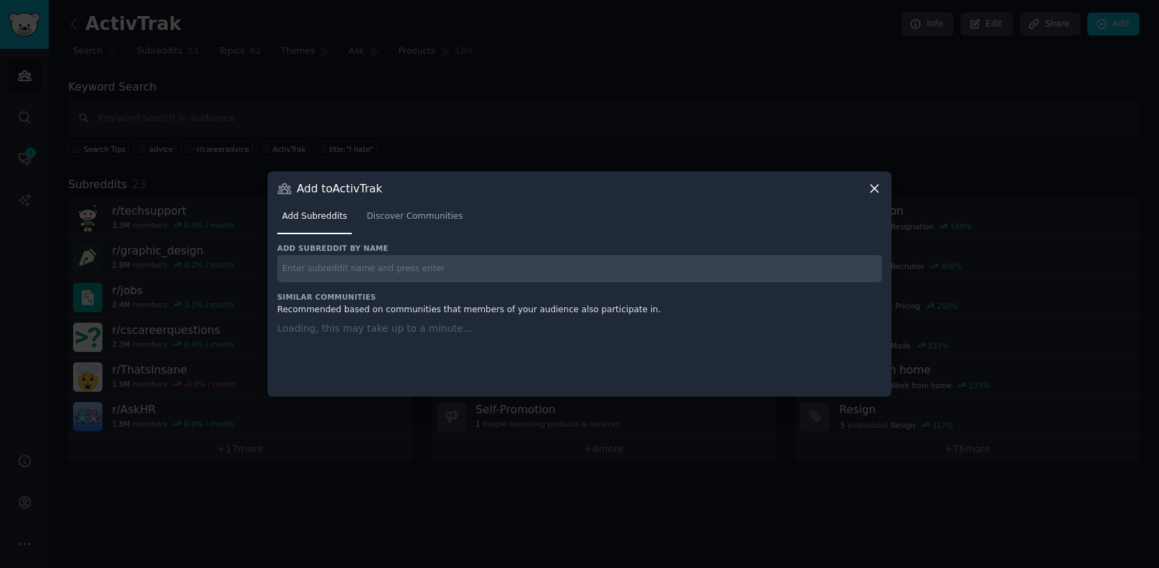
click at [389, 268] on input "text" at bounding box center [579, 268] width 605 height 27
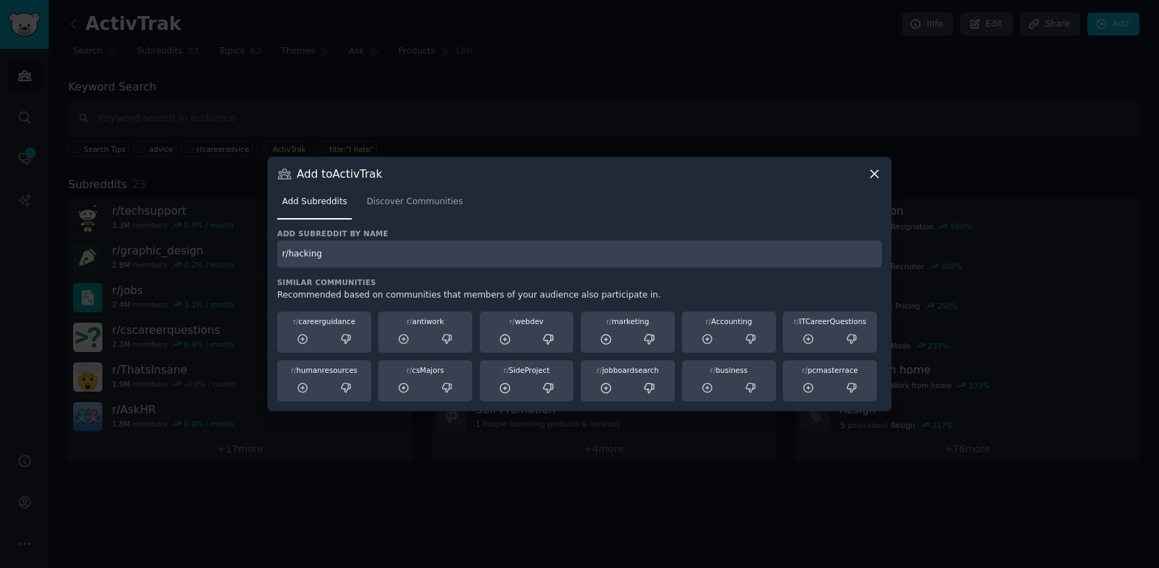
type input "r/hacking"
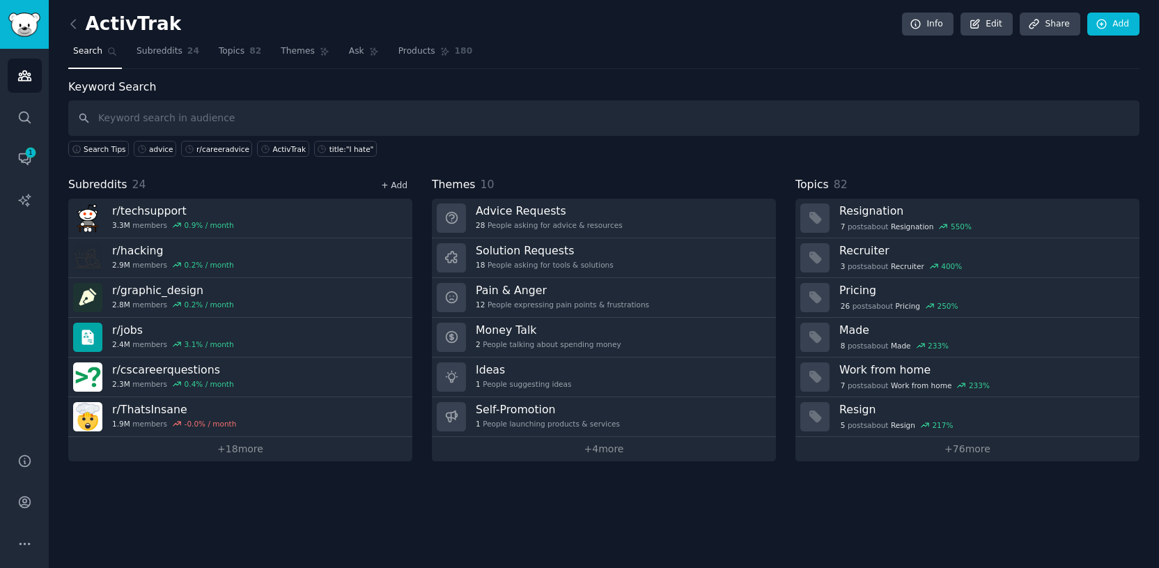
click at [387, 188] on link "+ Add" at bounding box center [394, 185] width 26 height 10
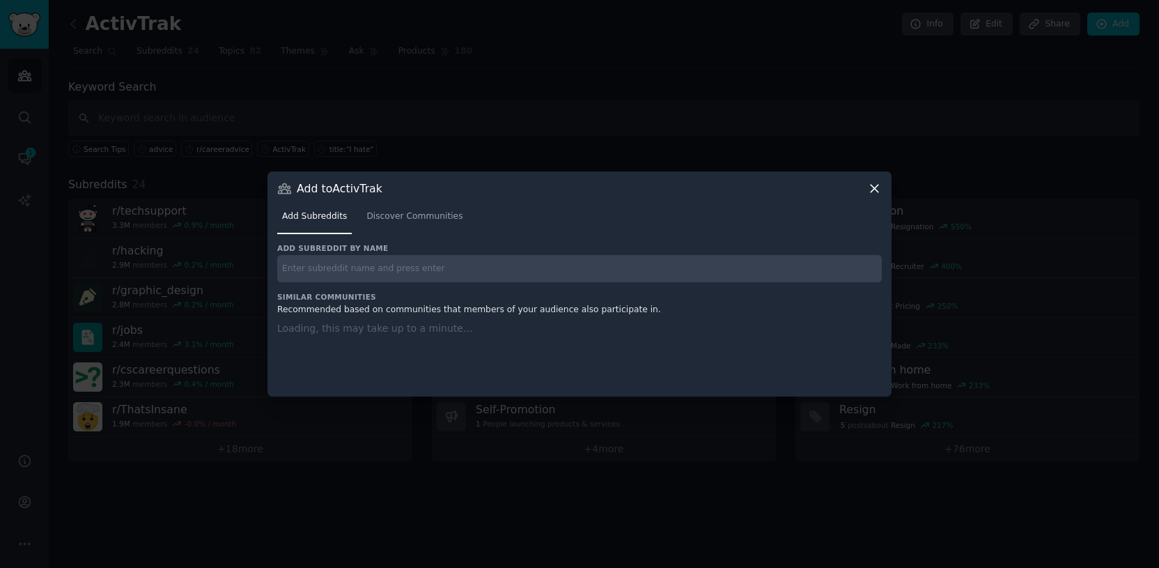
click at [386, 265] on input "text" at bounding box center [579, 268] width 605 height 27
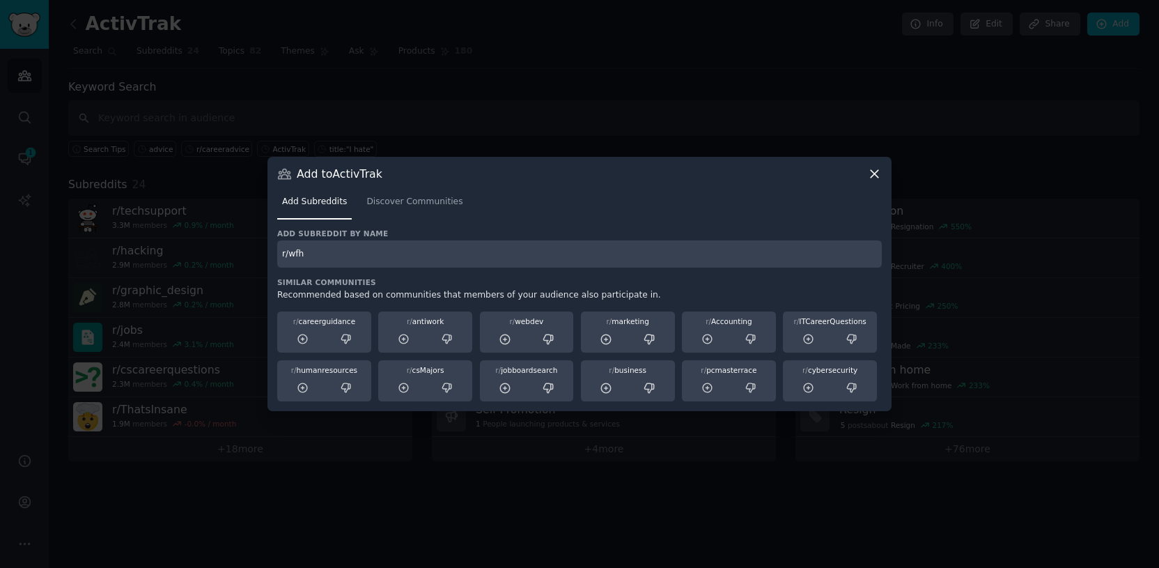
type input "r/wfh"
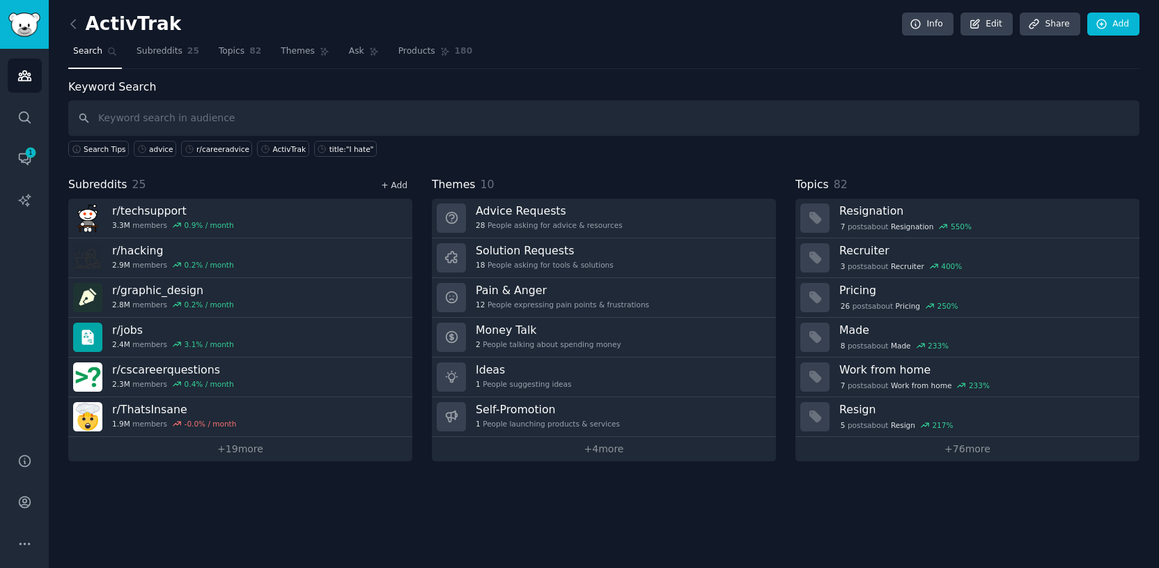
click at [400, 183] on link "+ Add" at bounding box center [394, 185] width 26 height 10
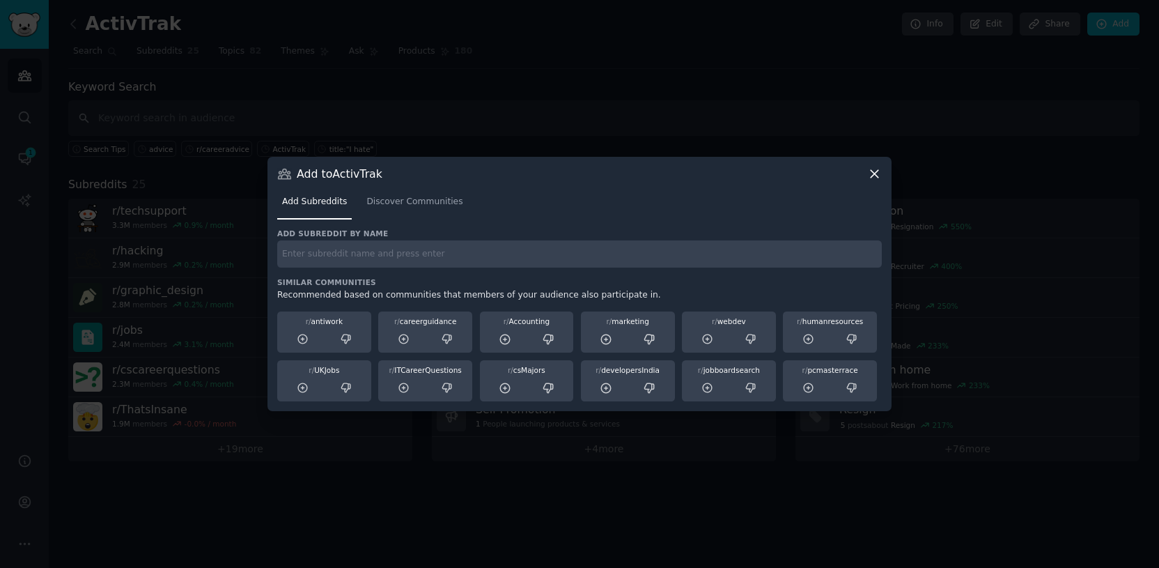
click at [389, 270] on div "Add subreddit by name Similar Communities Recommended based on communities that…" at bounding box center [579, 315] width 605 height 173
click at [389, 259] on input "text" at bounding box center [579, 253] width 605 height 27
type input "r/askit"
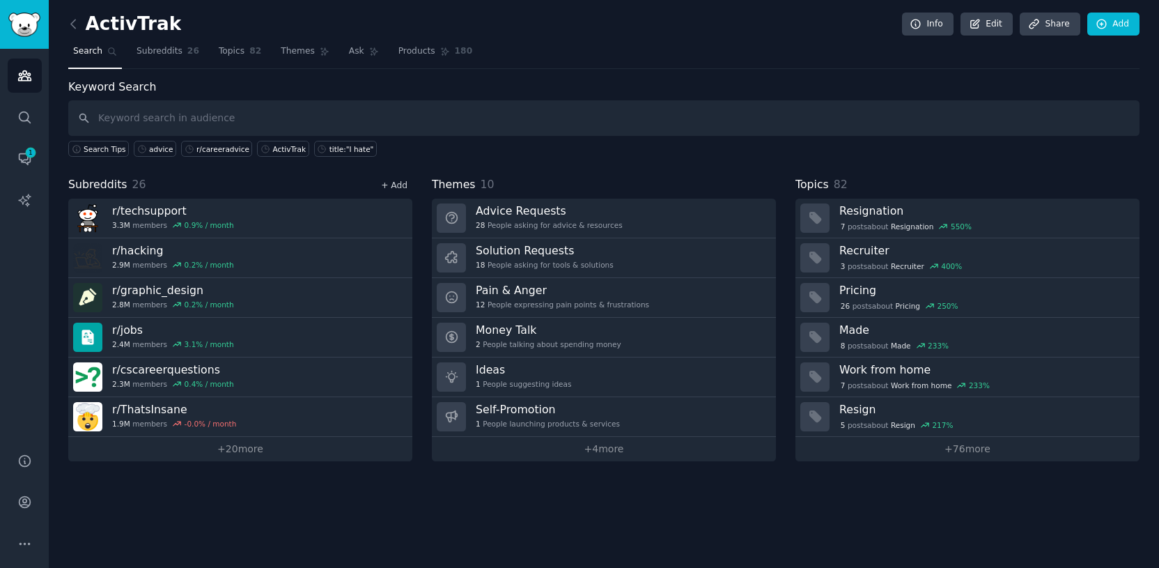
click at [394, 185] on link "+ Add" at bounding box center [394, 185] width 26 height 10
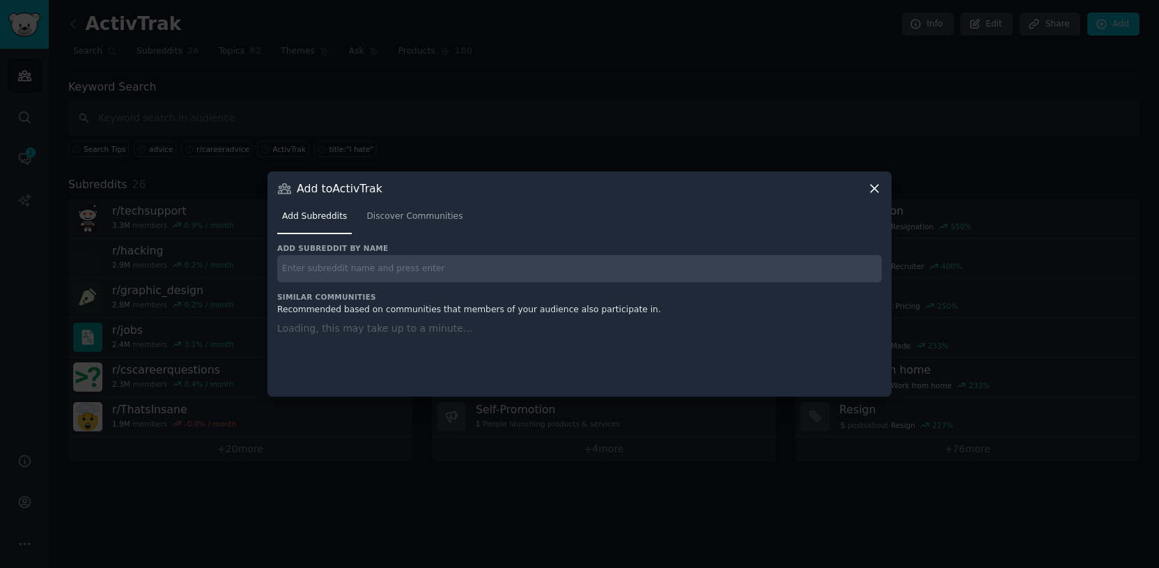
click at [376, 268] on input "text" at bounding box center [579, 268] width 605 height 27
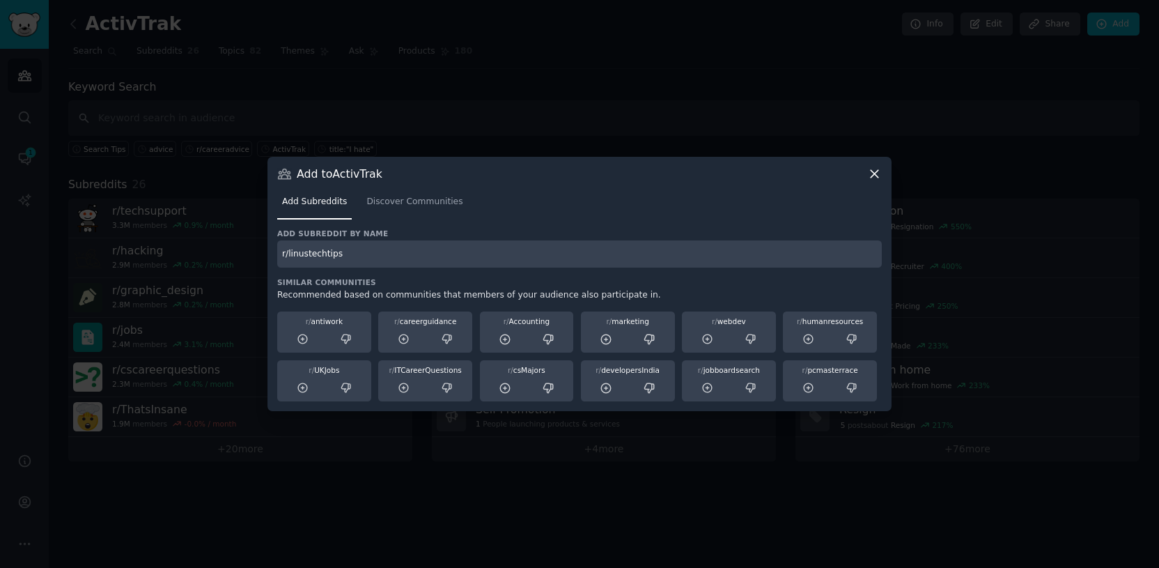
type input "r/linustechtips"
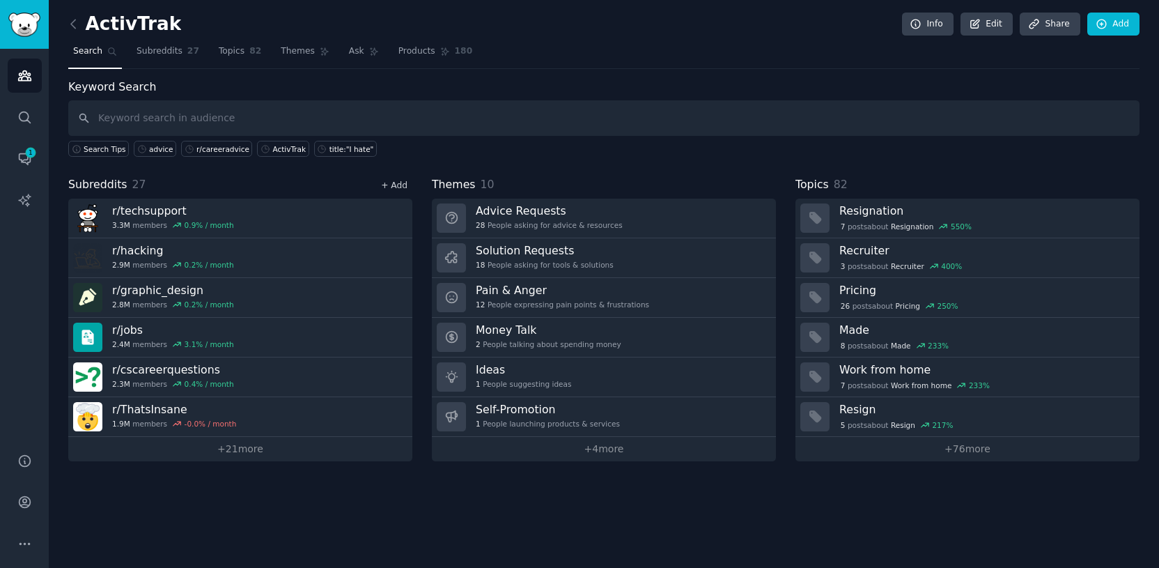
click at [393, 188] on link "+ Add" at bounding box center [394, 185] width 26 height 10
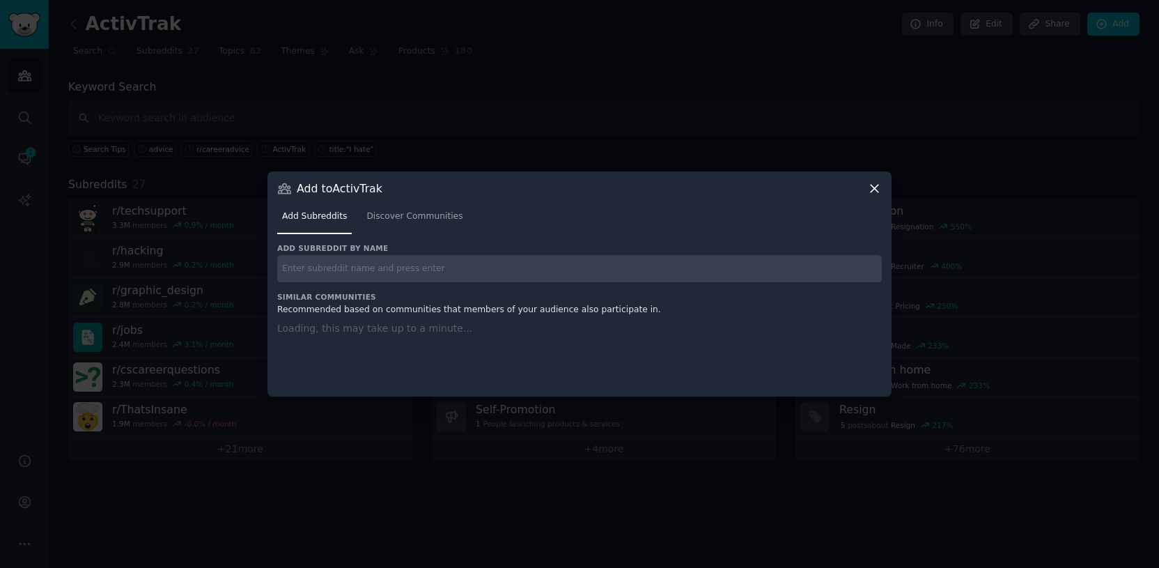
click at [389, 269] on input "text" at bounding box center [579, 268] width 605 height 27
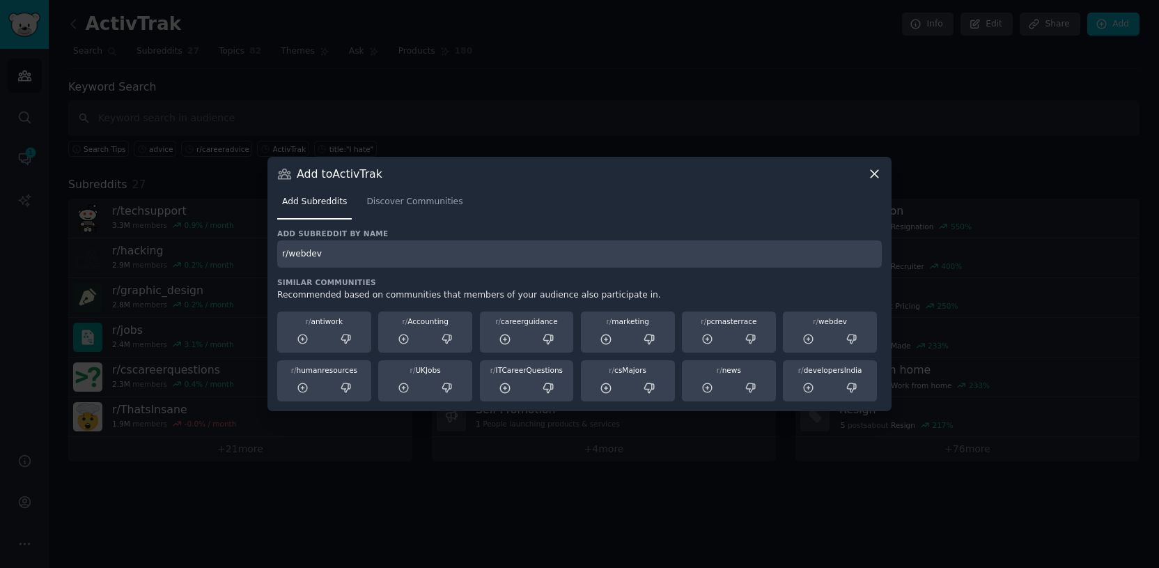
type input "r/webdev"
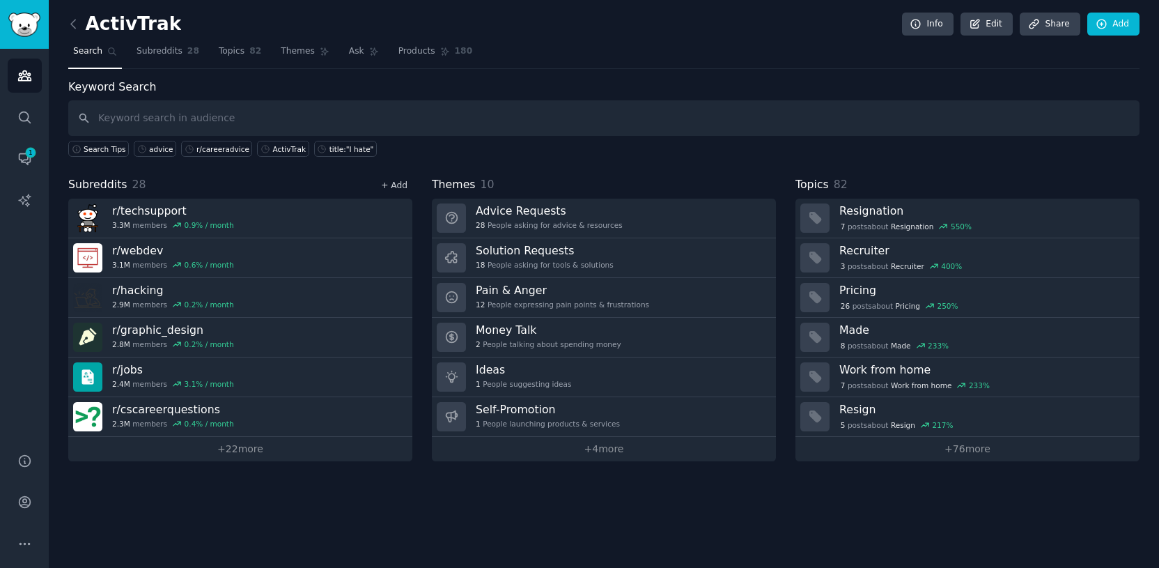
click at [398, 184] on link "+ Add" at bounding box center [394, 185] width 26 height 10
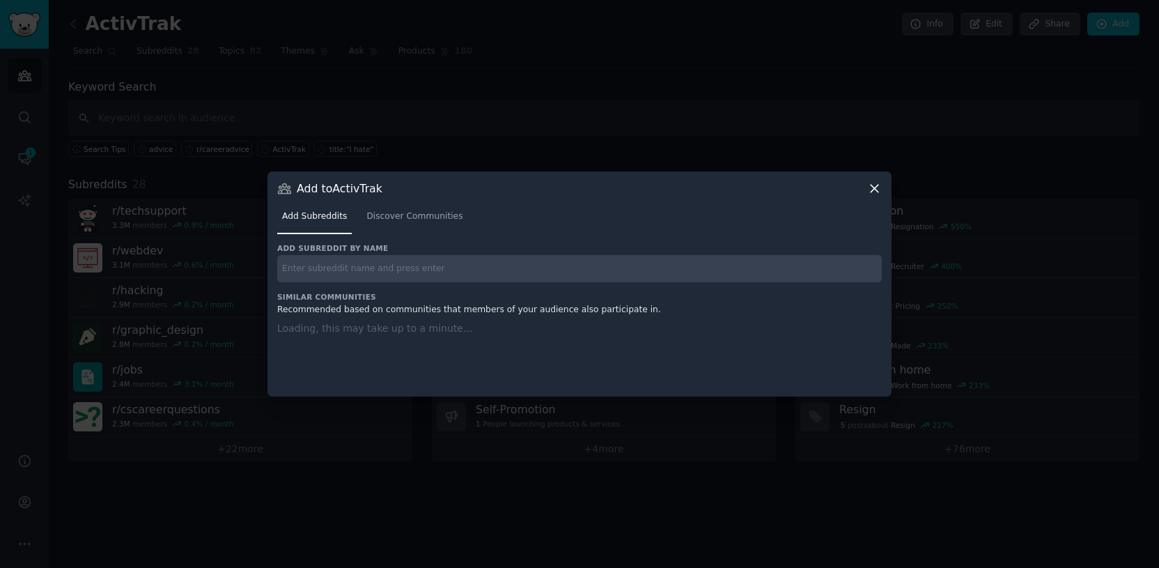
click at [375, 268] on input "text" at bounding box center [579, 268] width 605 height 27
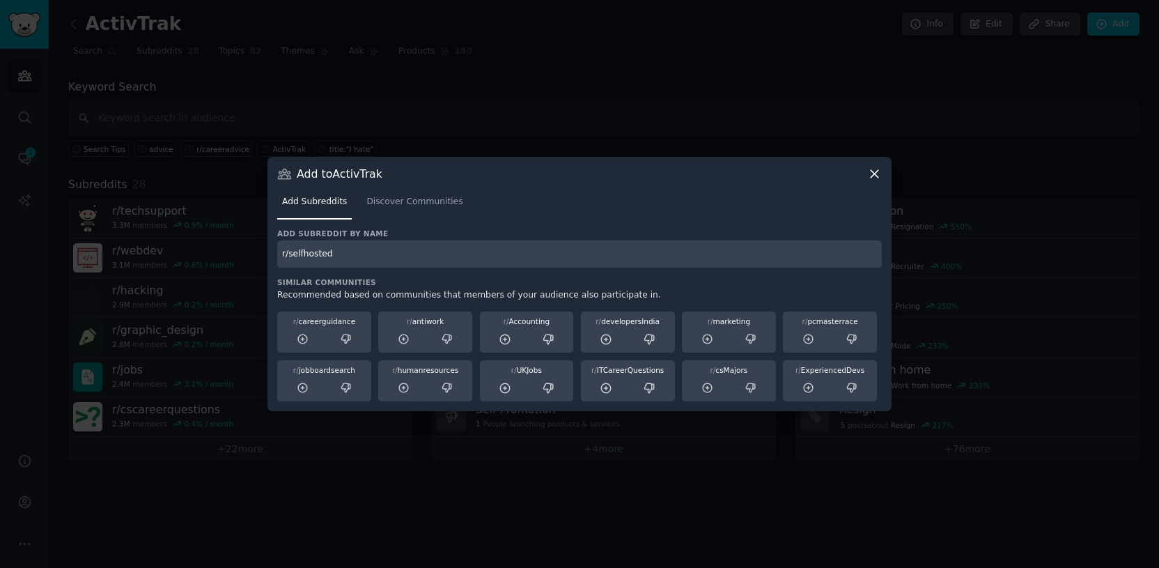
type input "r/selfhosted"
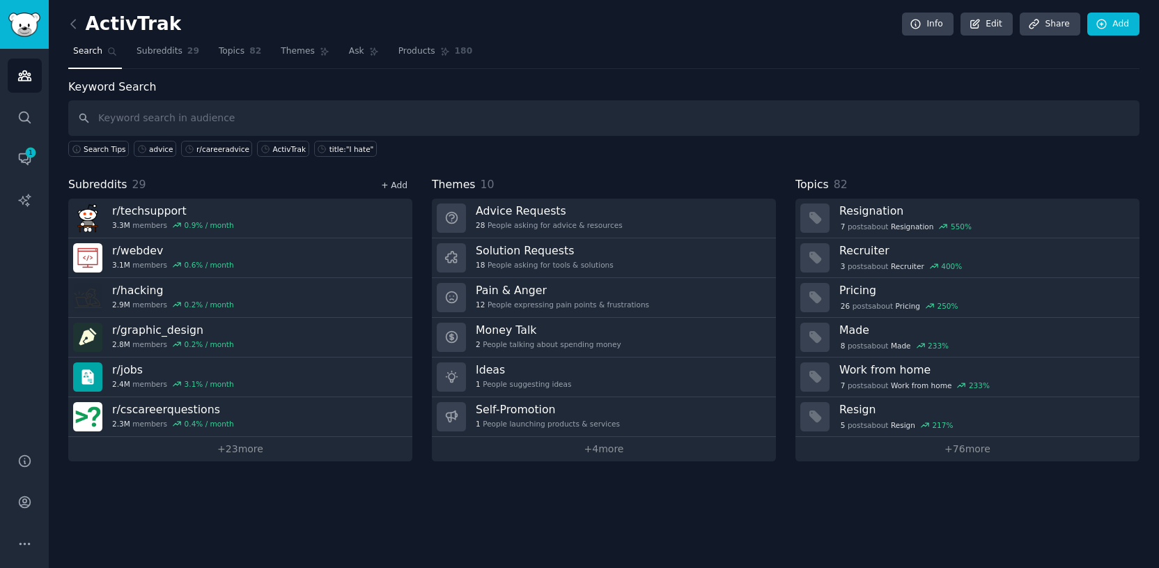
click at [393, 181] on link "+ Add" at bounding box center [394, 185] width 26 height 10
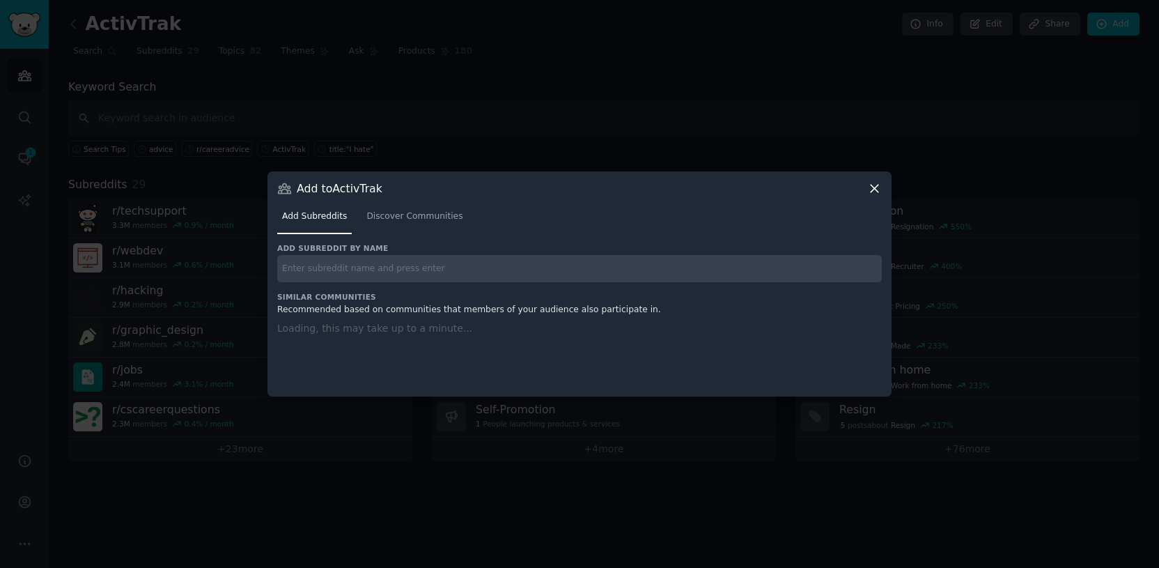
click at [394, 264] on input "text" at bounding box center [579, 268] width 605 height 27
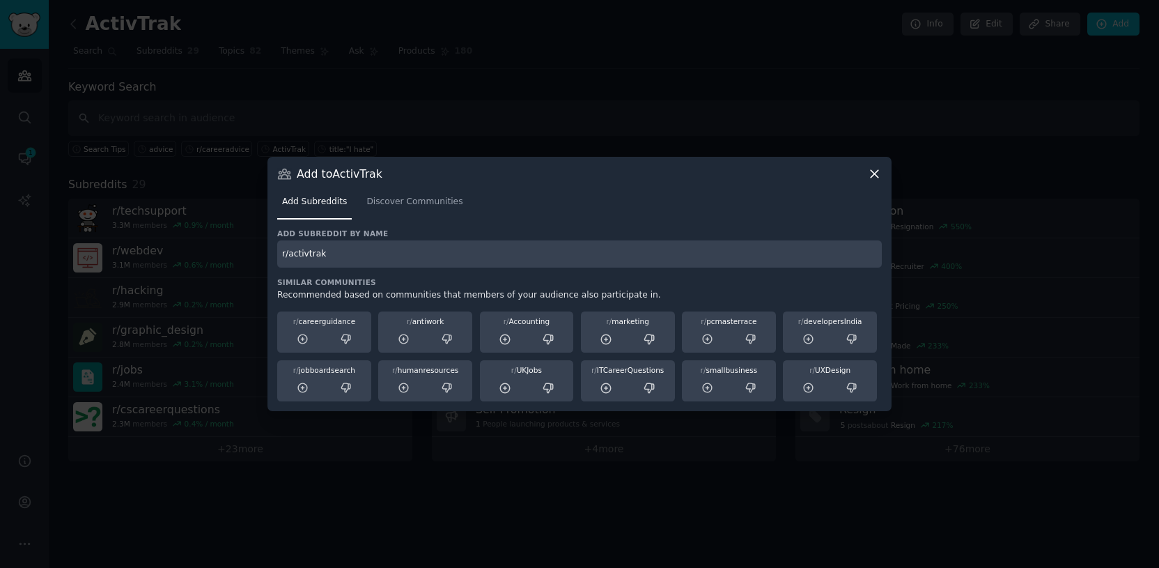
type input "r/activtrak"
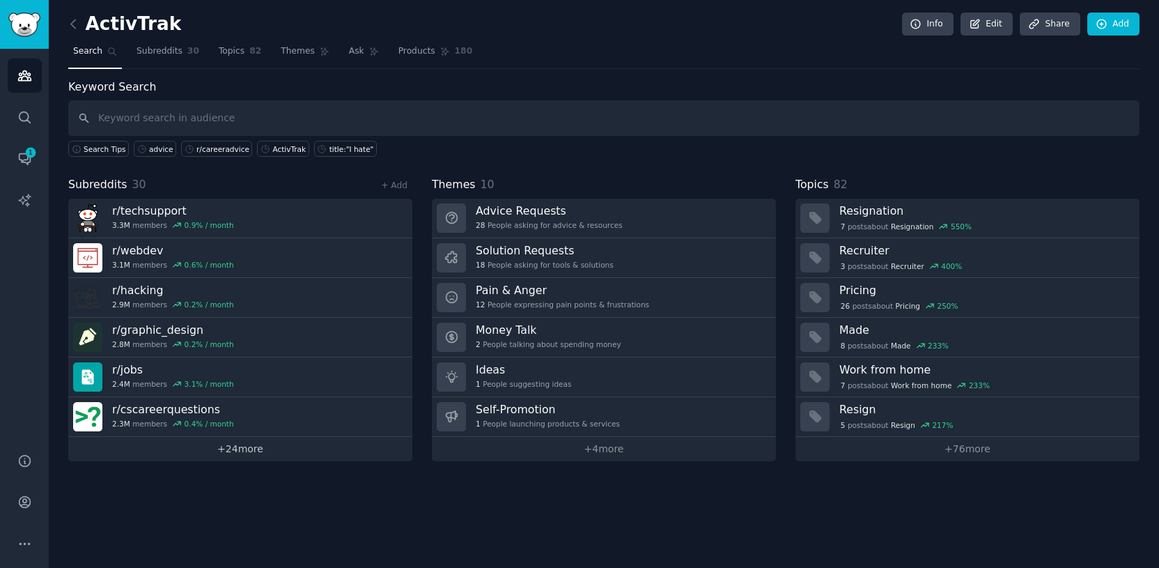
click at [270, 450] on link "+ 24 more" at bounding box center [240, 449] width 344 height 24
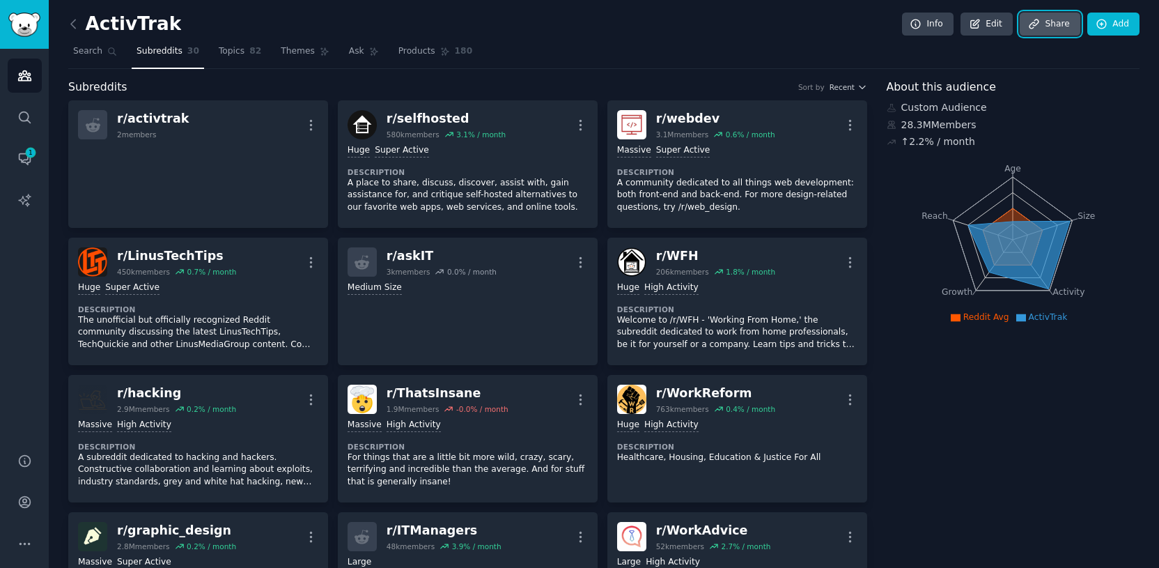
click at [1030, 26] on icon at bounding box center [1034, 24] width 13 height 13
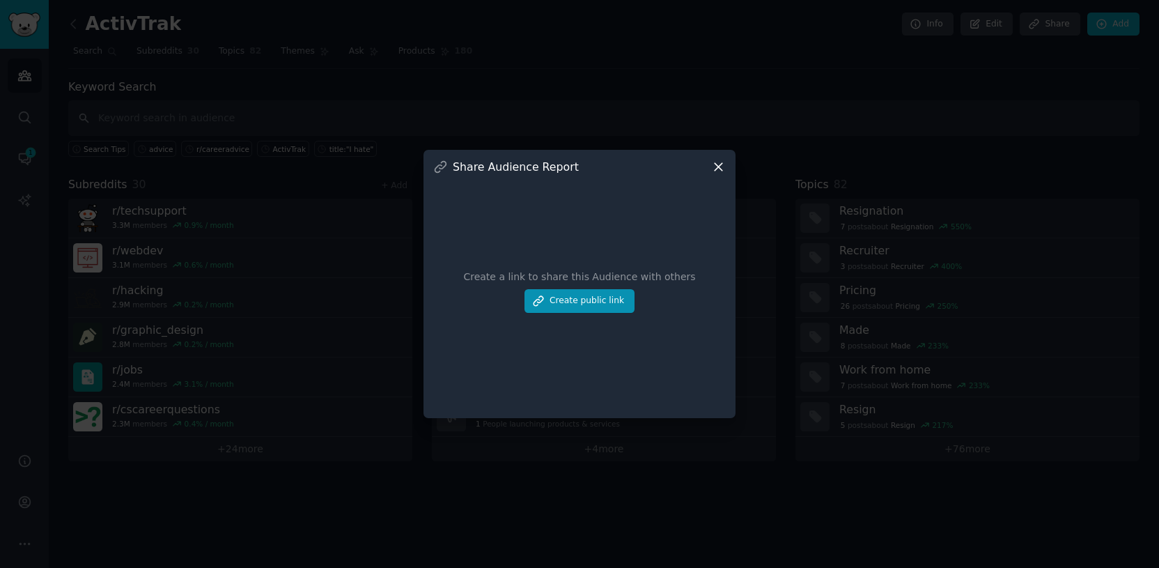
click at [721, 170] on icon at bounding box center [718, 167] width 15 height 15
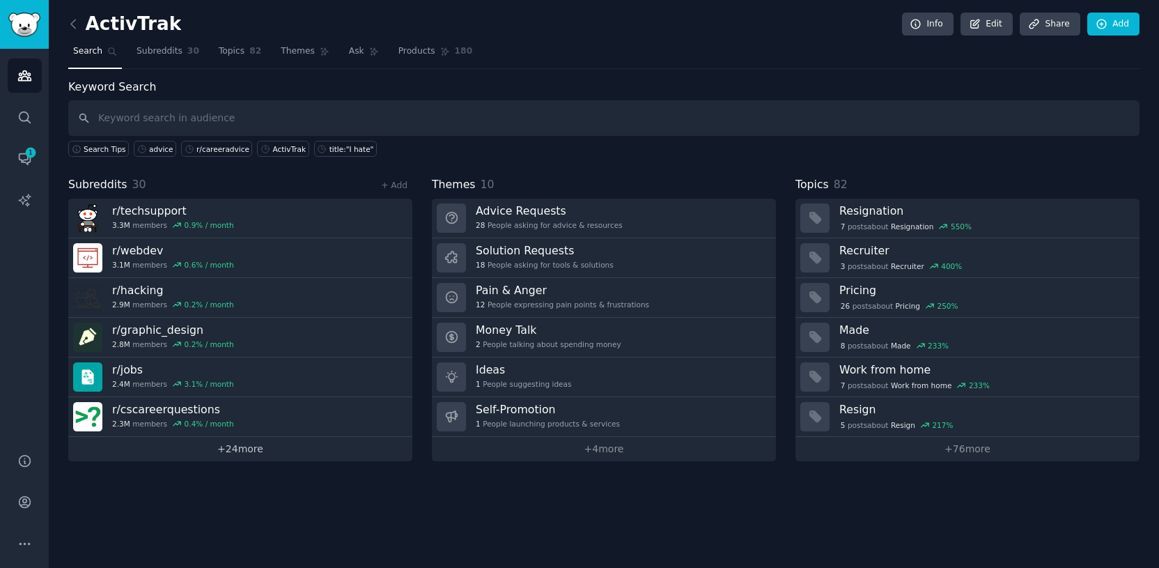
click at [237, 452] on link "+ 24 more" at bounding box center [240, 449] width 344 height 24
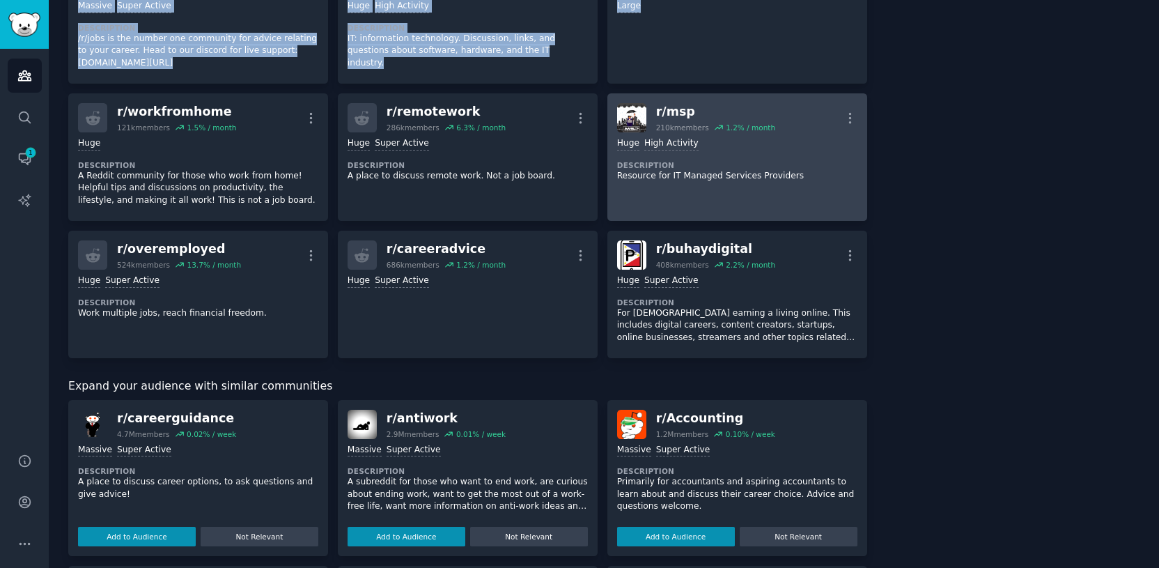
scroll to position [1053, 0]
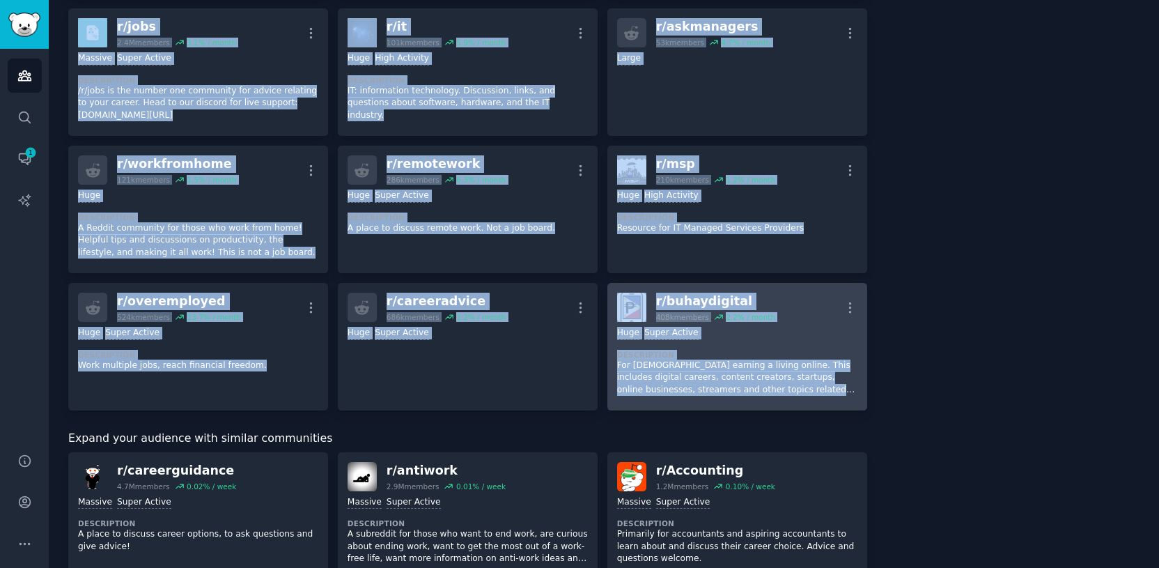
drag, startPoint x: 571, startPoint y: 191, endPoint x: 858, endPoint y: 392, distance: 350.2
click at [858, 392] on div "ActivTrak Info Edit Share Add Search Subreddits 30 Topics 82 Themes Ask Product…" at bounding box center [604, 36] width 1110 height 2178
